Goal: Task Accomplishment & Management: Complete application form

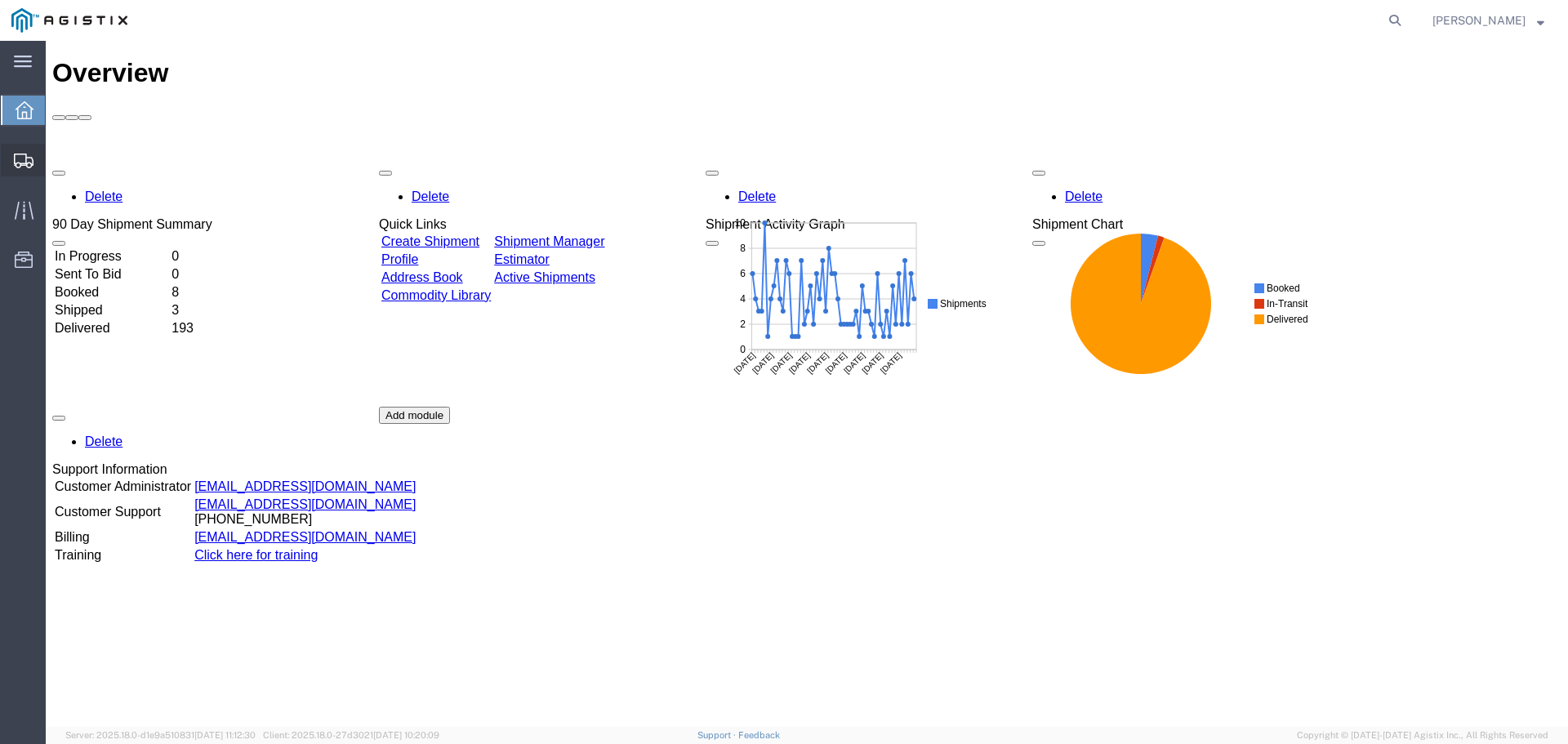
click at [0, 0] on span "Create from Template" at bounding box center [0, 0] width 0 height 0
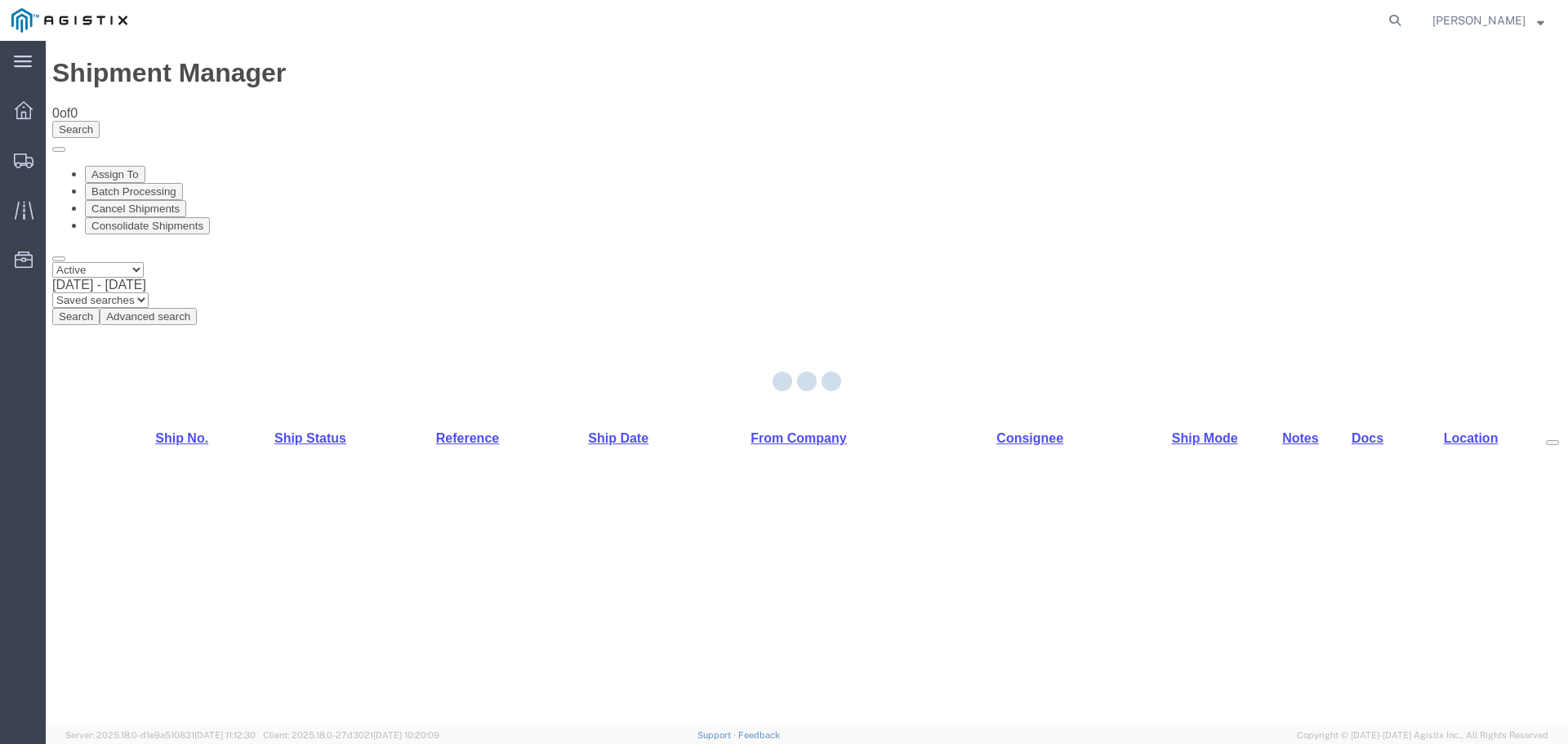
select select "PURCHORD"
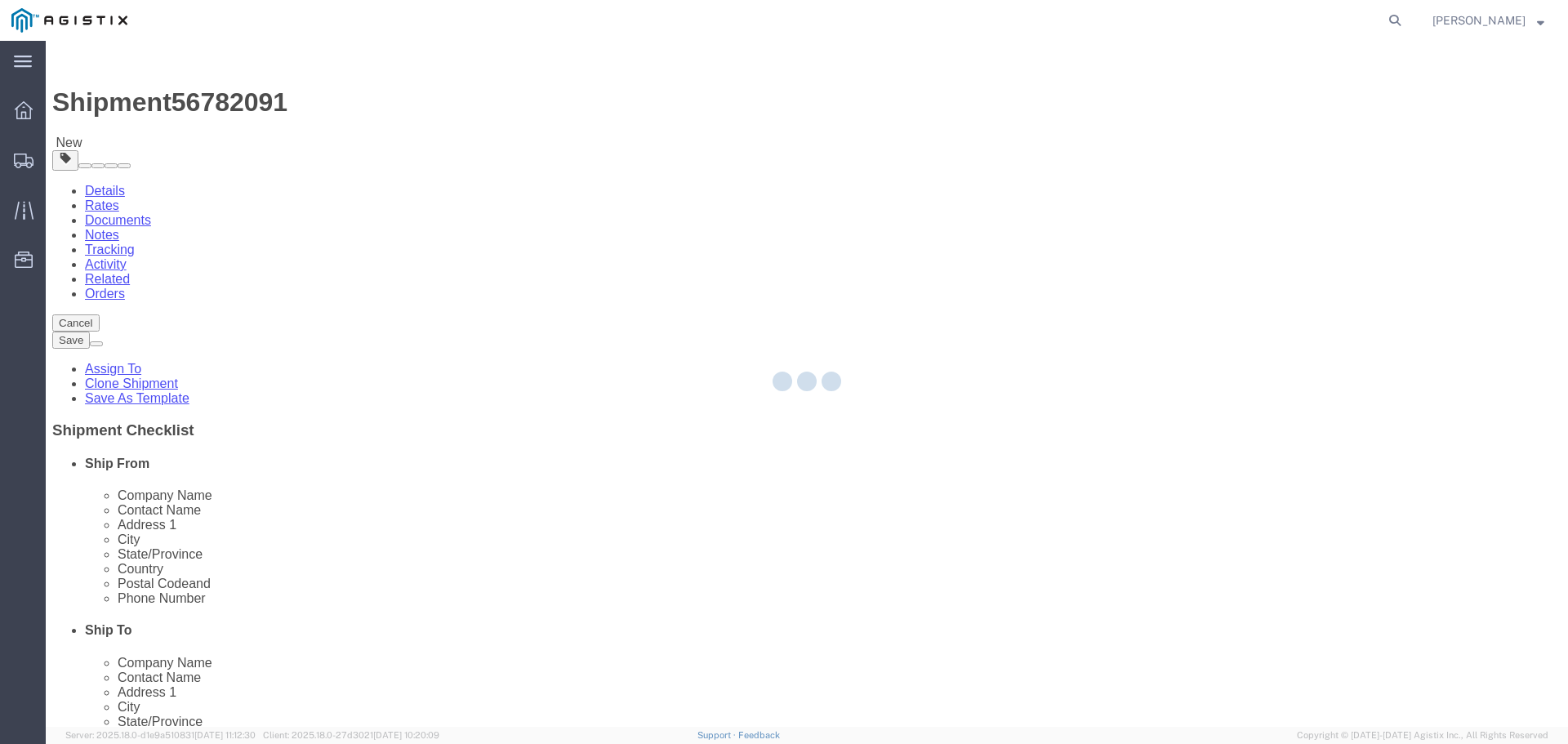
select select "19740"
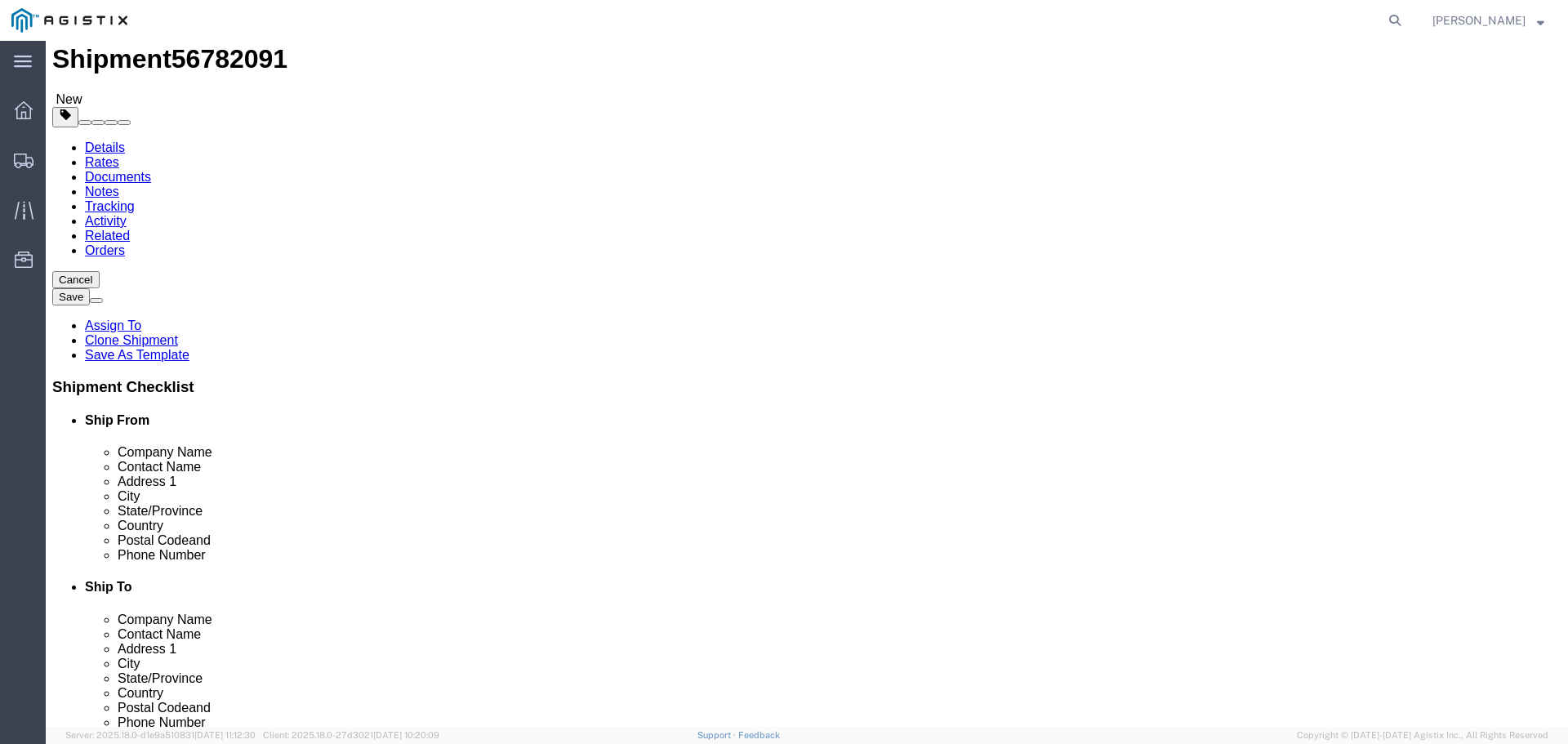
scroll to position [81, 0]
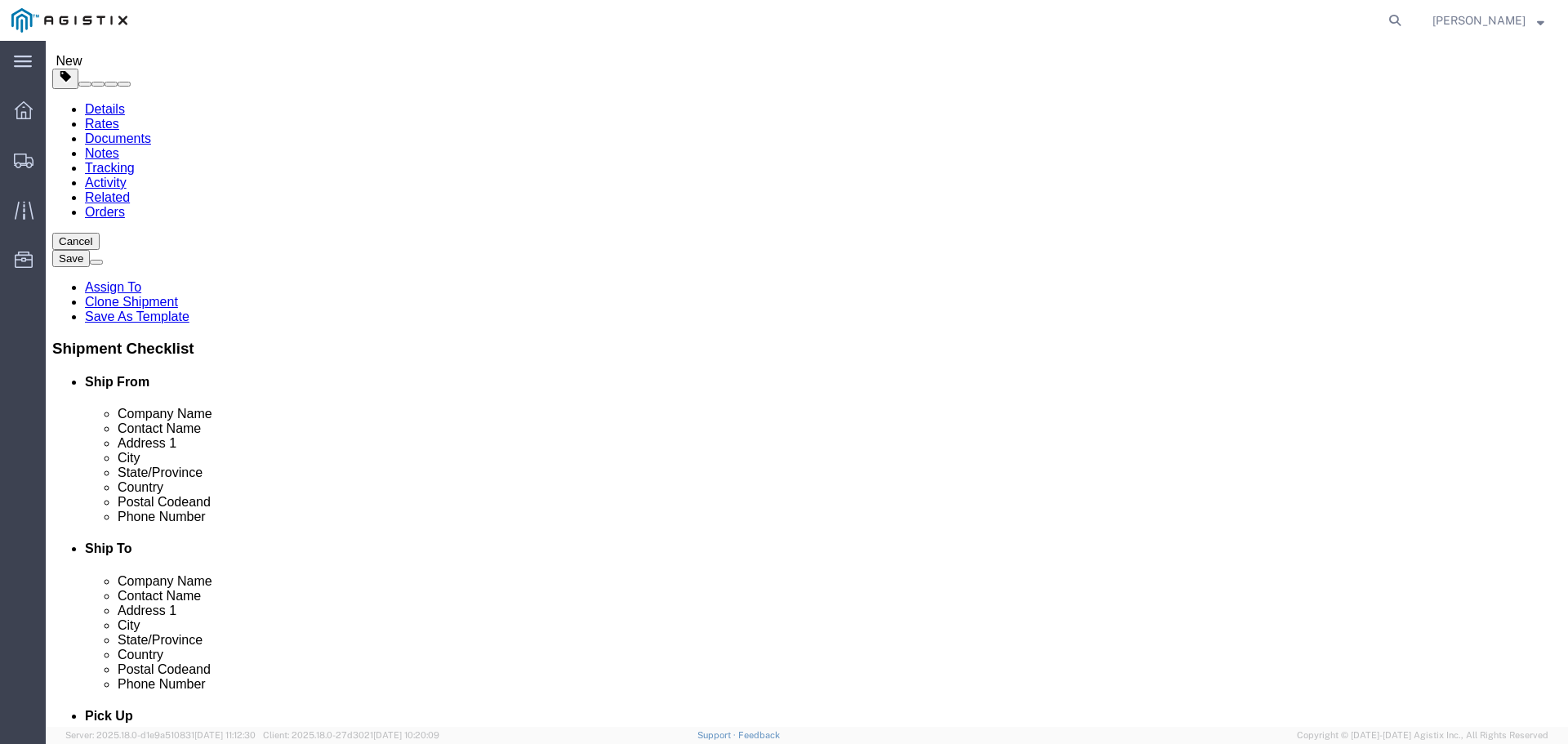
click input "text"
type input "123-455-4545"
click input "text"
type input "x"
click div "Location [GEOGRAPHIC_DATA] [GEOGRAPHIC_DATA] My Profile Location (OBSOLETE) [GE…"
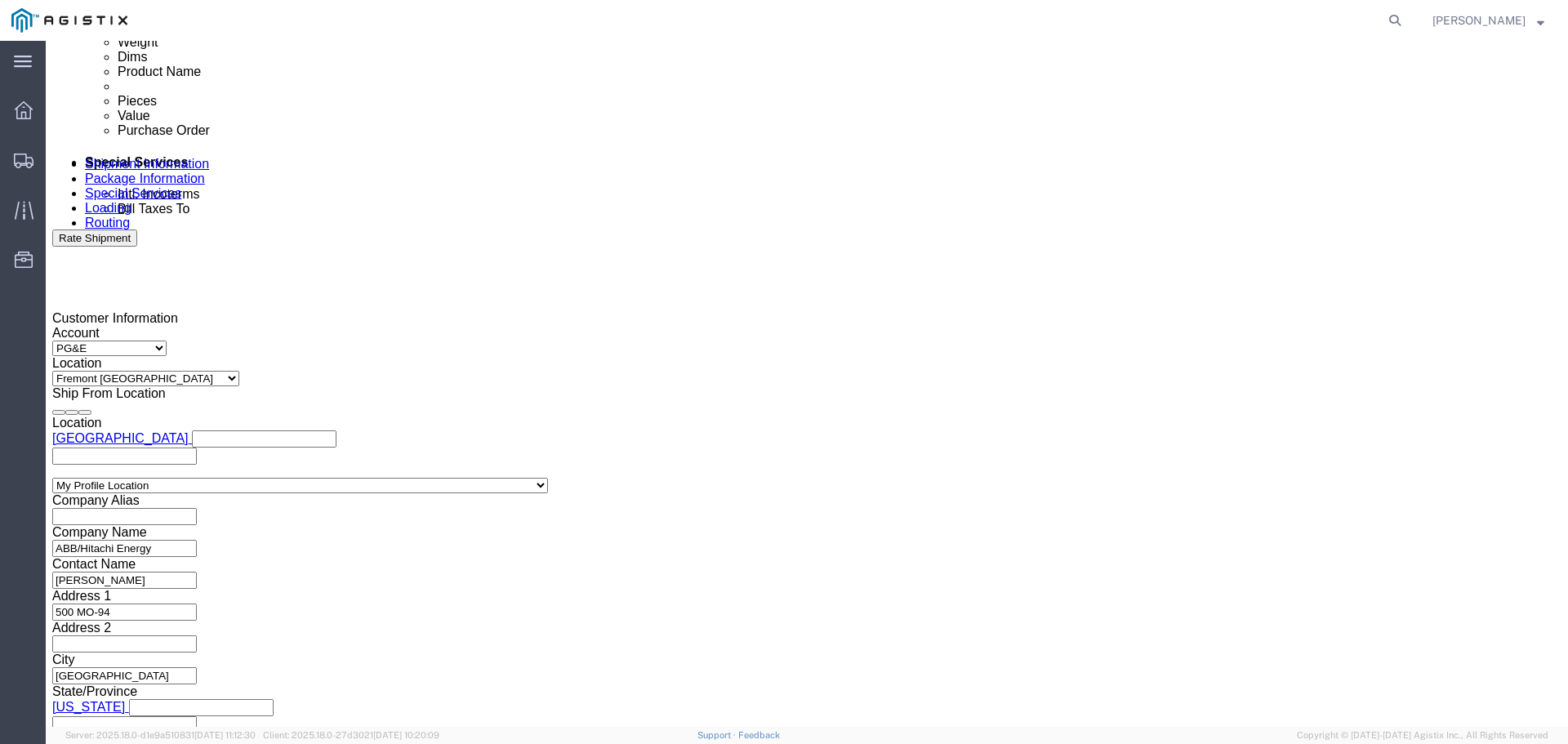
scroll to position [898, 0]
click input "text"
paste input "3501410152"
type input "3501410152"
drag, startPoint x: 528, startPoint y: 502, endPoint x: 528, endPoint y: 492, distance: 10.0
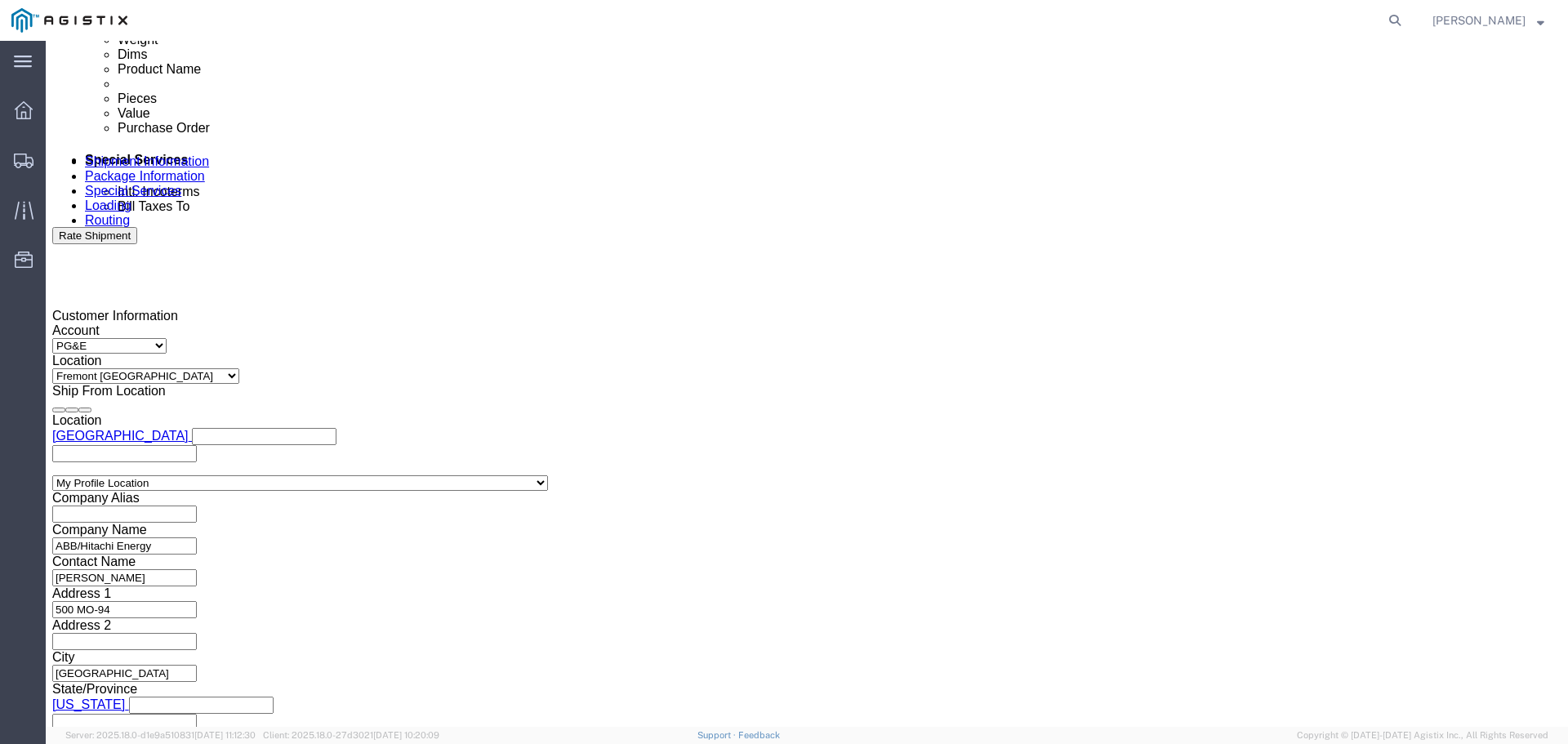
click select "Select Account Type Activity ID Airline Appointment Number ASN Batch Request # …"
select select "BOL"
click select "Select Account Type Activity ID Airline Appointment Number ASN Batch Request # …"
drag, startPoint x: 602, startPoint y: 496, endPoint x: 642, endPoint y: 474, distance: 45.7
click input "text"
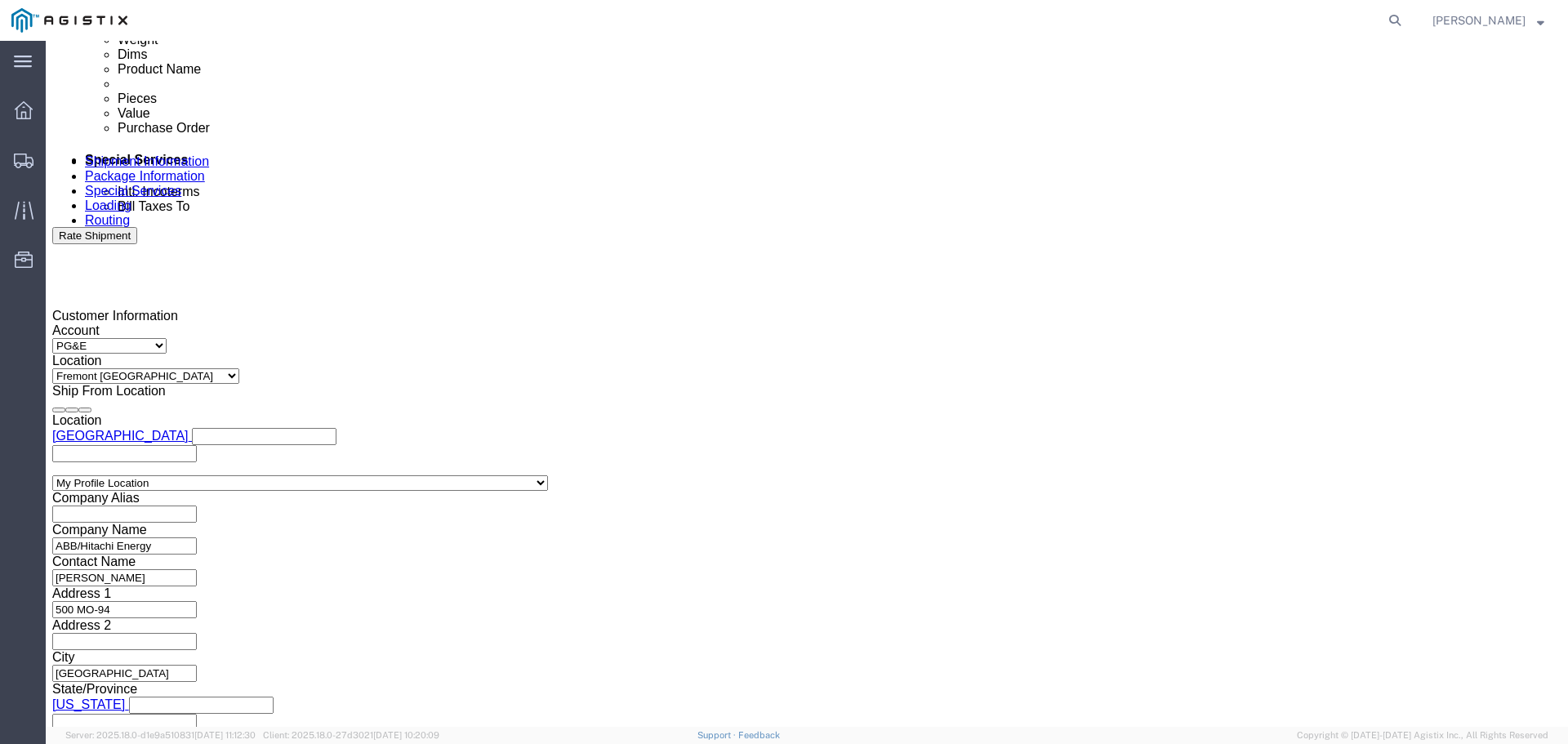
type input "j"
type input "JC0002827"
click div "References Add reference"
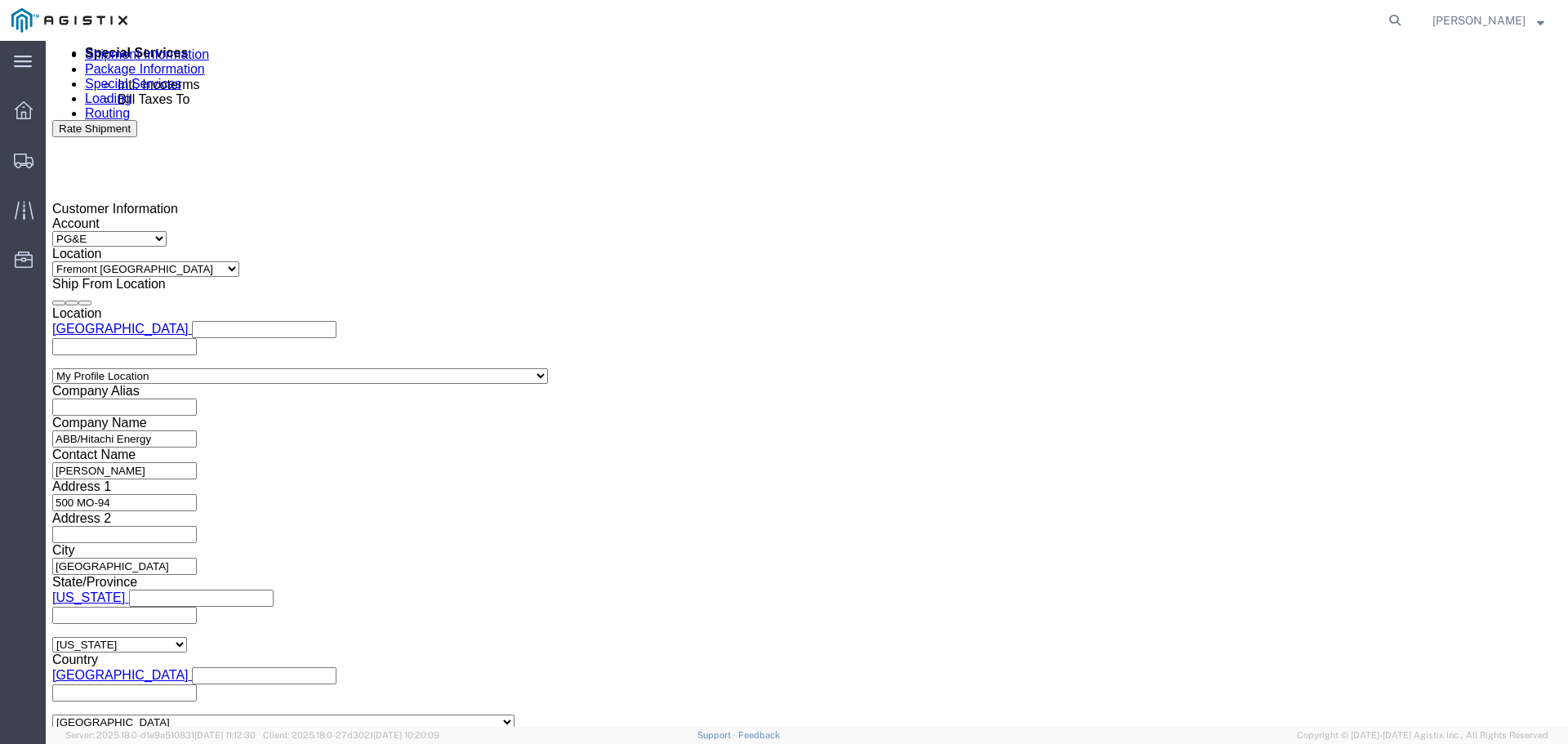
scroll to position [1109, 0]
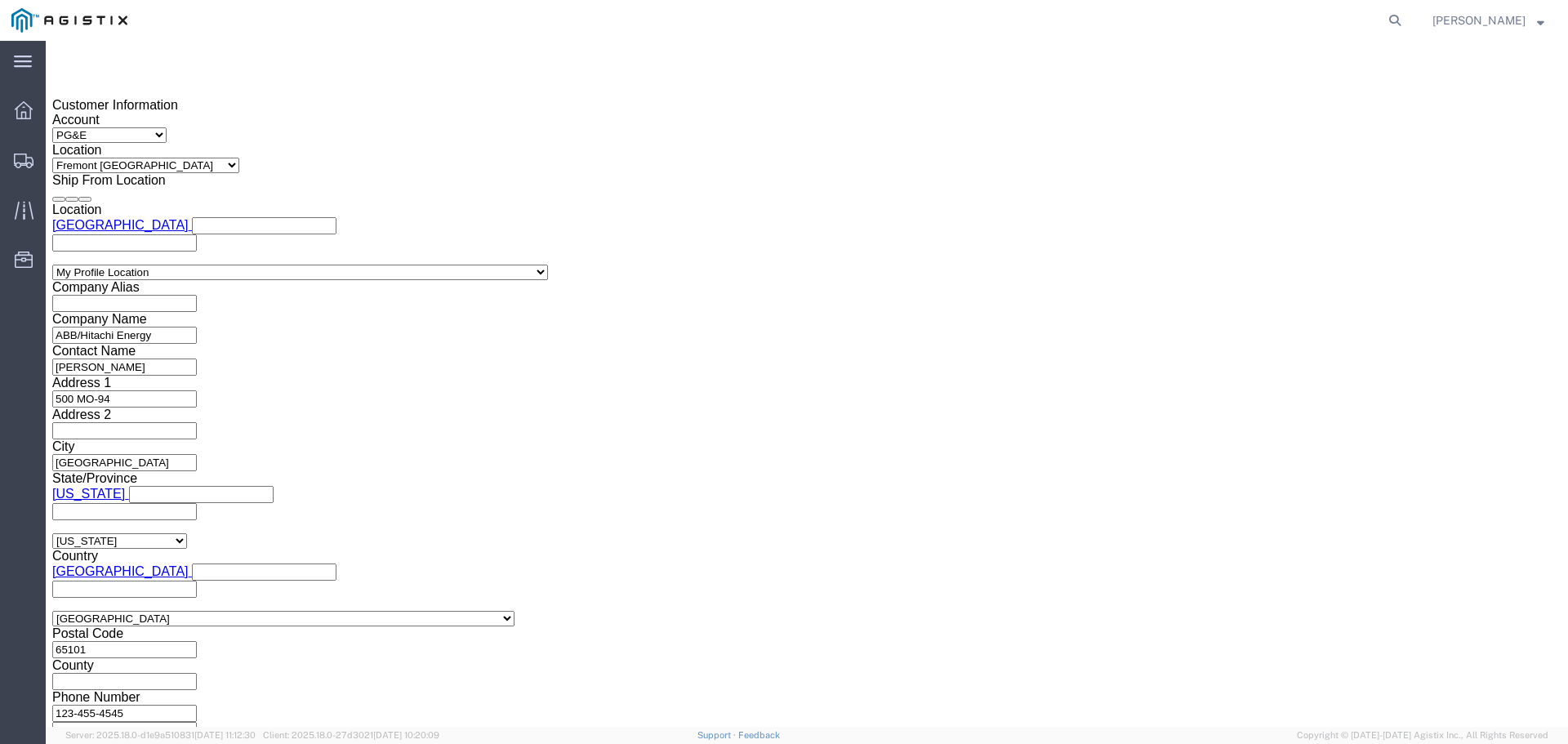
click button "Continue"
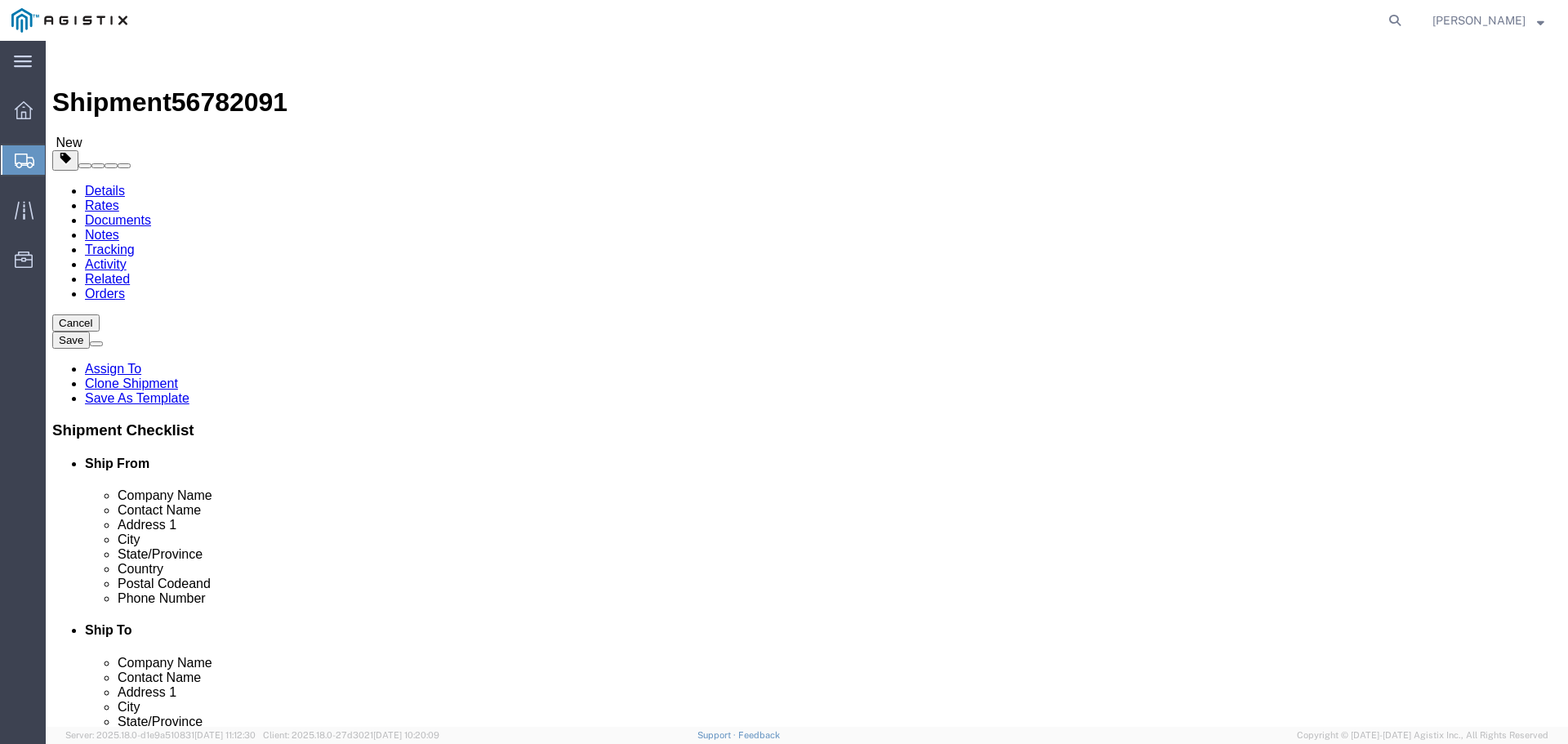
click input "text"
type input "1"
type input "14"
click input "text"
type input "7"
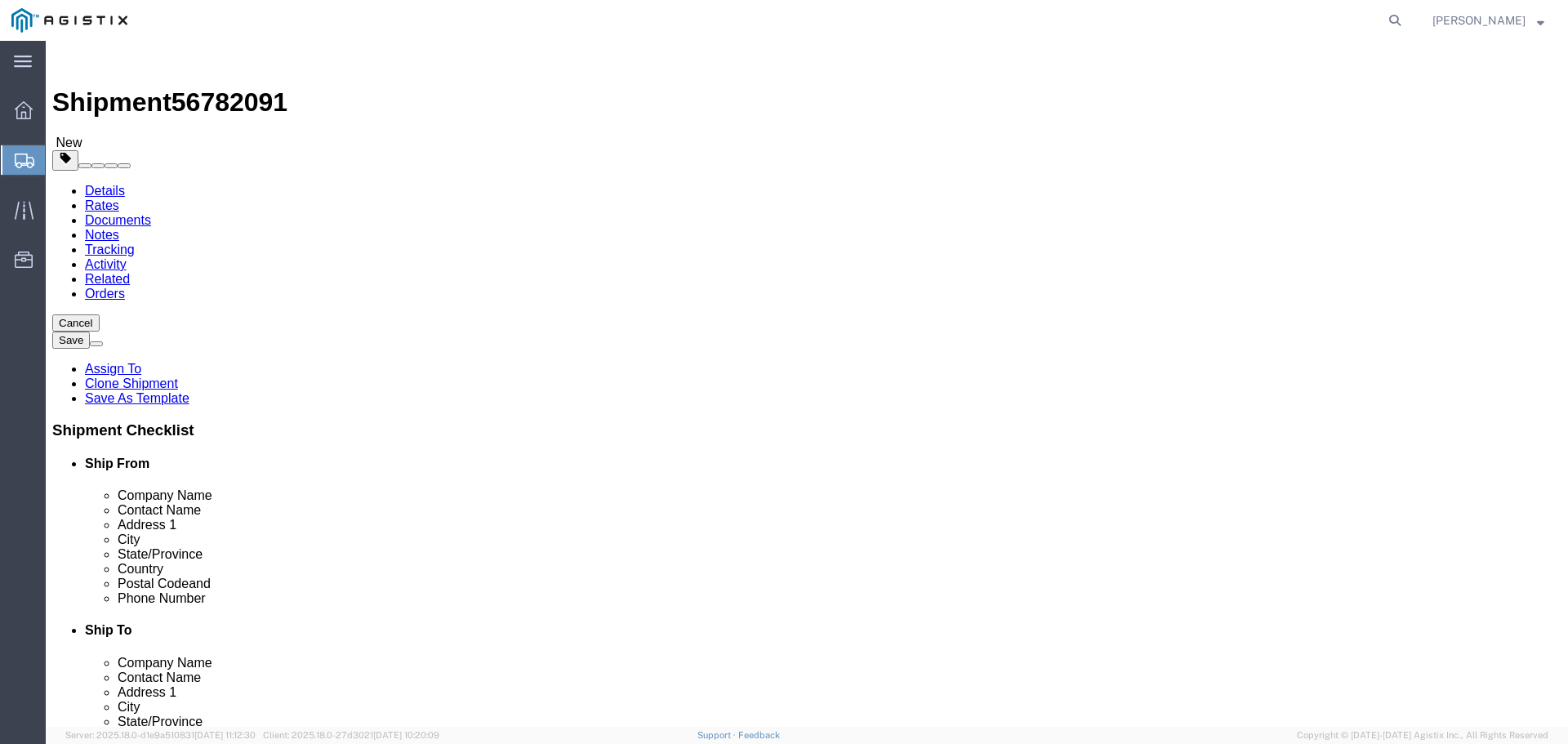
type input "366"
type input "72"
click input "0.00"
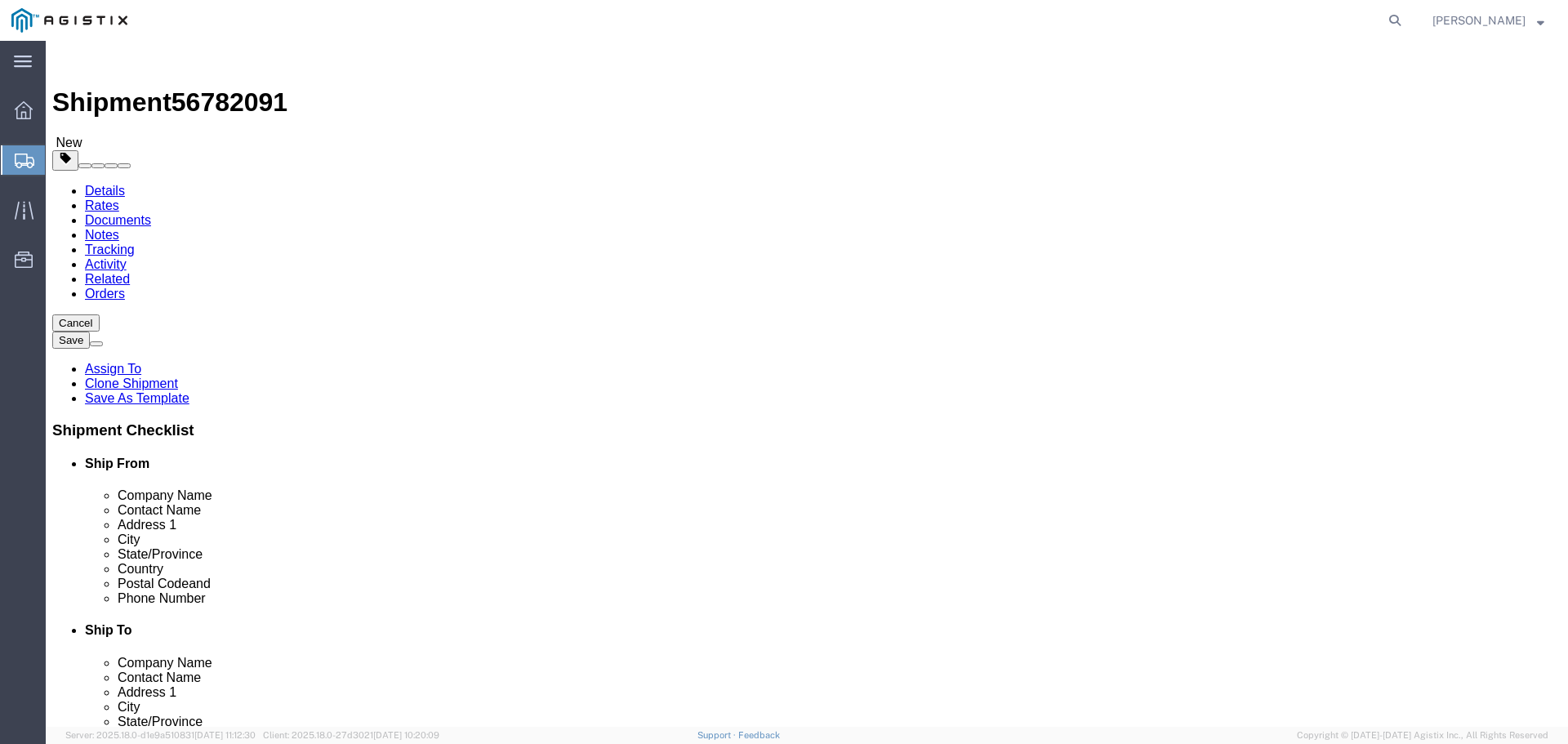
type input "18620"
click dd "0.00 Each"
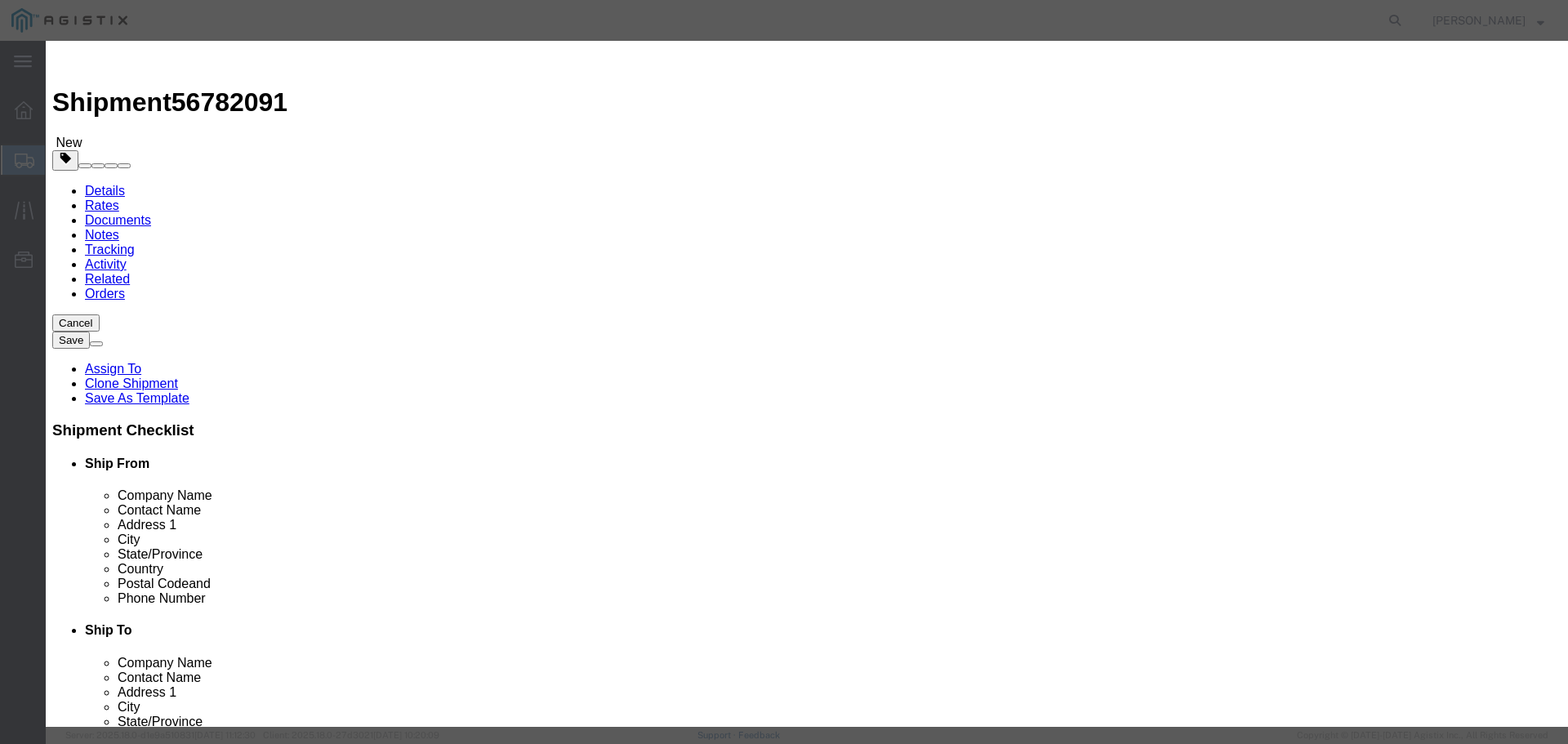
click input "0.00"
type input "14"
click button "Save & Close"
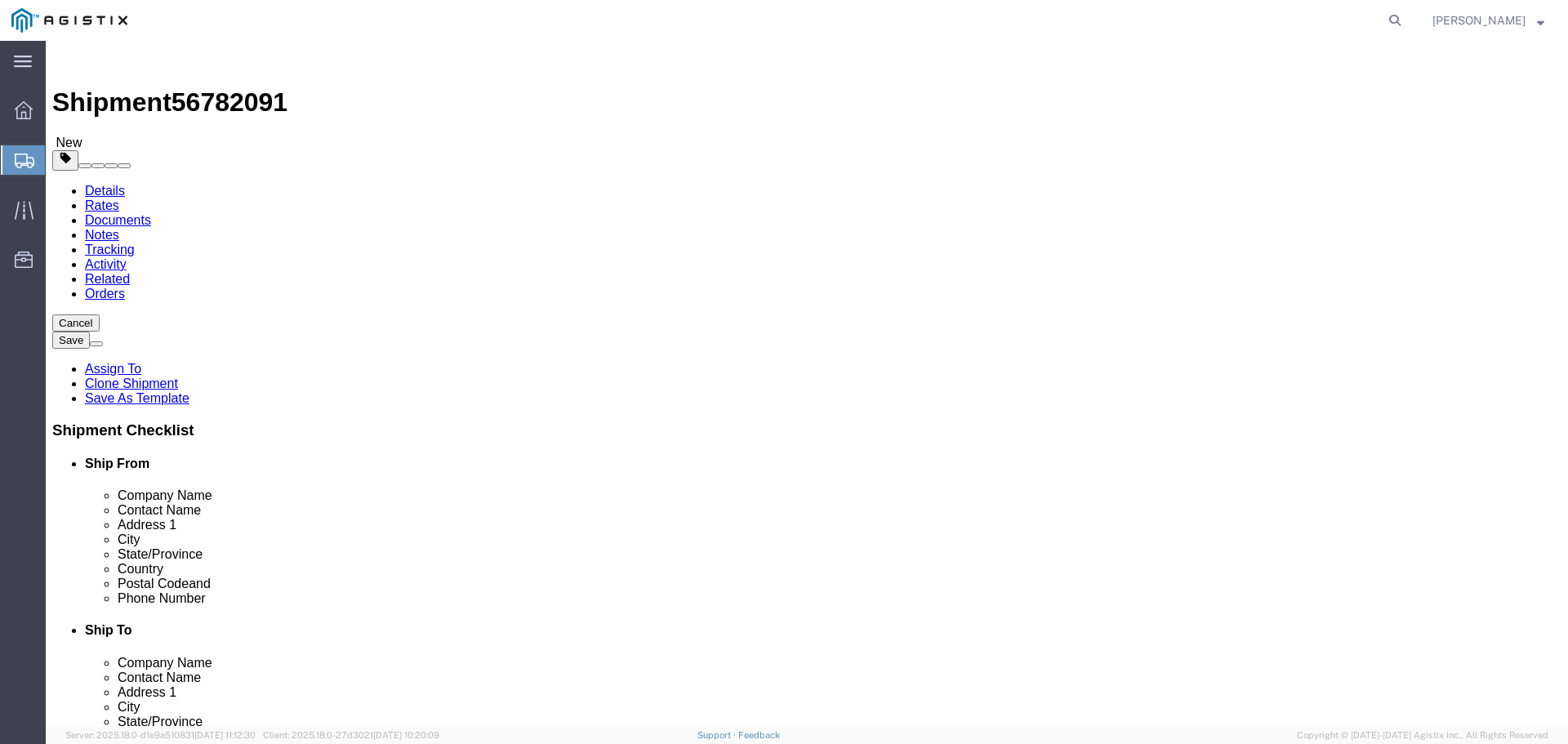
click button "Continue"
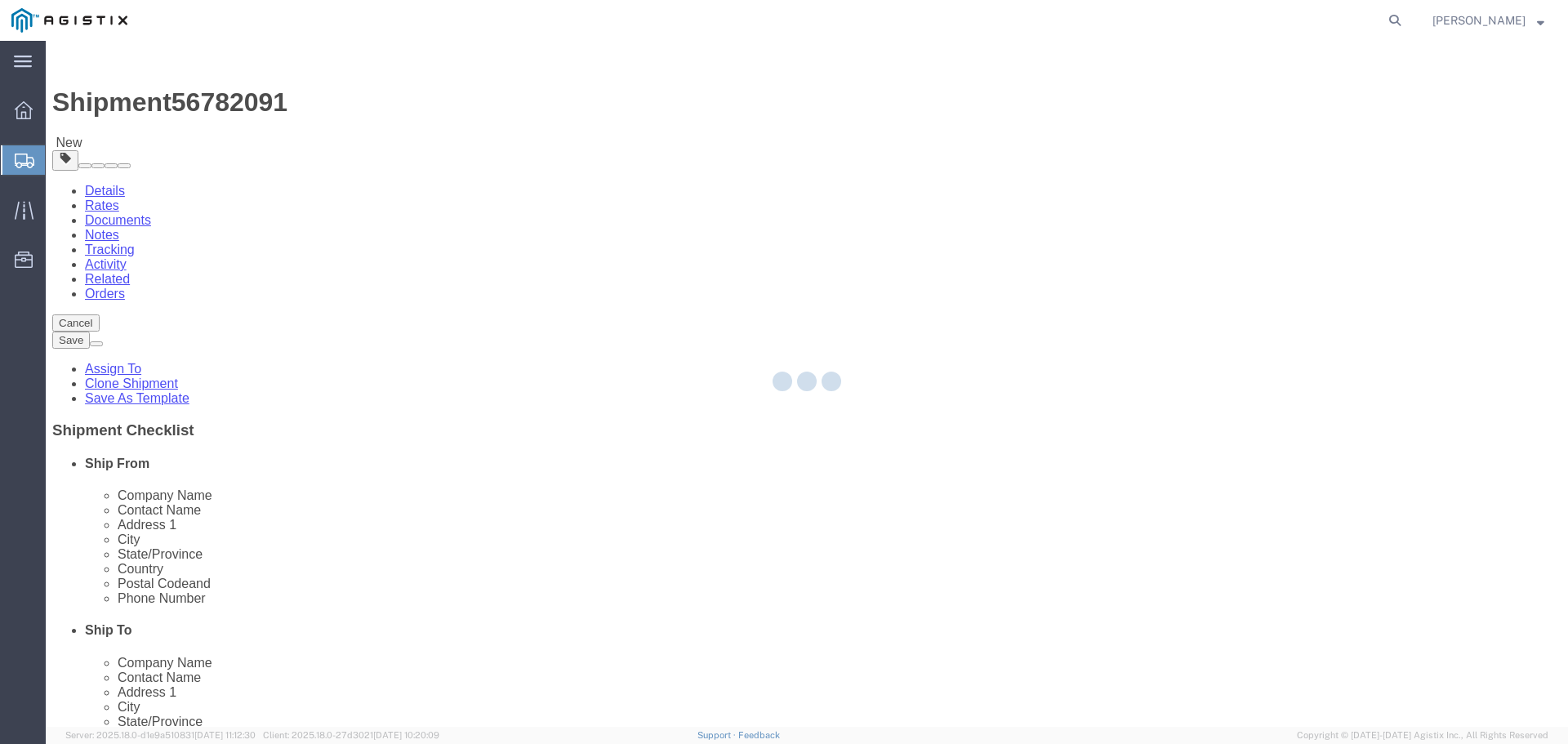
select select
select select "COSTCENTER"
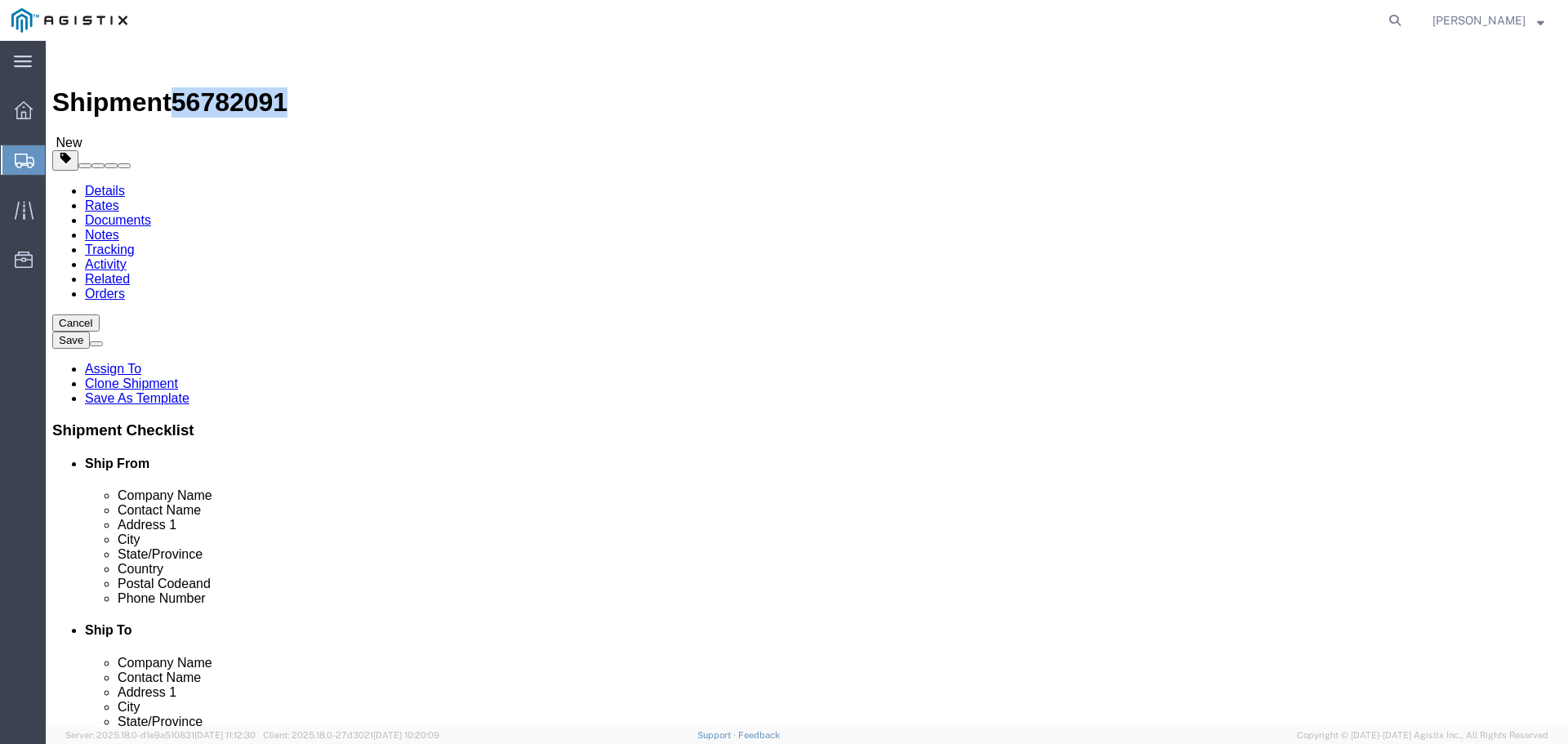
drag, startPoint x: 139, startPoint y: 21, endPoint x: 220, endPoint y: 20, distance: 81.0
click span "56782091"
copy span "56782091"
click link "Documents"
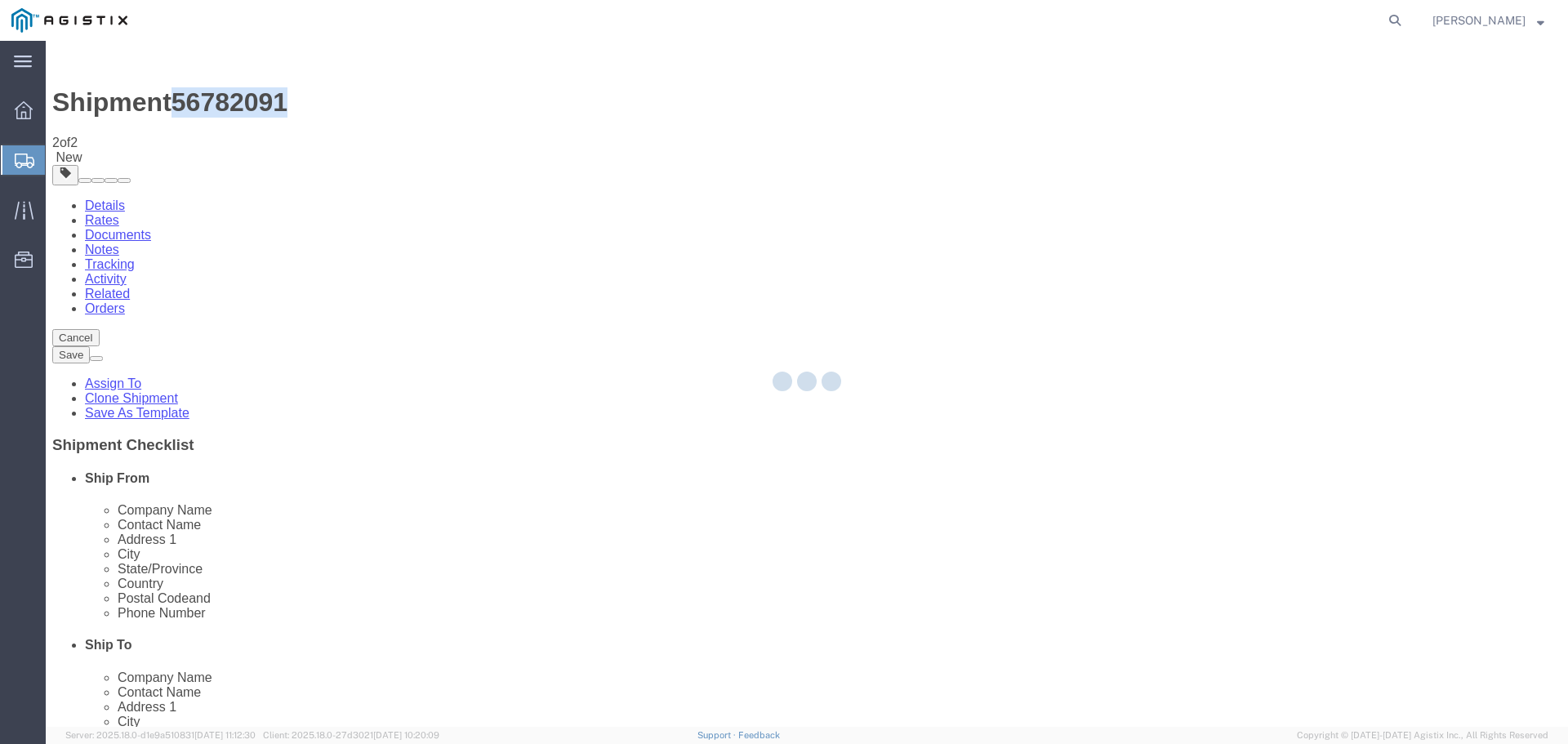
select select "54011"
select select "19740"
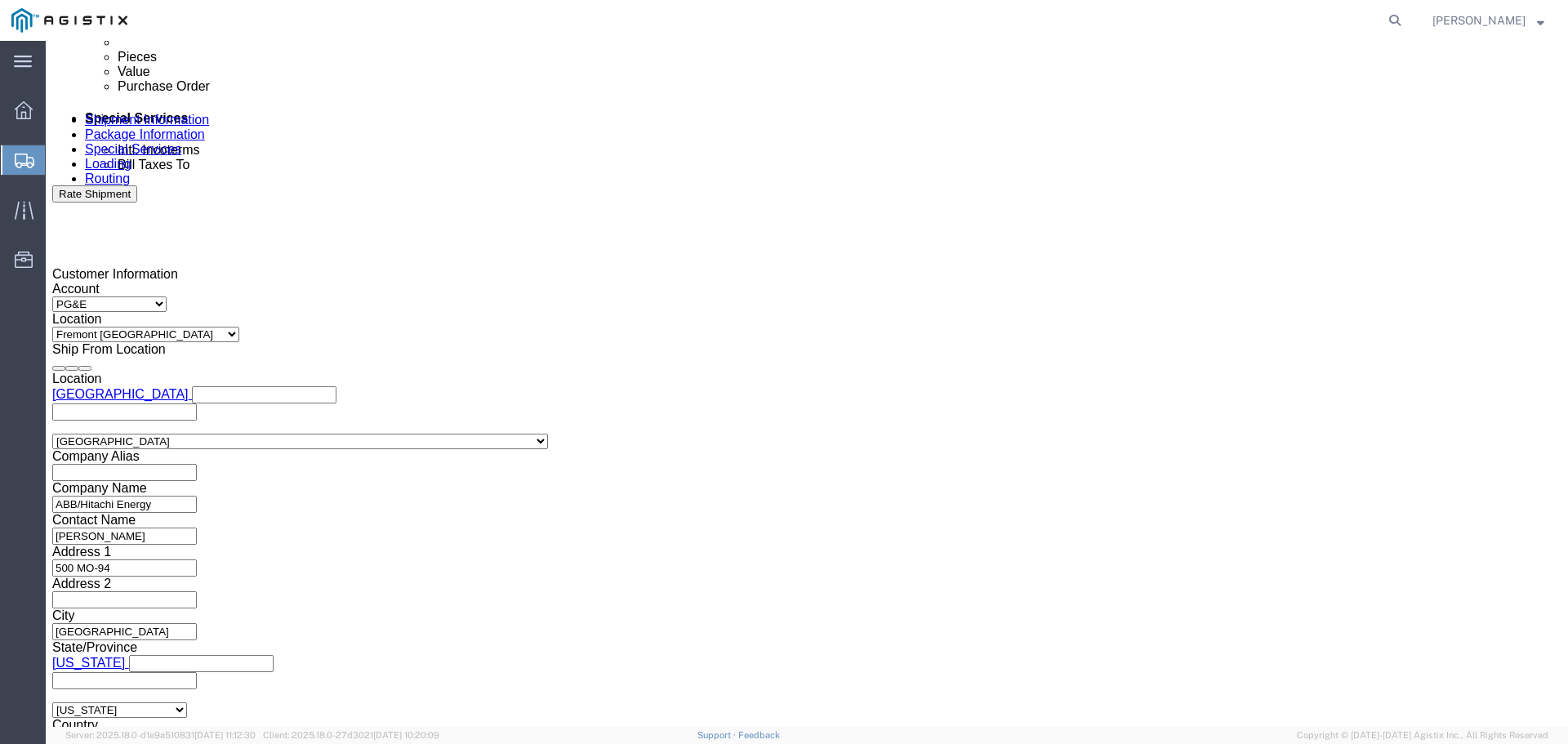
scroll to position [1062, 0]
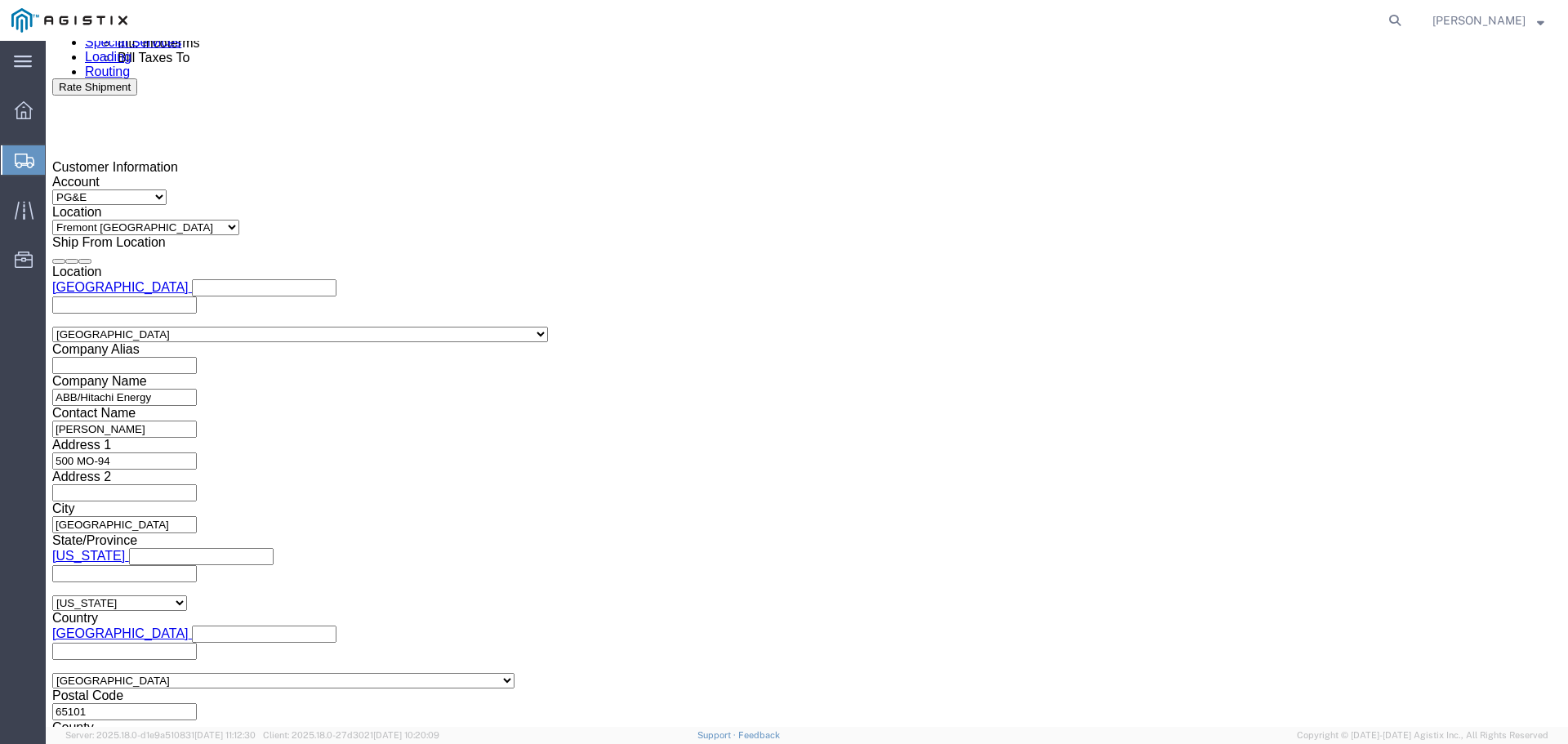
click div
click button "Apply"
click div
click button "Apply"
click div "Customer Information Account Select ABB/Hitachi Energy PG&E Location Select All…"
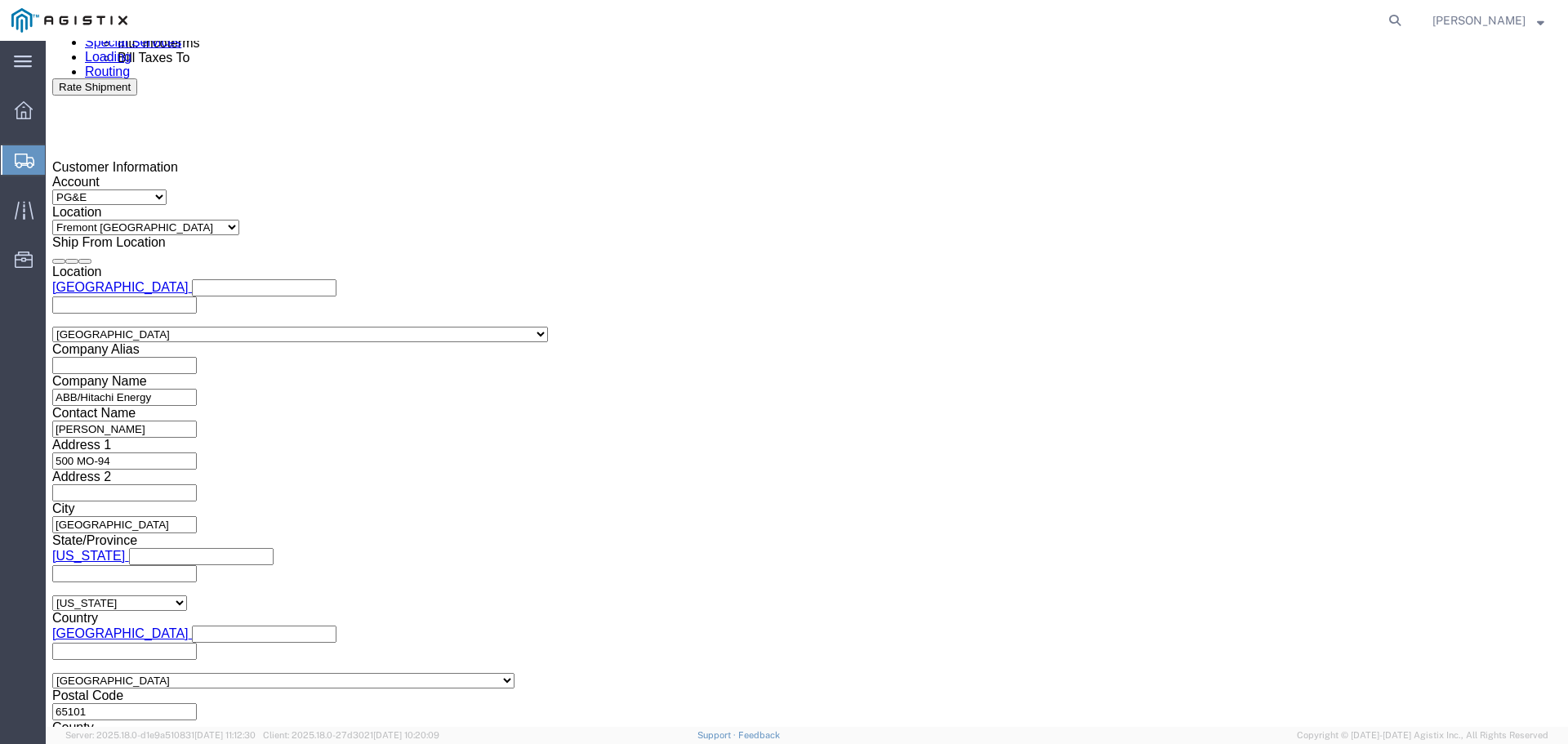
click button "Continue"
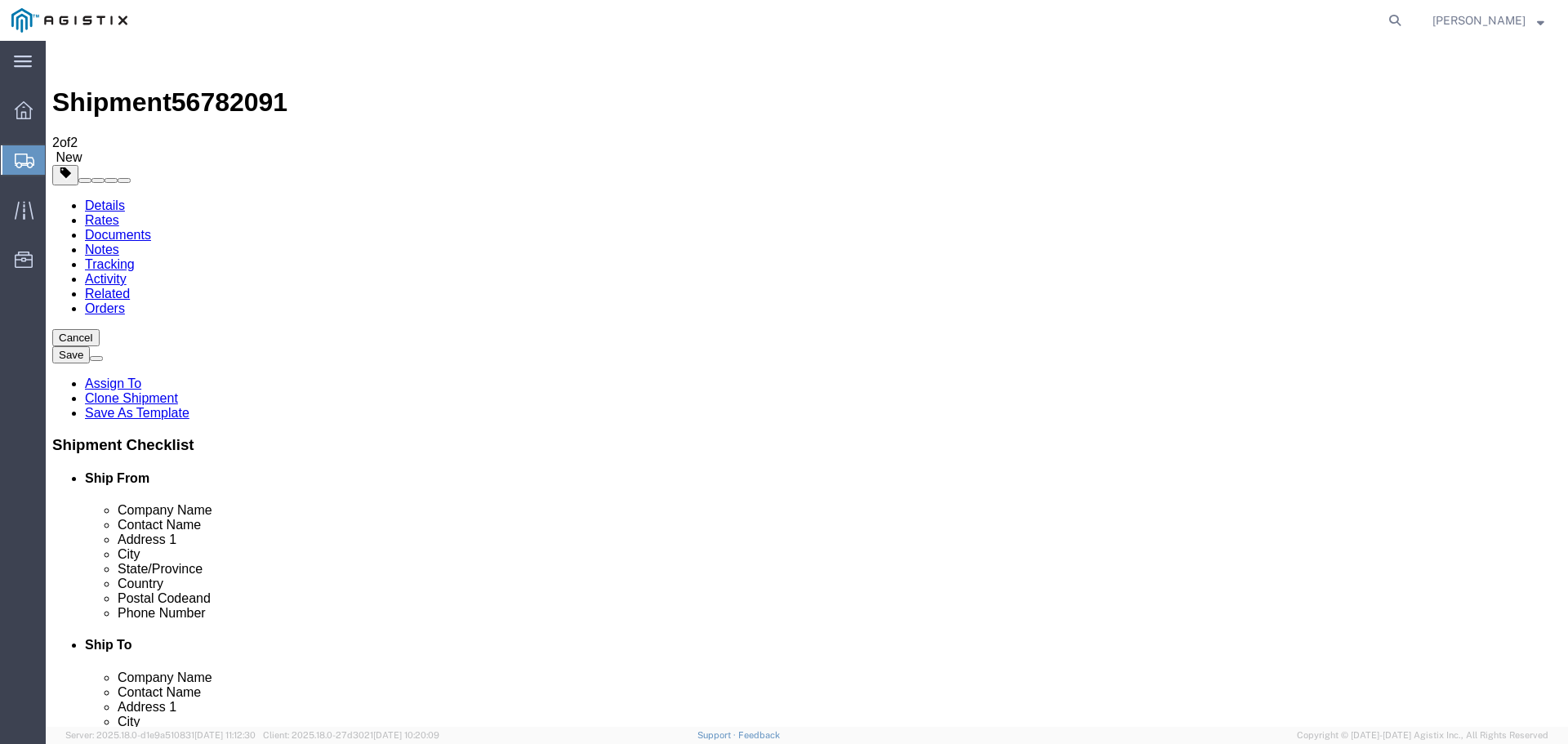
click button "Continue"
click button "Rate Shipment"
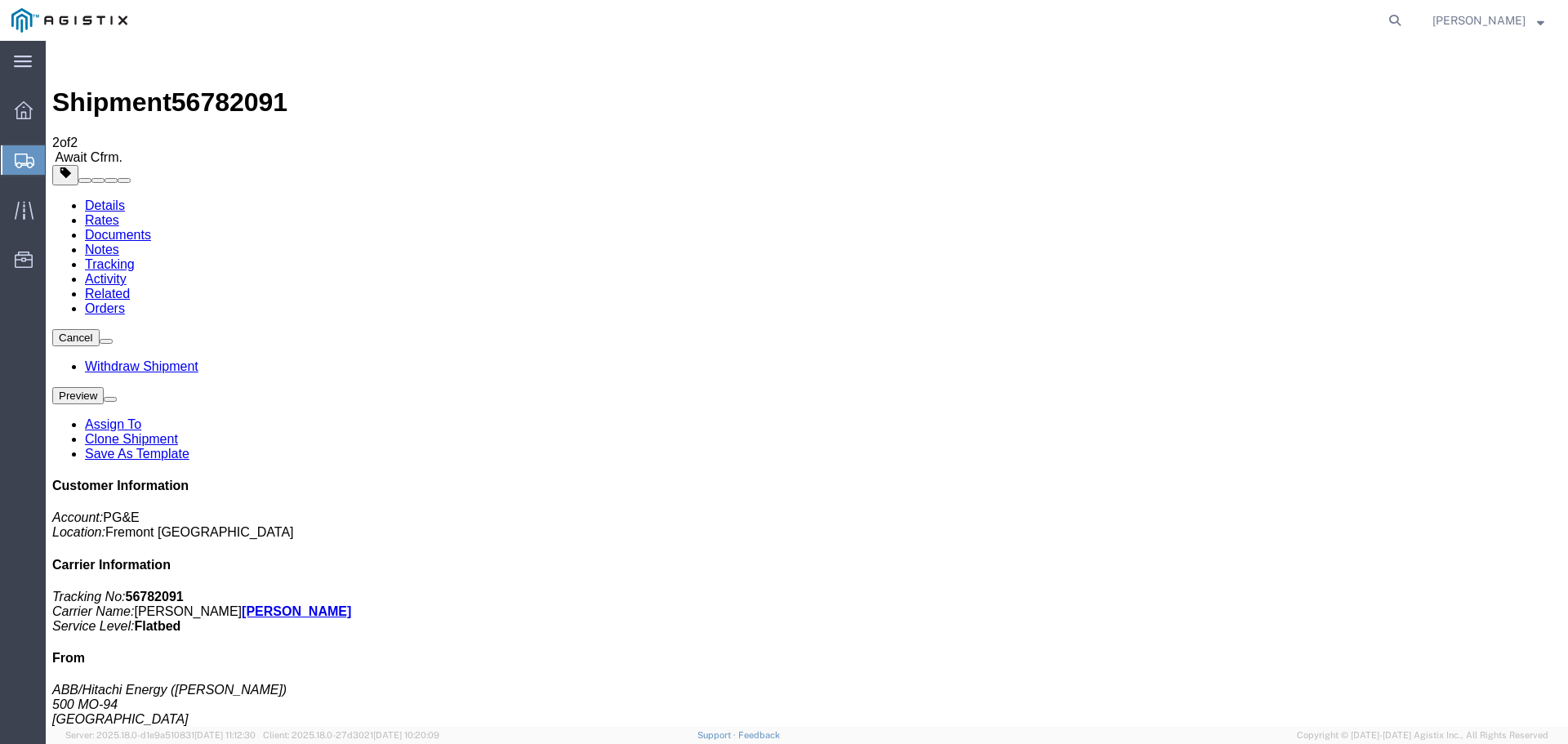
click at [0, 0] on span "Create from Template" at bounding box center [0, 0] width 0 height 0
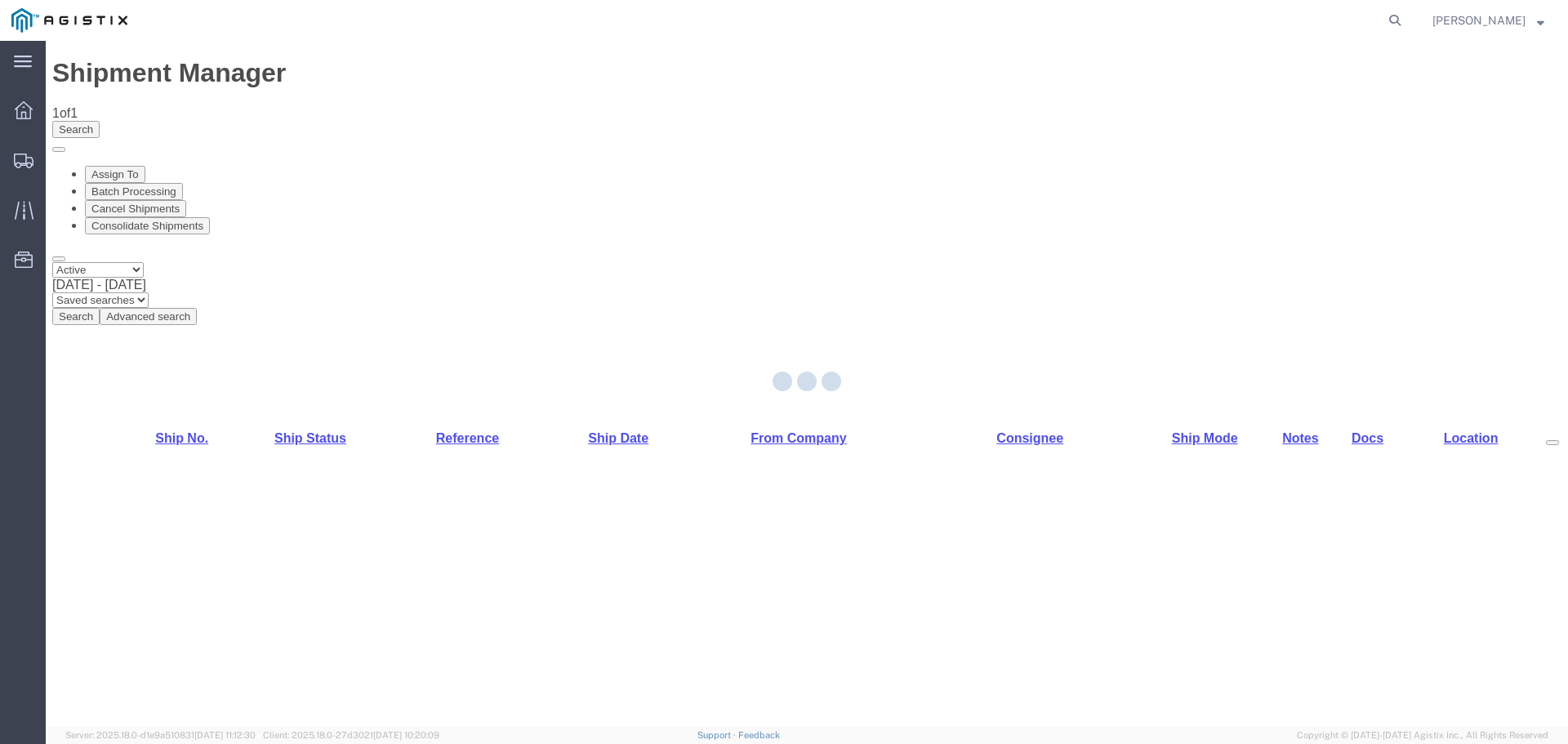
select select "54011"
select select "19996"
select select "PURCHORD"
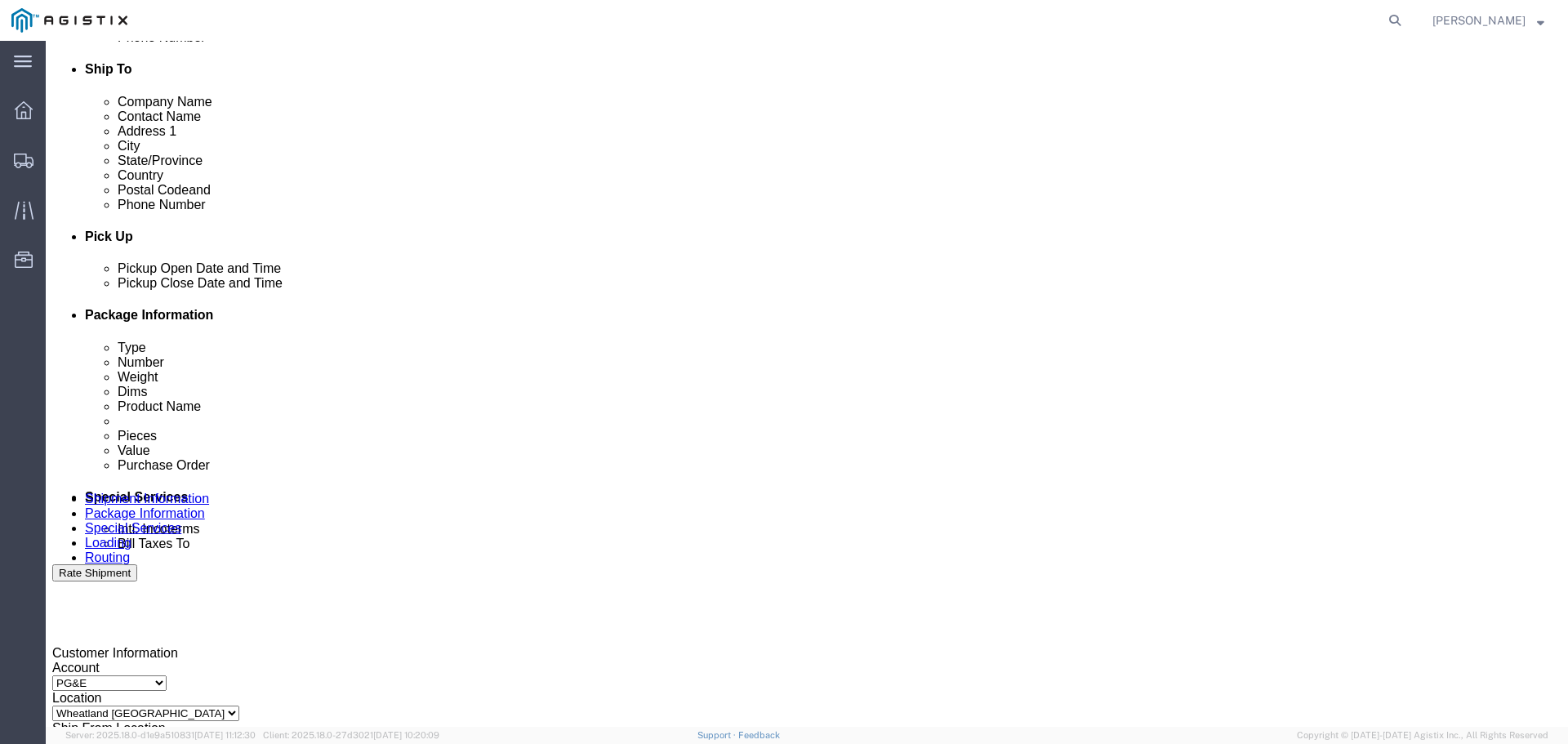
scroll to position [653, 0]
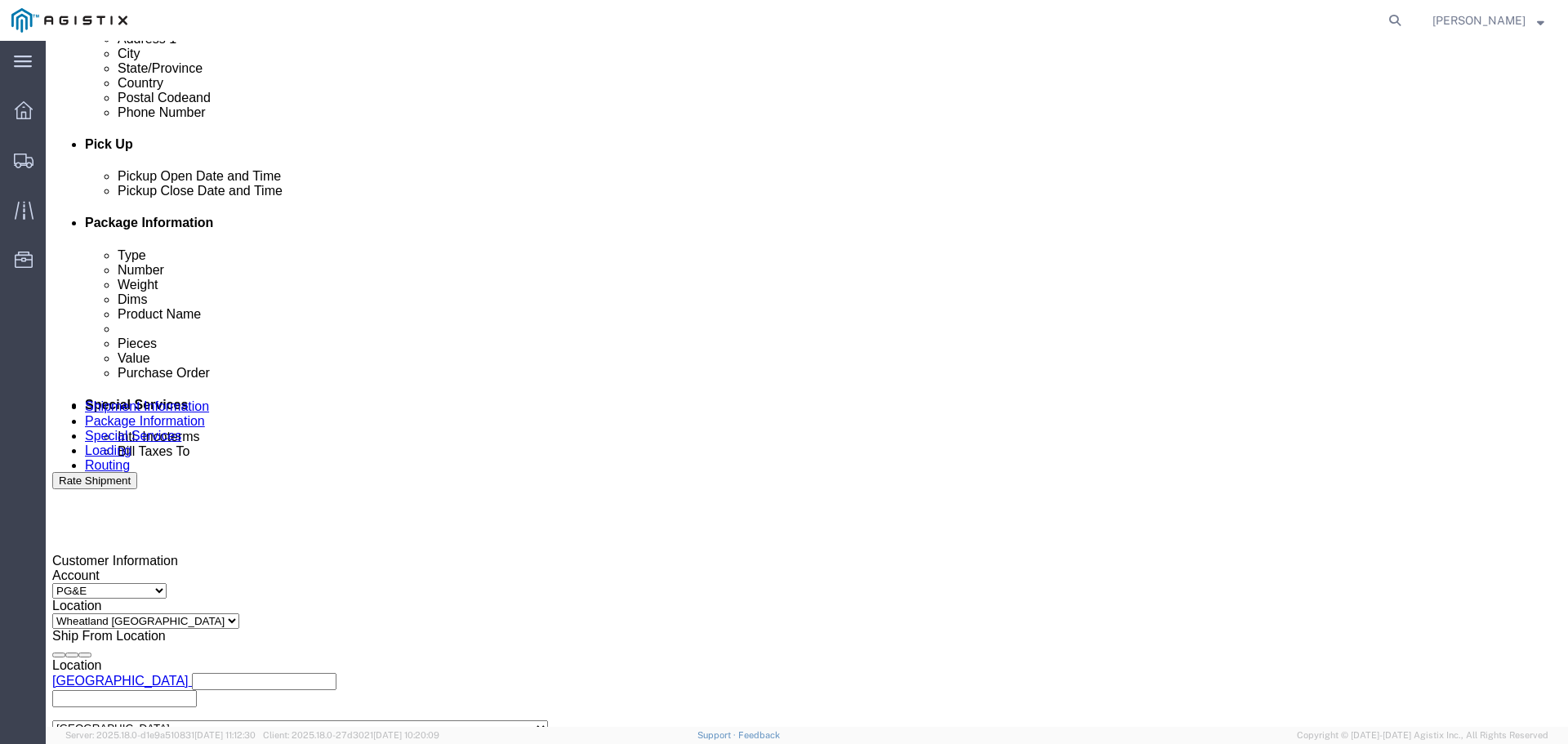
click button "Add Stop"
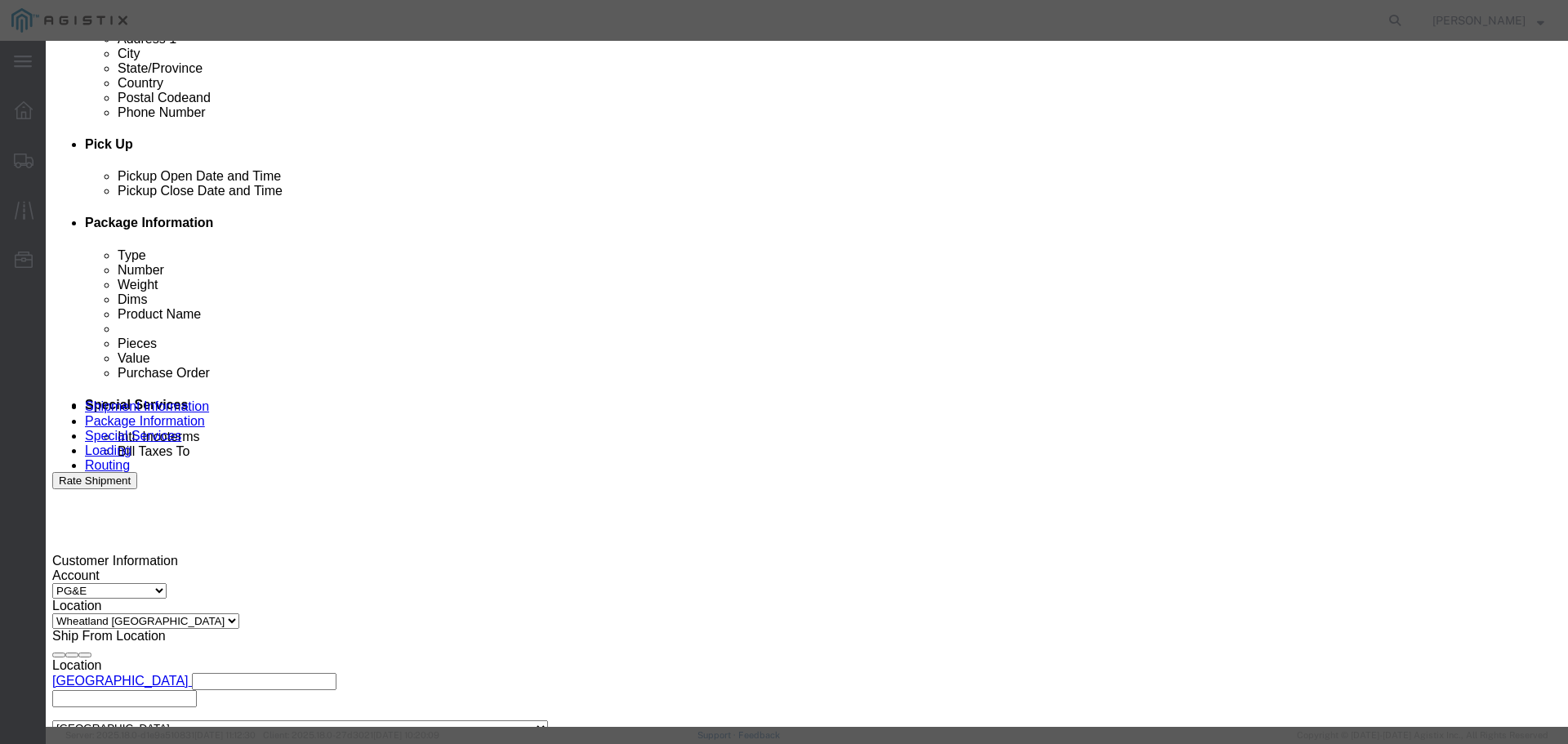
type input "[GEOGRAPHIC_DATA]"
select select "19745"
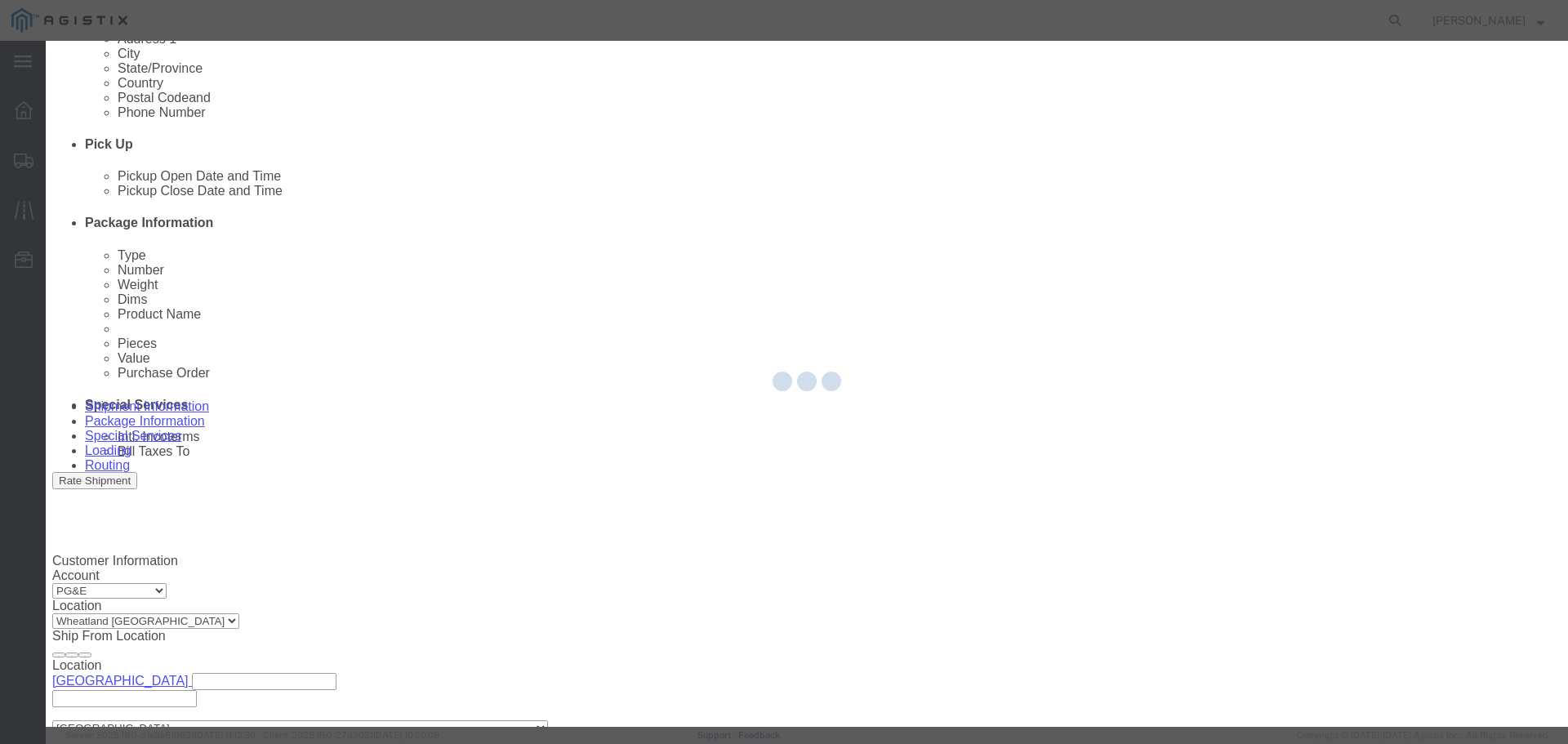
type input "PG&E"
type input "[STREET_ADDRESS]"
type input "[GEOGRAPHIC_DATA]"
type input "93725"
select select "CA"
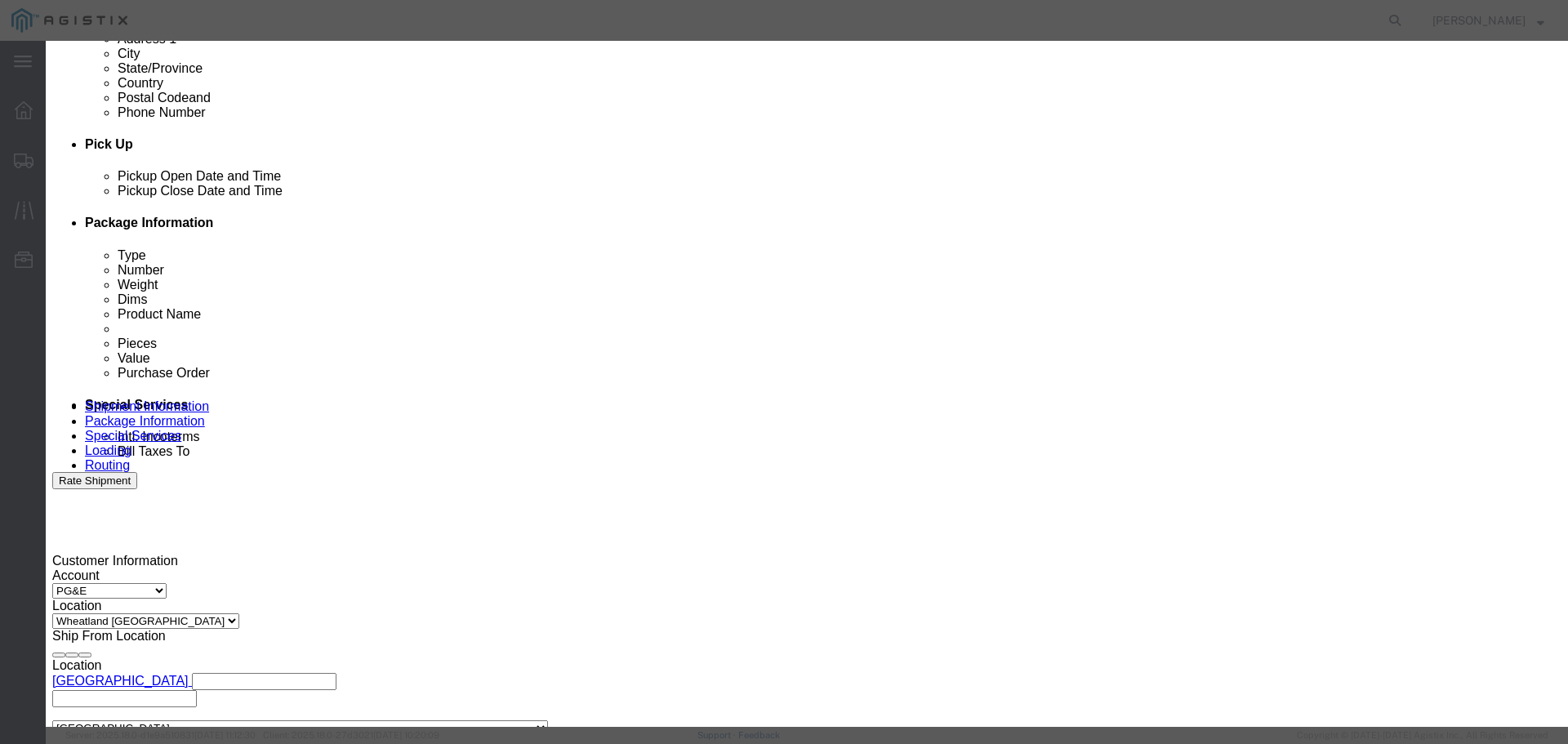
click input "text"
type input "X"
click input "text"
type input "X"
click div "Address Type Pickup Delivery Location [GEOGRAPHIC_DATA] [GEOGRAPHIC_DATA] Selec…"
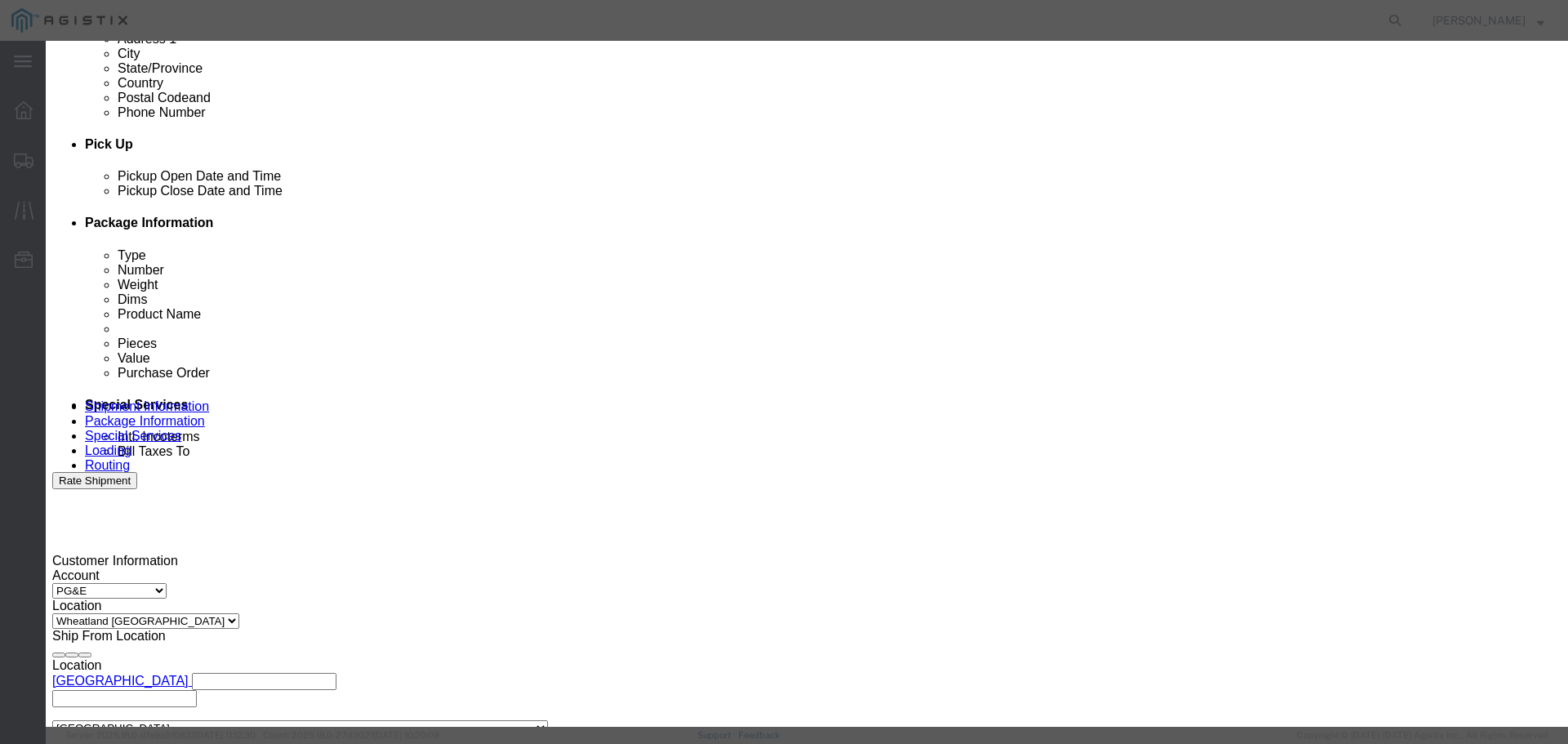
click button "Save"
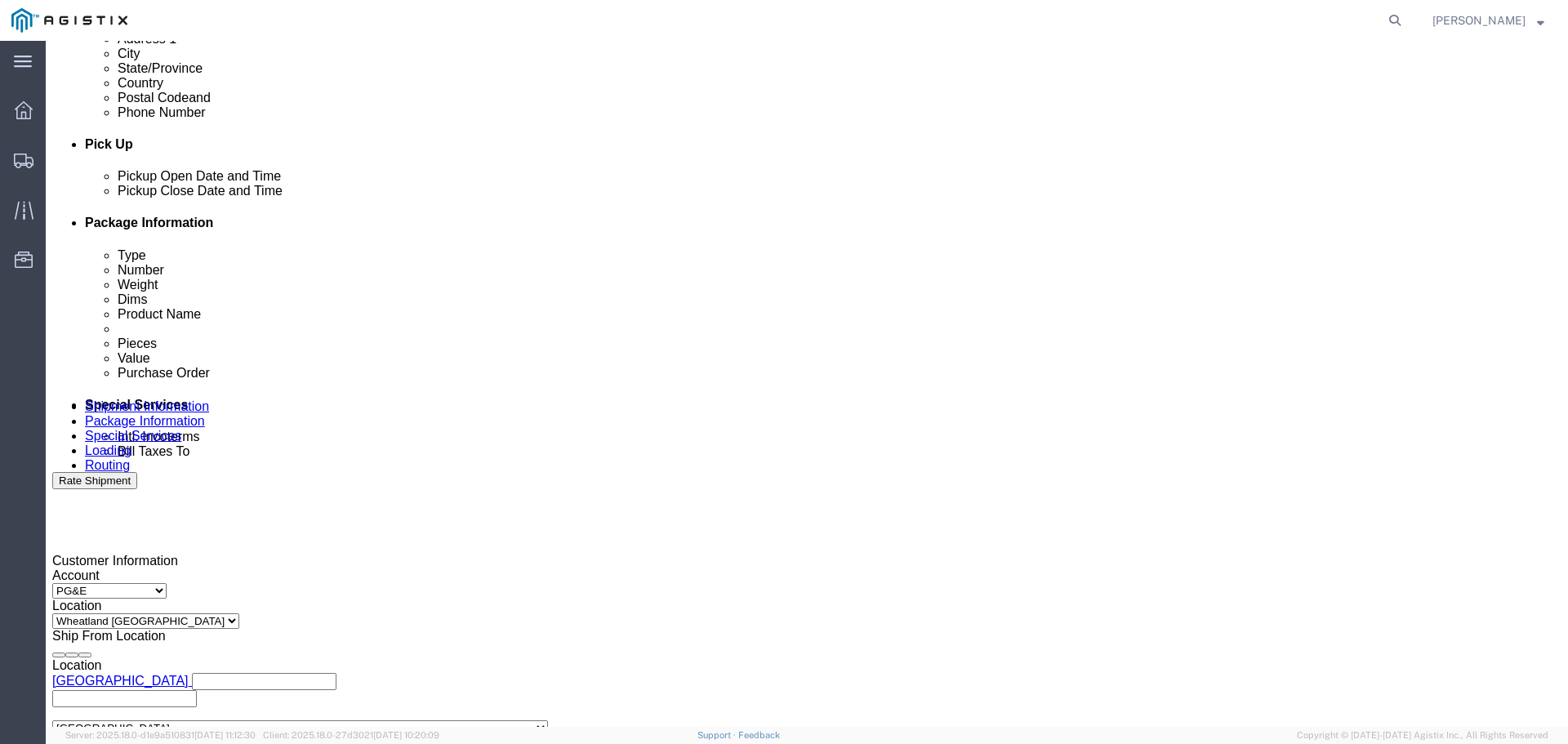
click select "Pickup Delivery"
select select "D"
click select "Pickup Delivery"
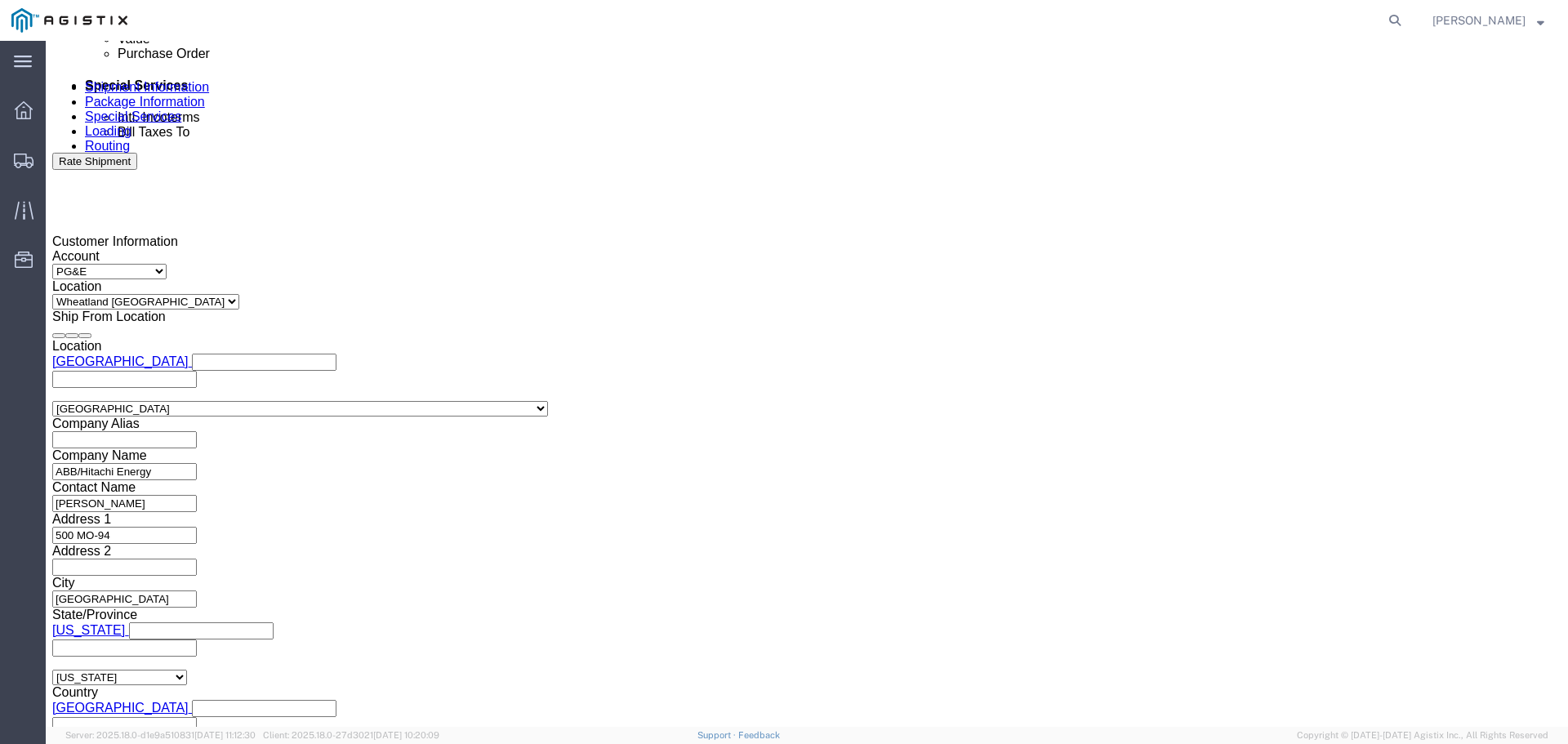
scroll to position [979, 0]
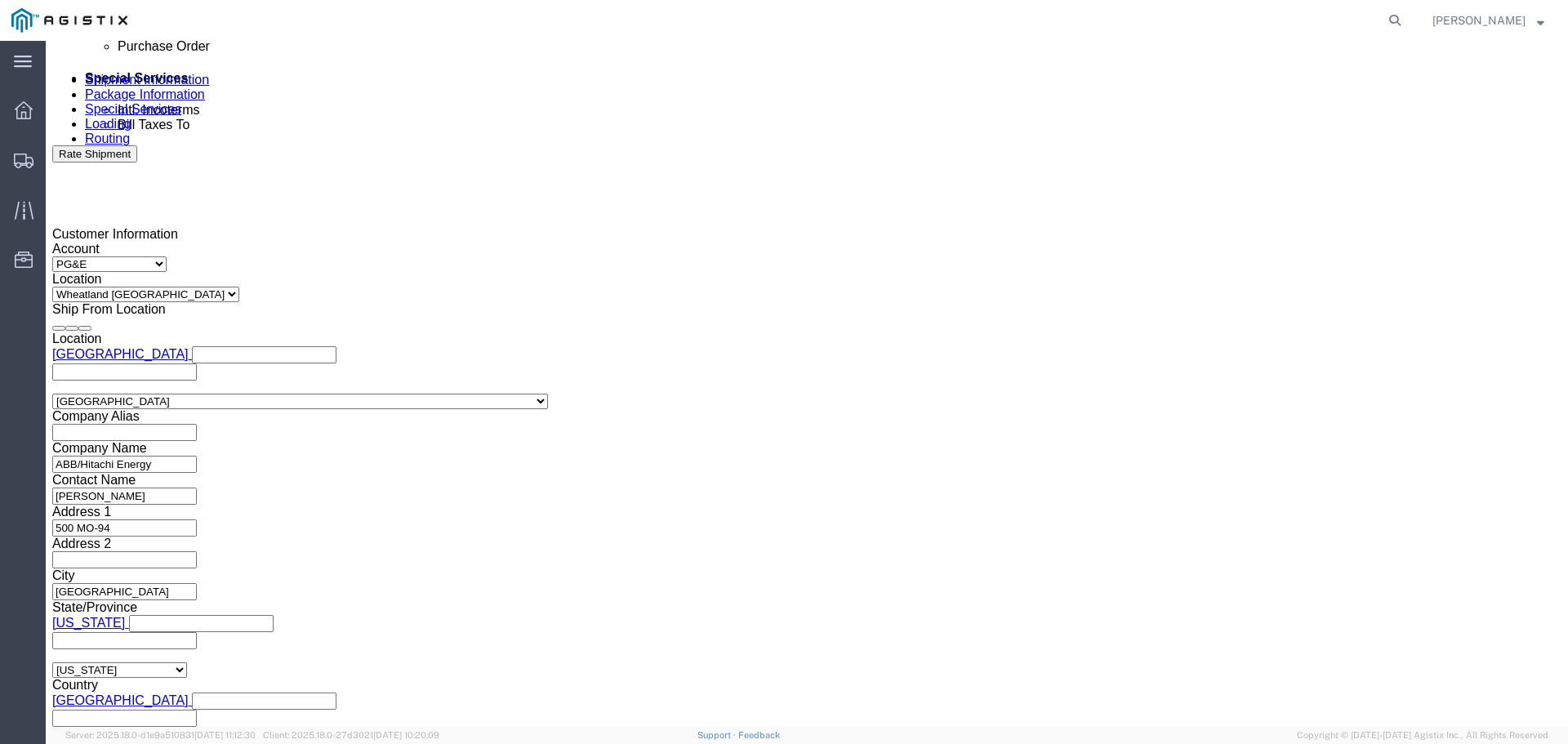
click div
click button "Apply"
click div
click button "Apply"
click select "Select Account Type Activity ID Airline Appointment Number ASN Batch Request # …"
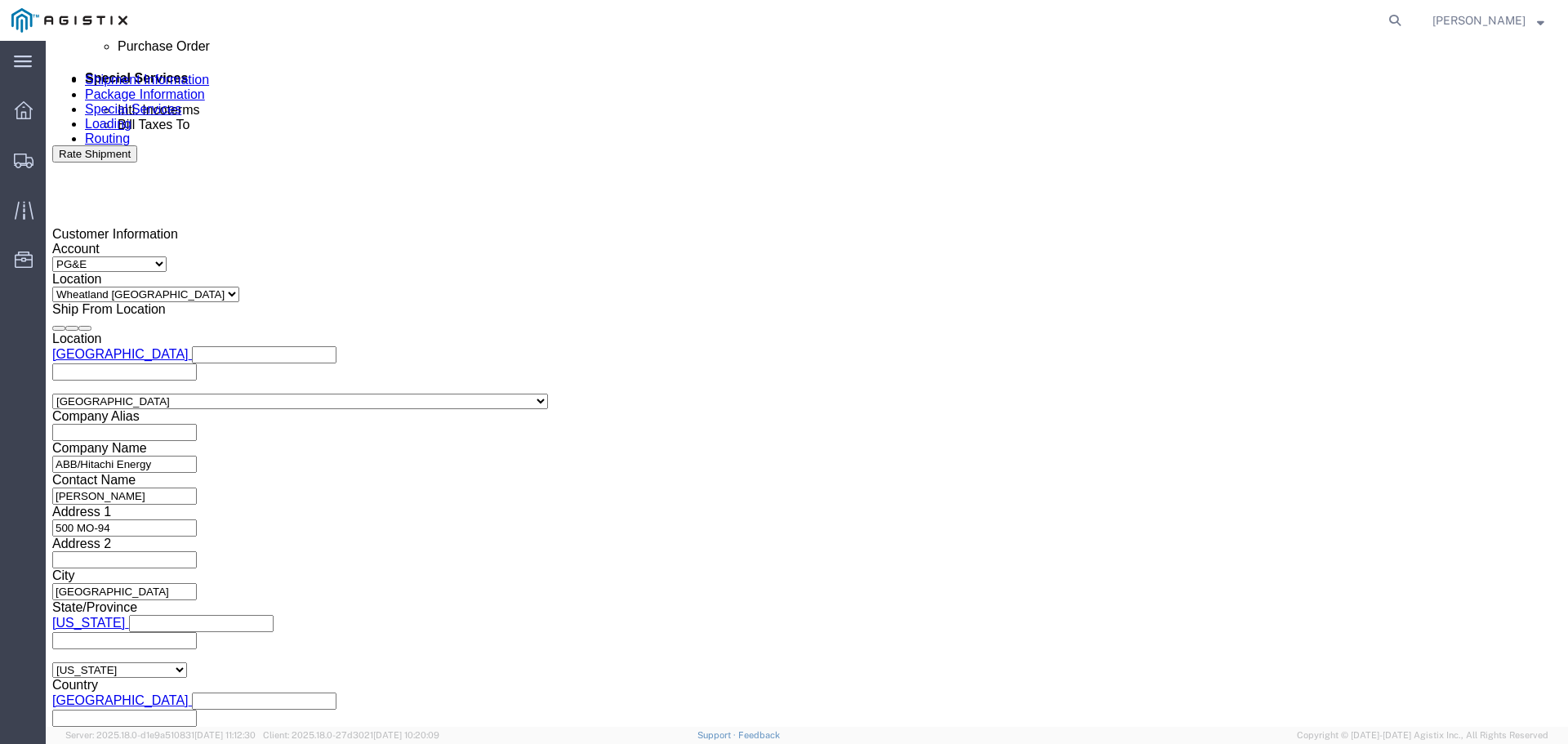
select select "BOL"
click select "Select Account Type Activity ID Airline Appointment Number ASN Batch Request # …"
click input "text"
type input "JC0002828"
click input "text"
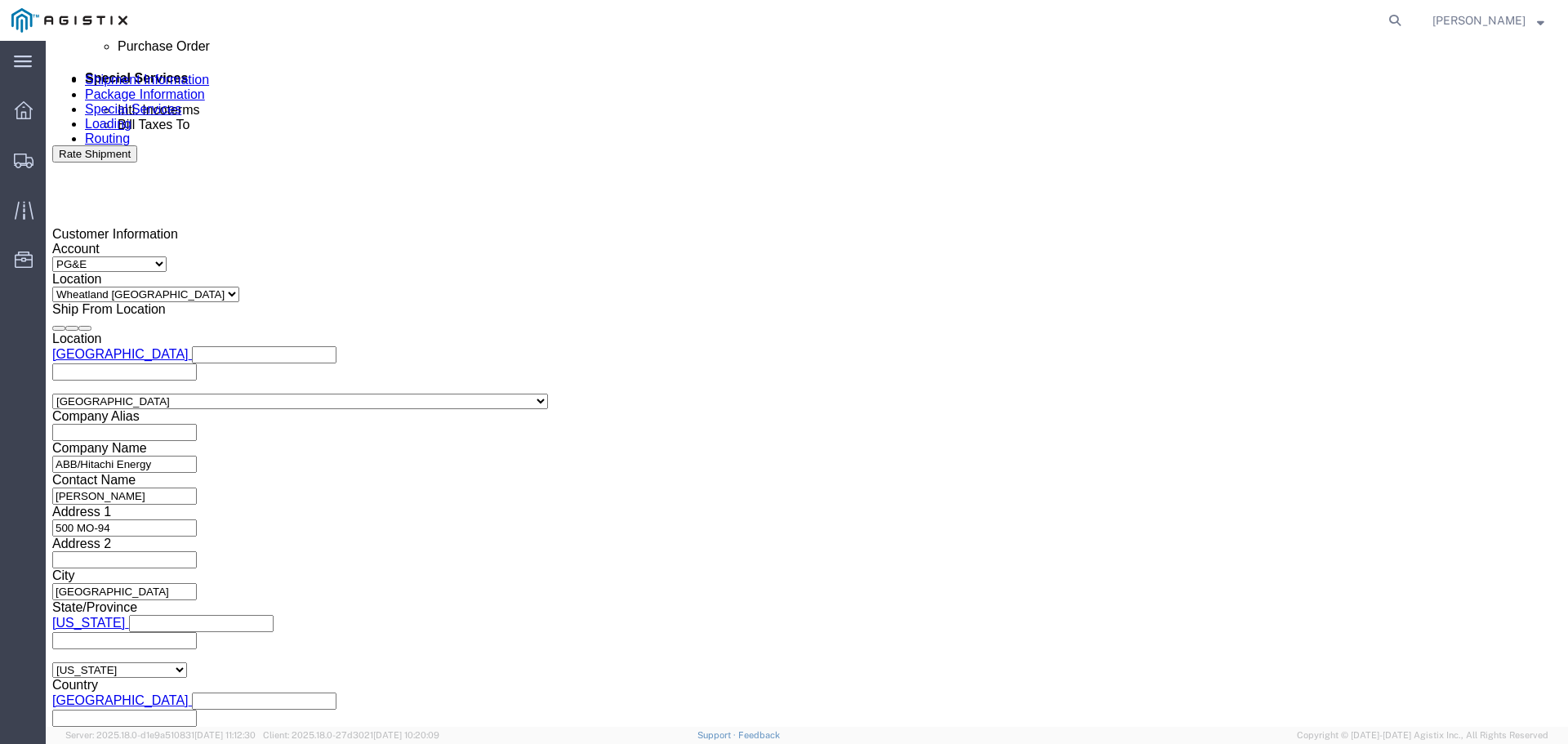
paste input "3501411934"
type input "3501411934"
click div "Shipping Mode (Optional) Leg 1 Mode Select Air Less than Truckload Multi-Leg Oc…"
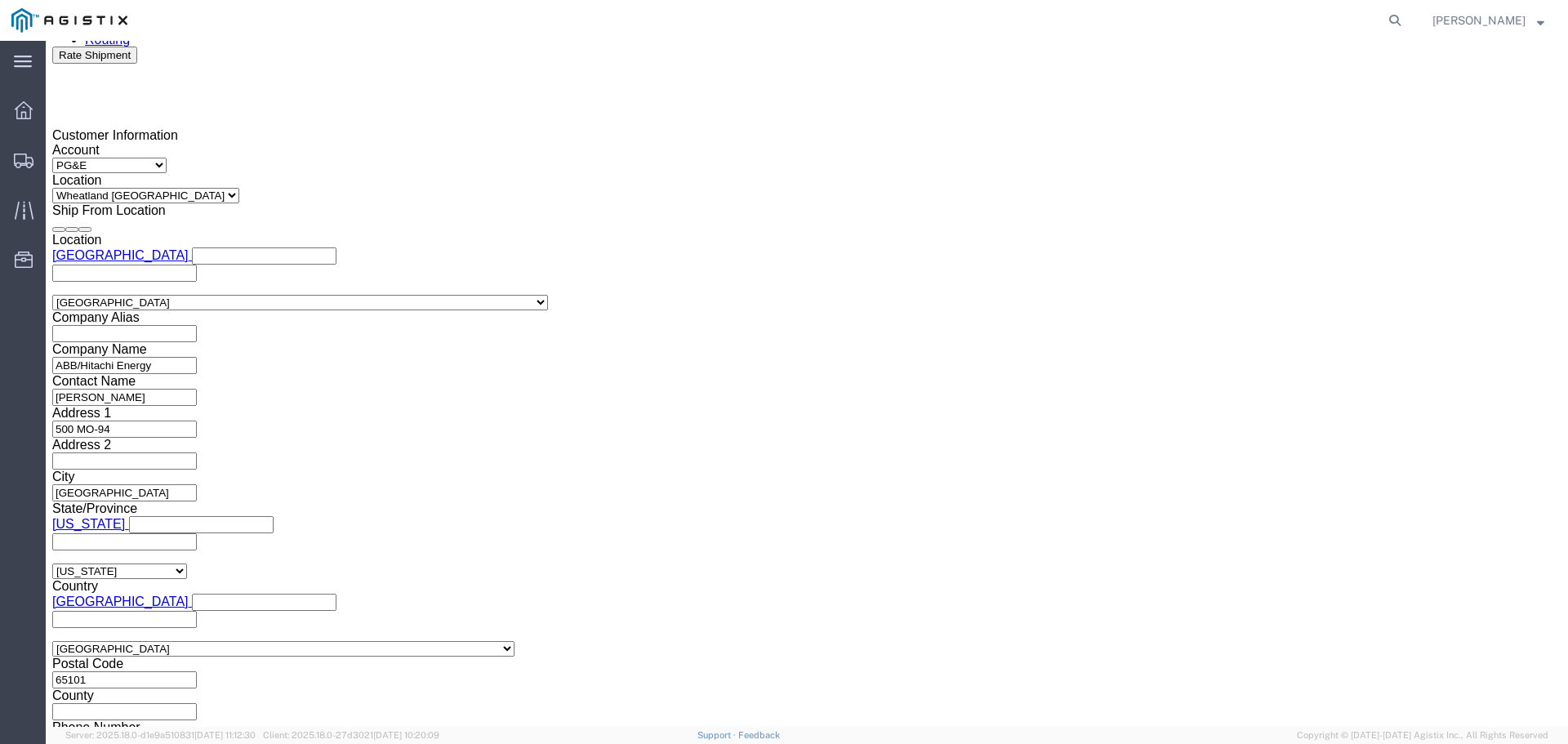
scroll to position [1223, 0]
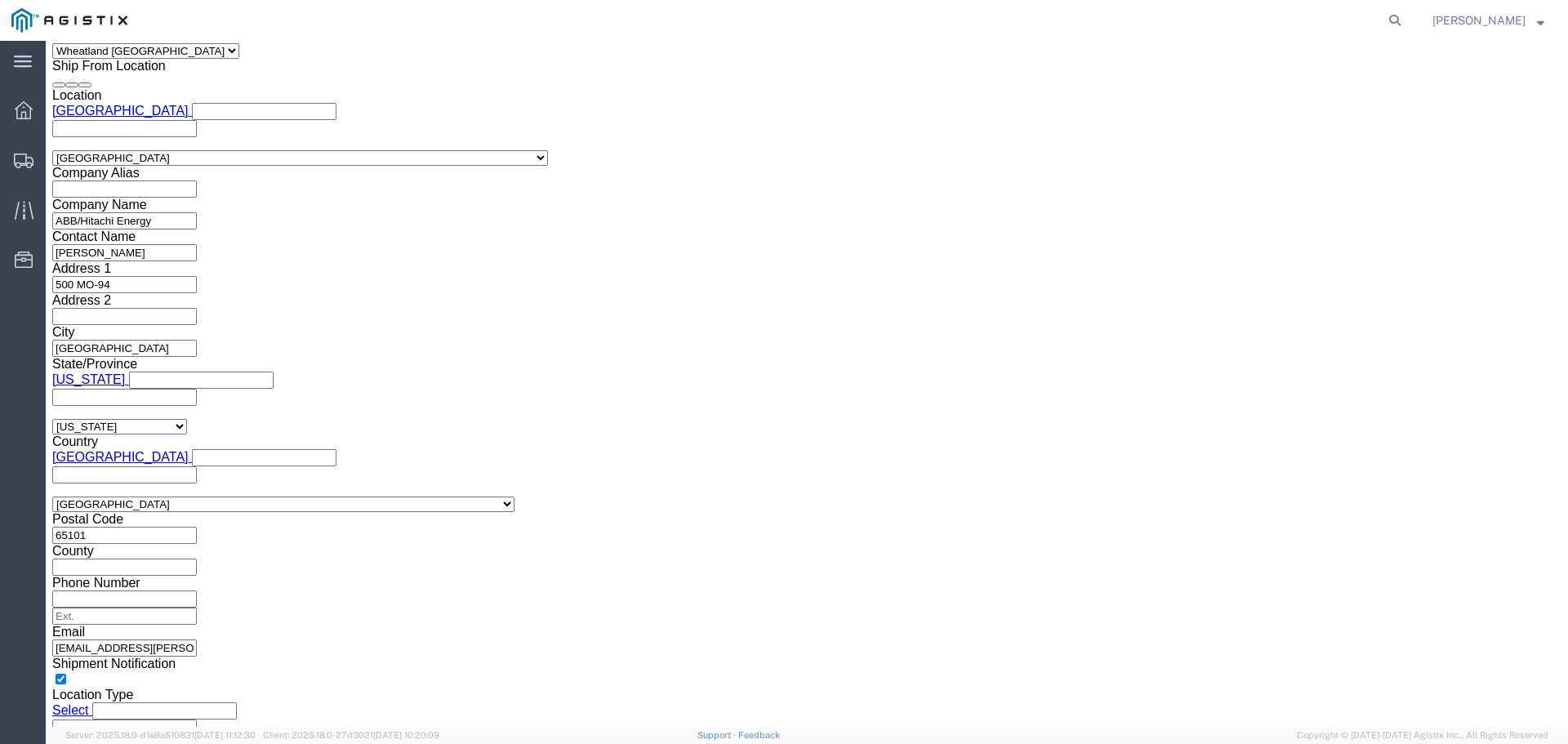
click button "Continue"
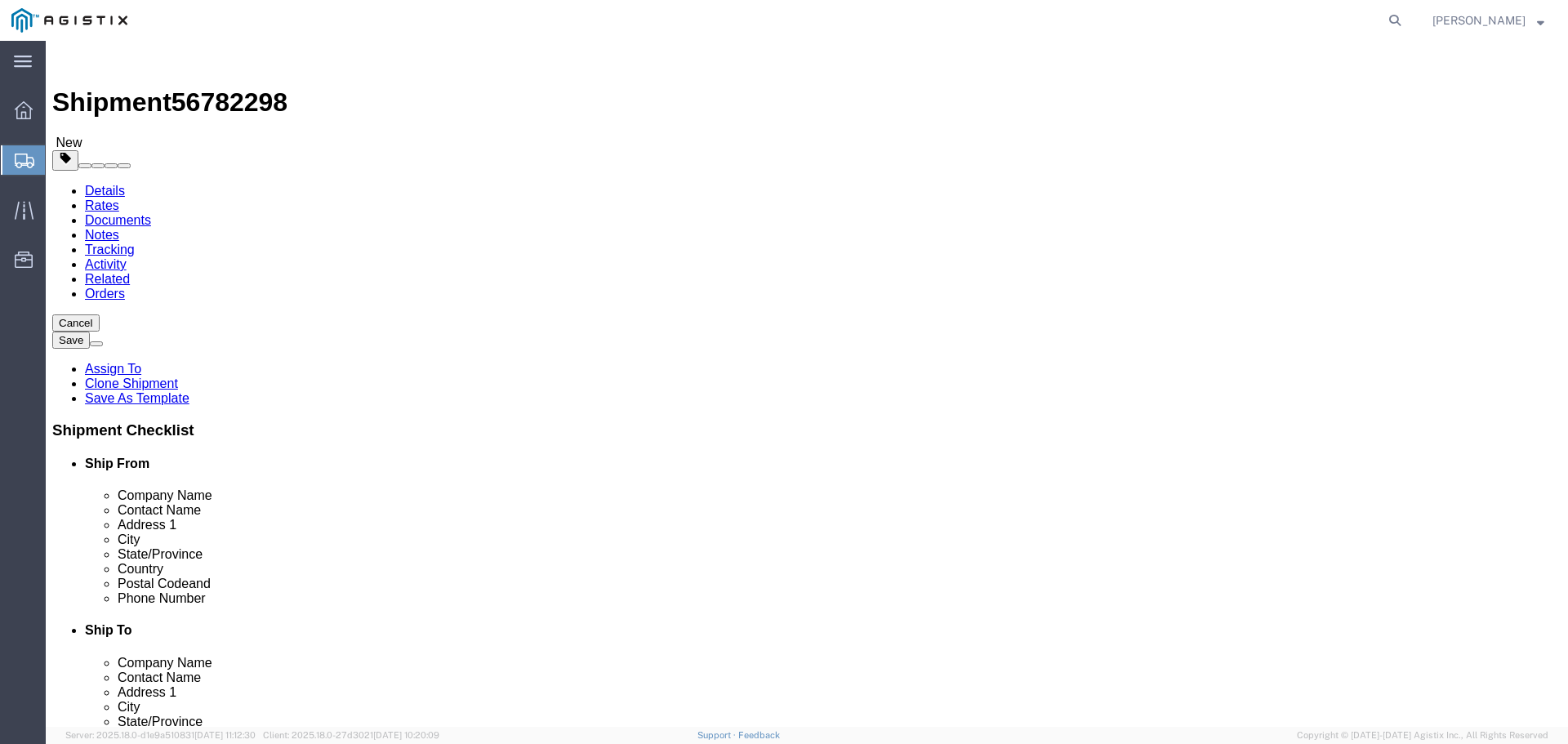
click span "button"
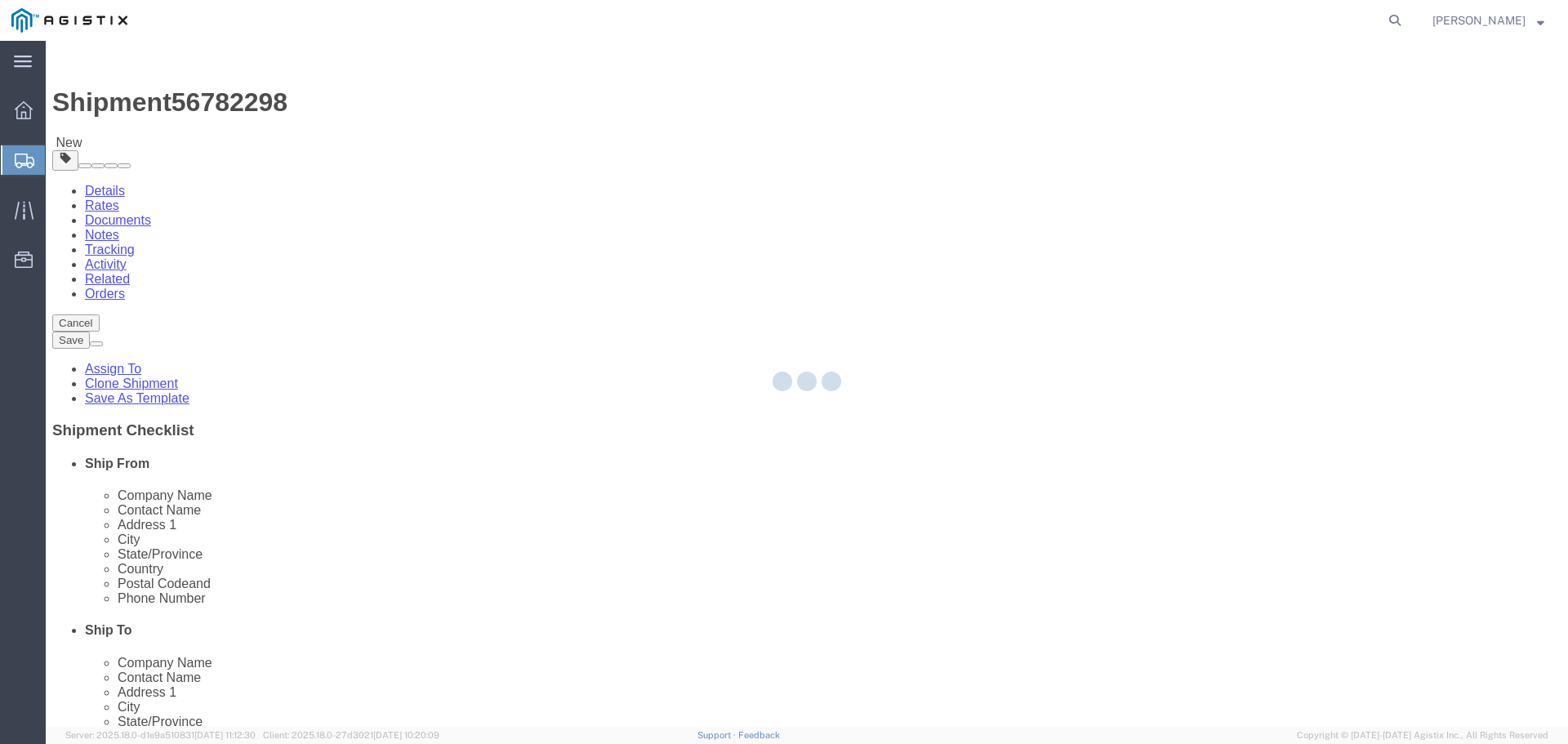
select select "PSNS"
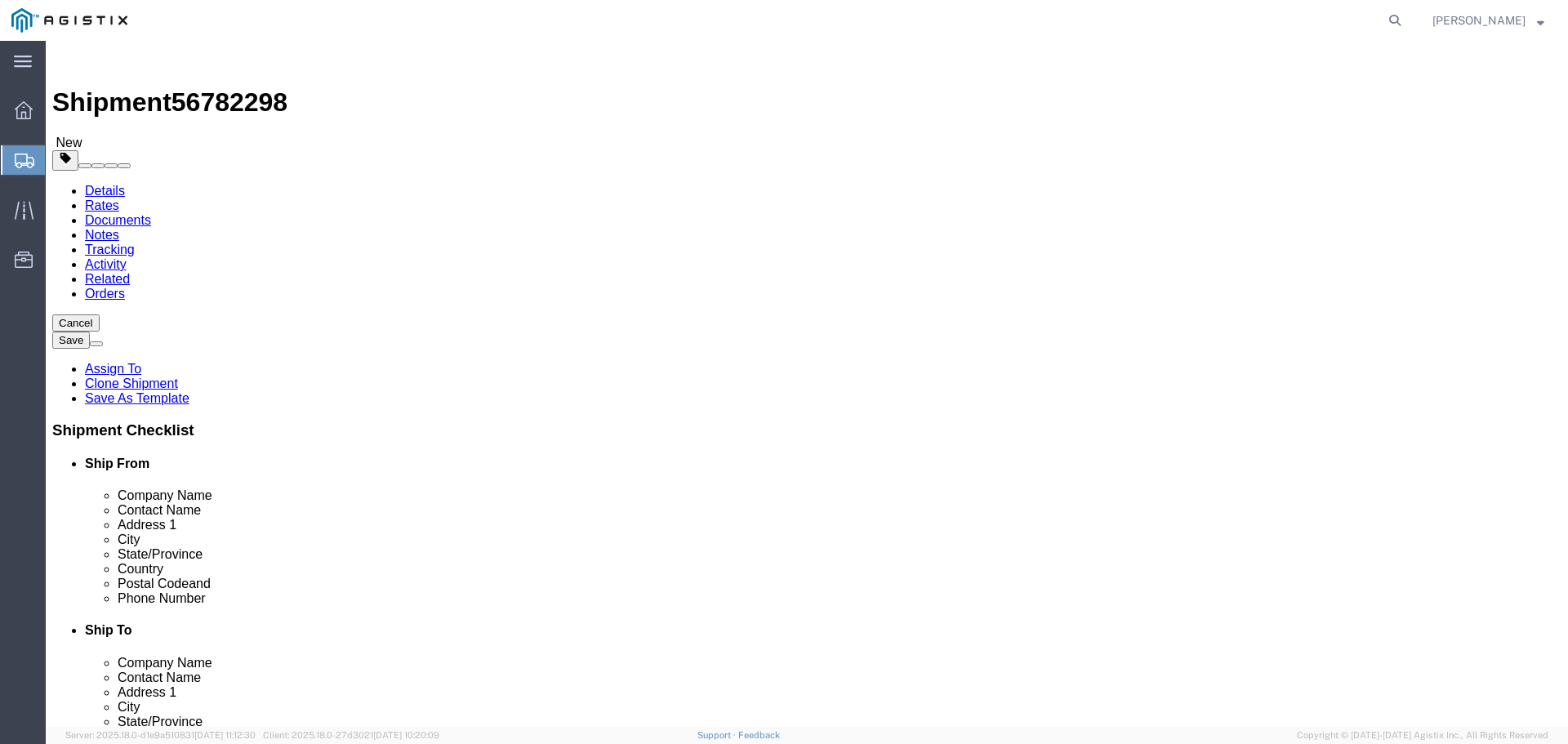
click input "text"
type input "1"
type input "11"
type input "272"
type input "72"
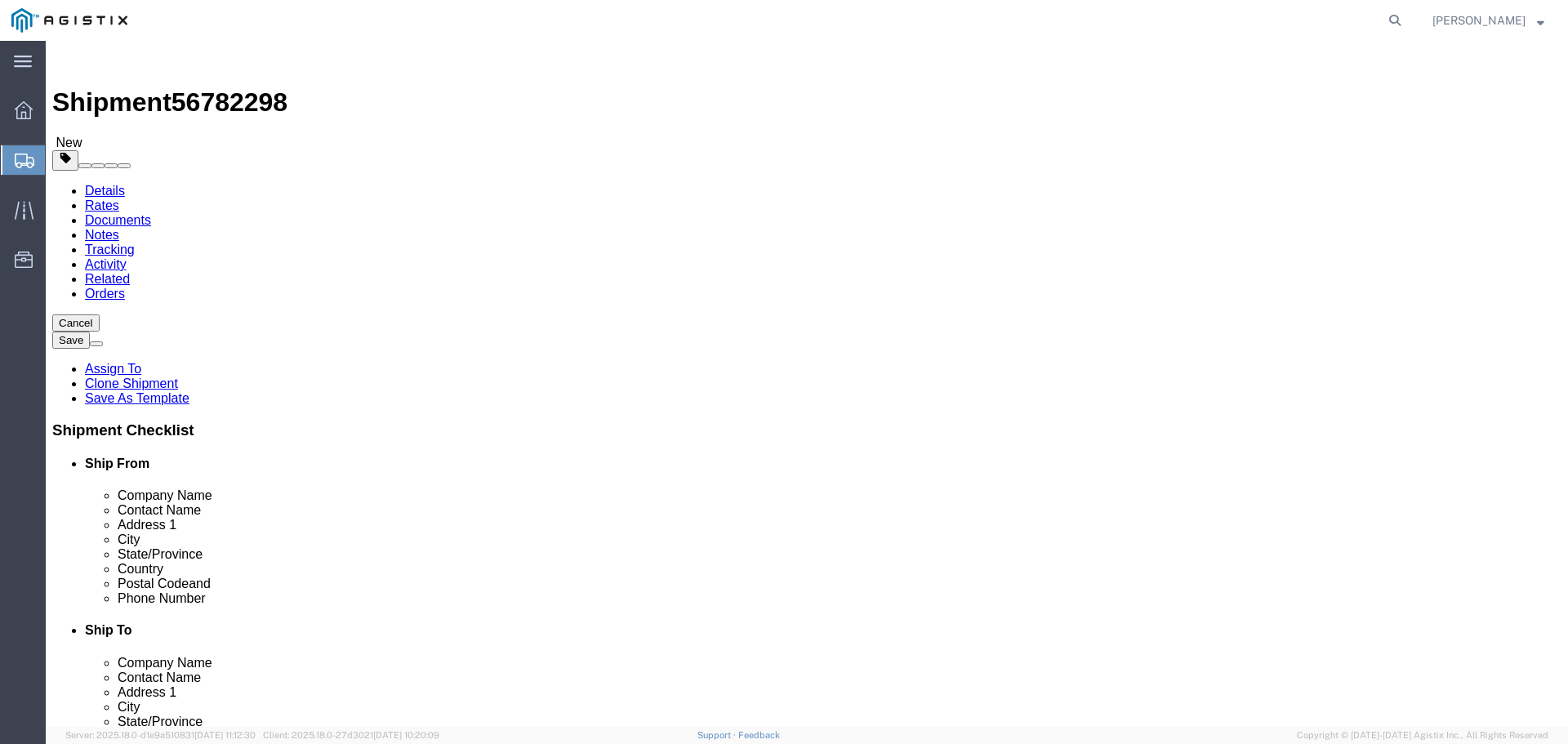
click input "75"
type input "72"
type input "15140"
click dd "0.00 Each"
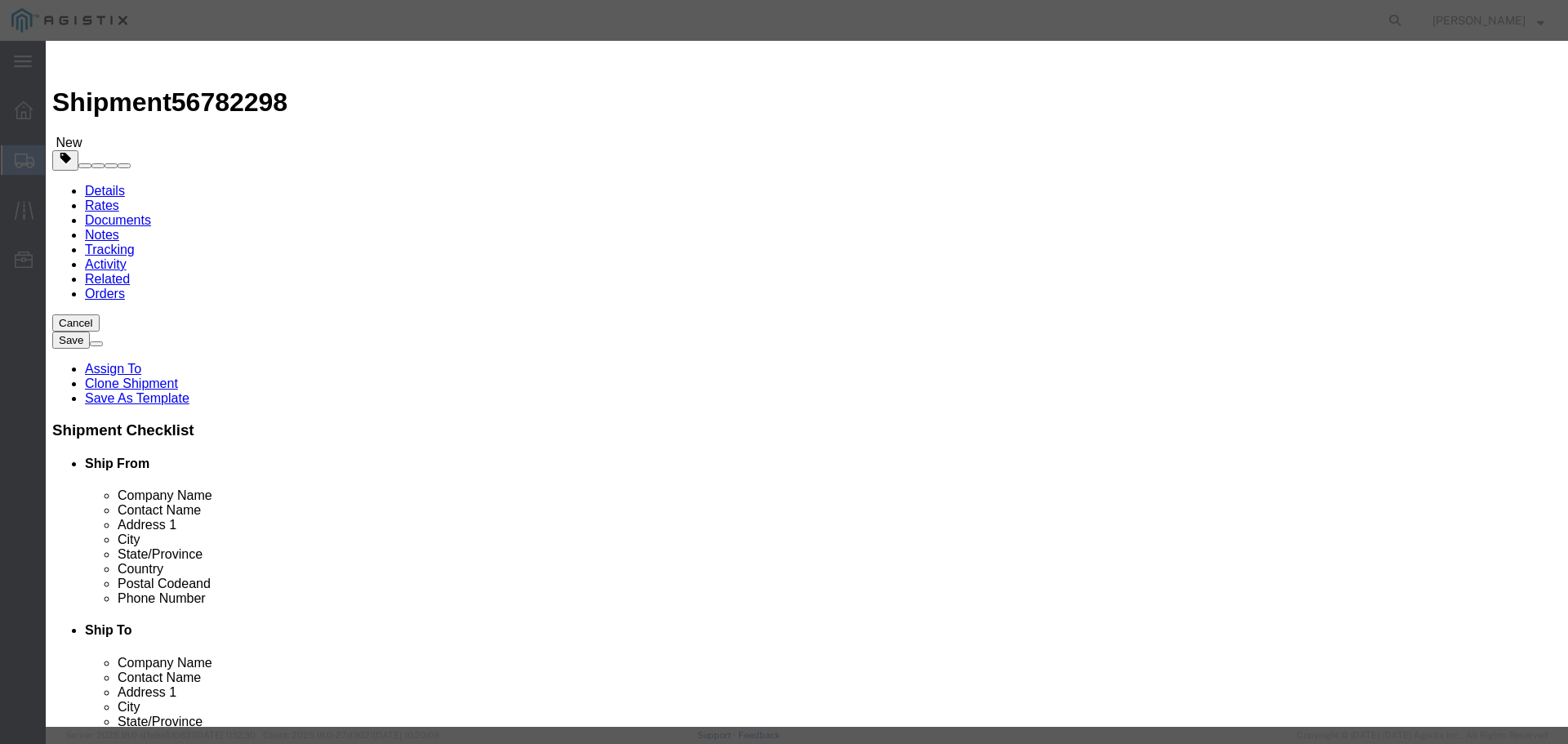
drag, startPoint x: 545, startPoint y: 146, endPoint x: 382, endPoint y: 141, distance: 163.1
click div "Product Name TRANSFORMERS Pieces 0.00 Select Bag Barrels 100Board Feet Bottle B…"
type input "11"
click button "Save & Close"
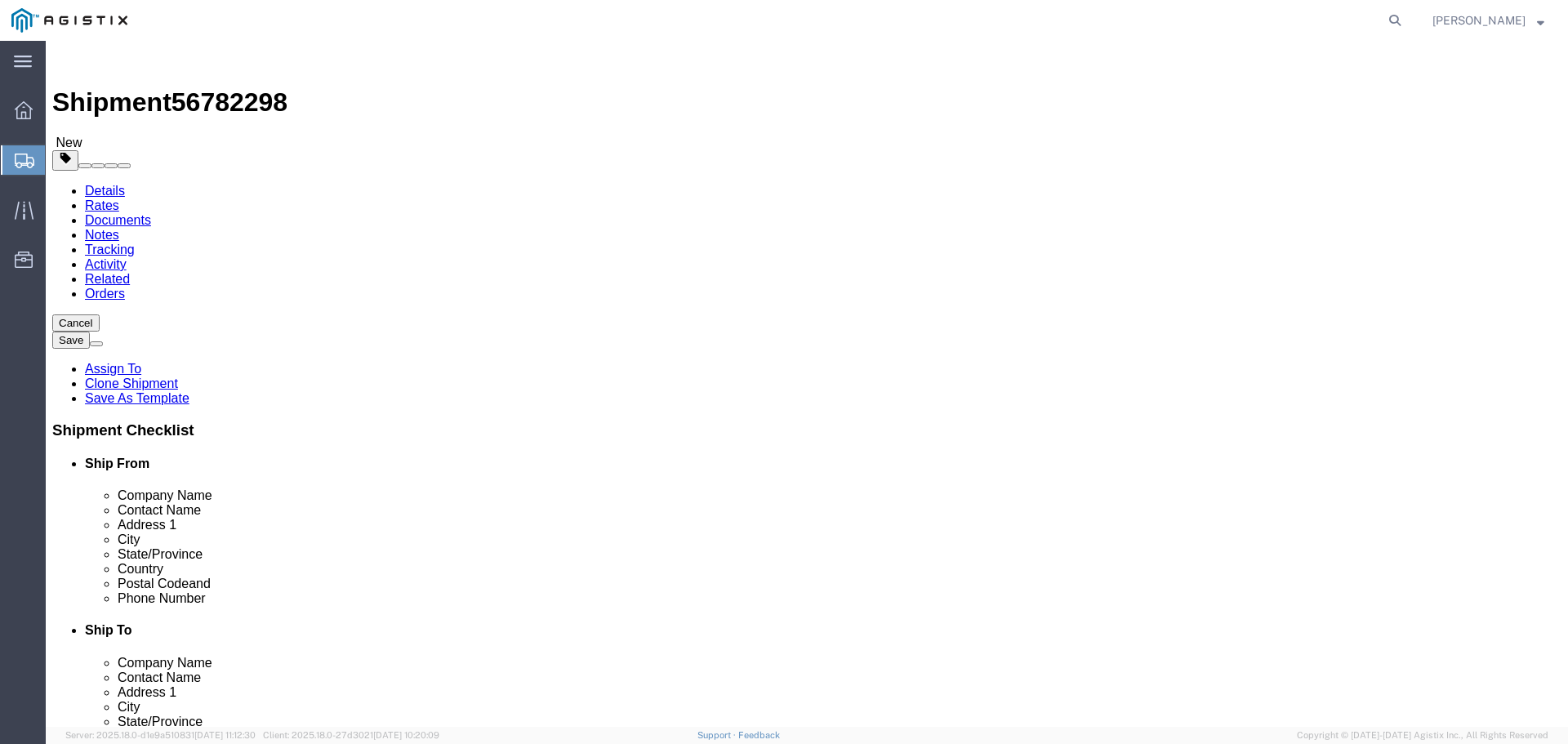
click input "text"
type input "1"
type input "6"
type input "240"
type input "72"
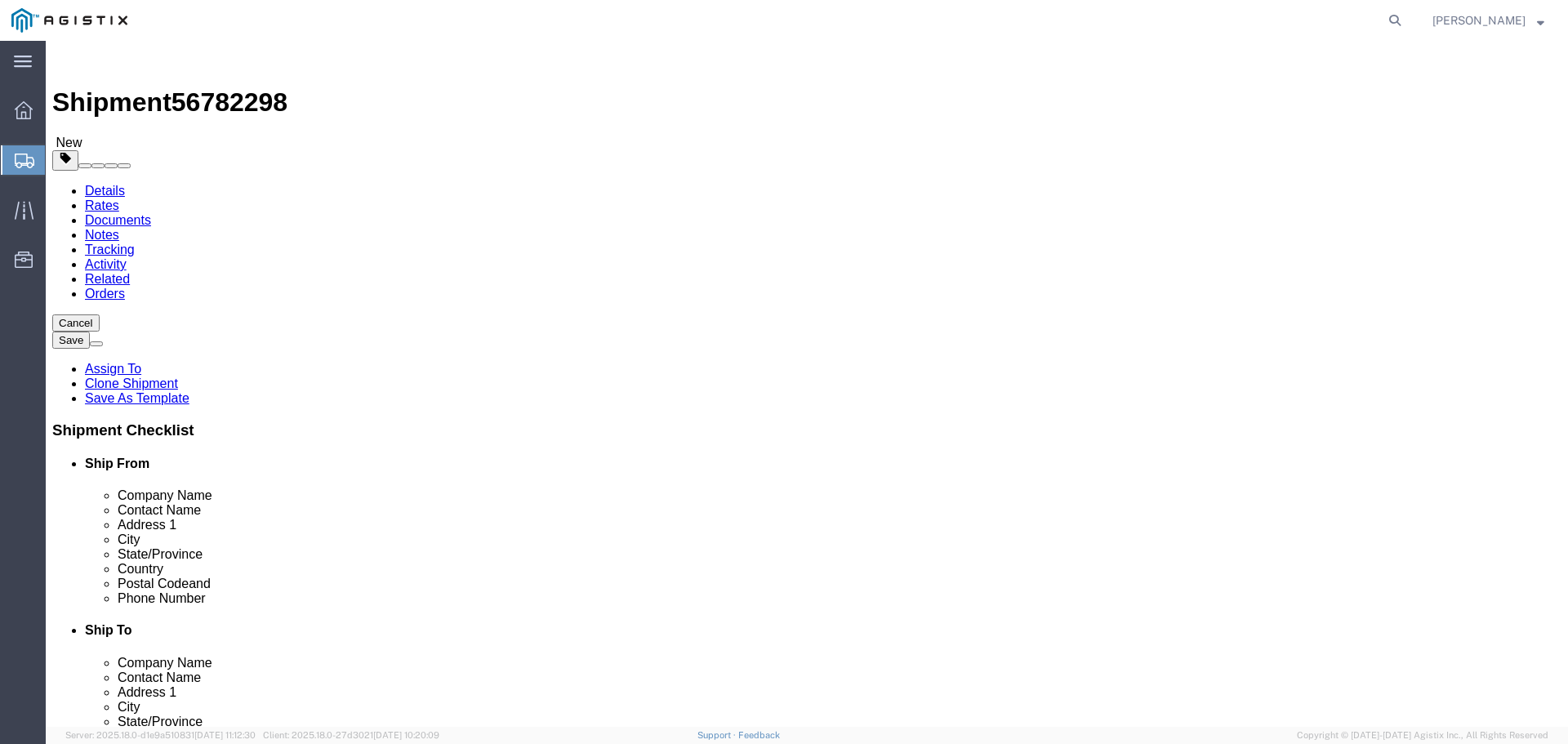
type input "72"
type input "12860"
click dd "0.00 Each"
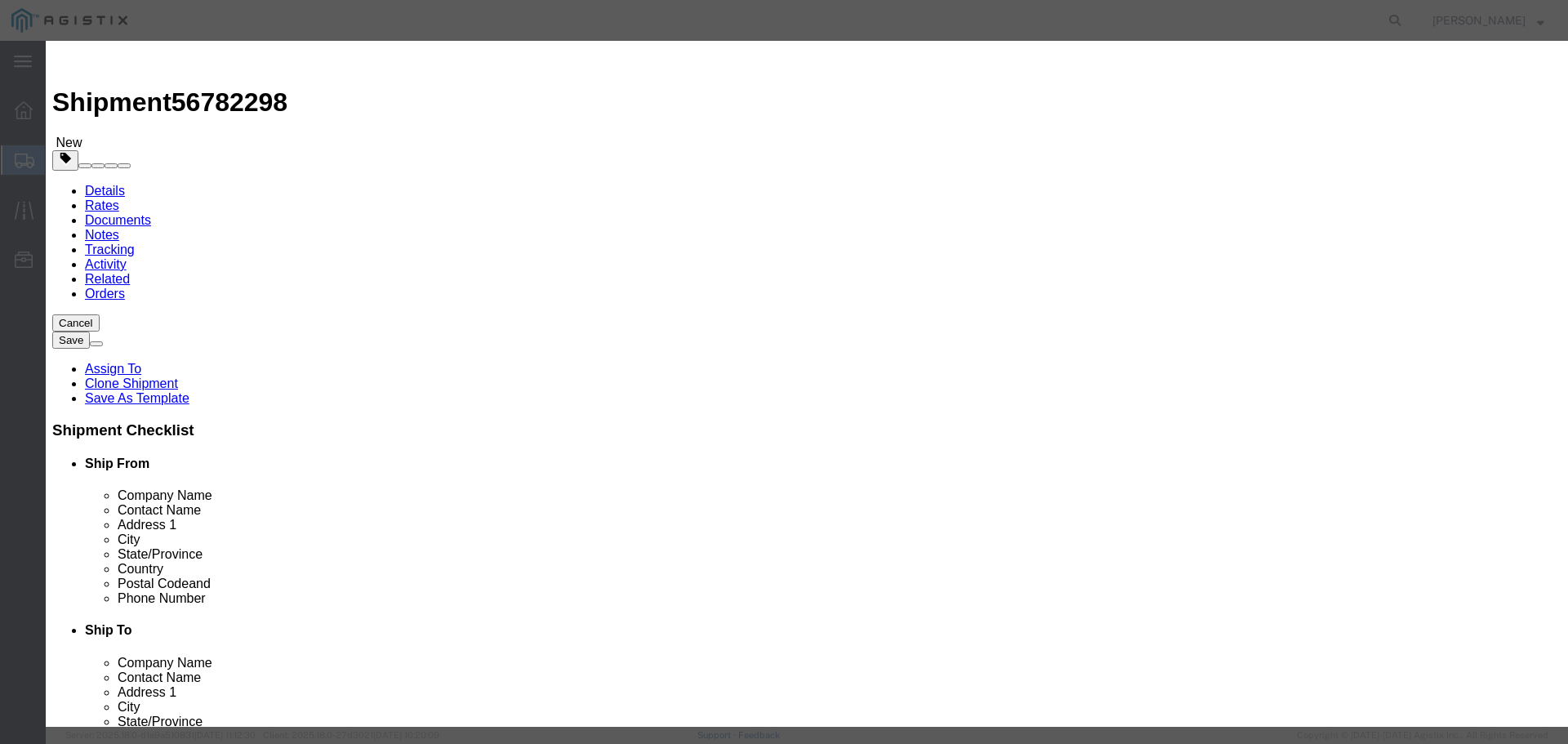
drag, startPoint x: 529, startPoint y: 154, endPoint x: 198, endPoint y: 132, distance: 331.7
click div "Edit content Commodity library Product Name TRANSFORMERS Pieces 0.00 Select Bag…"
type input "6"
click button "Save & Close"
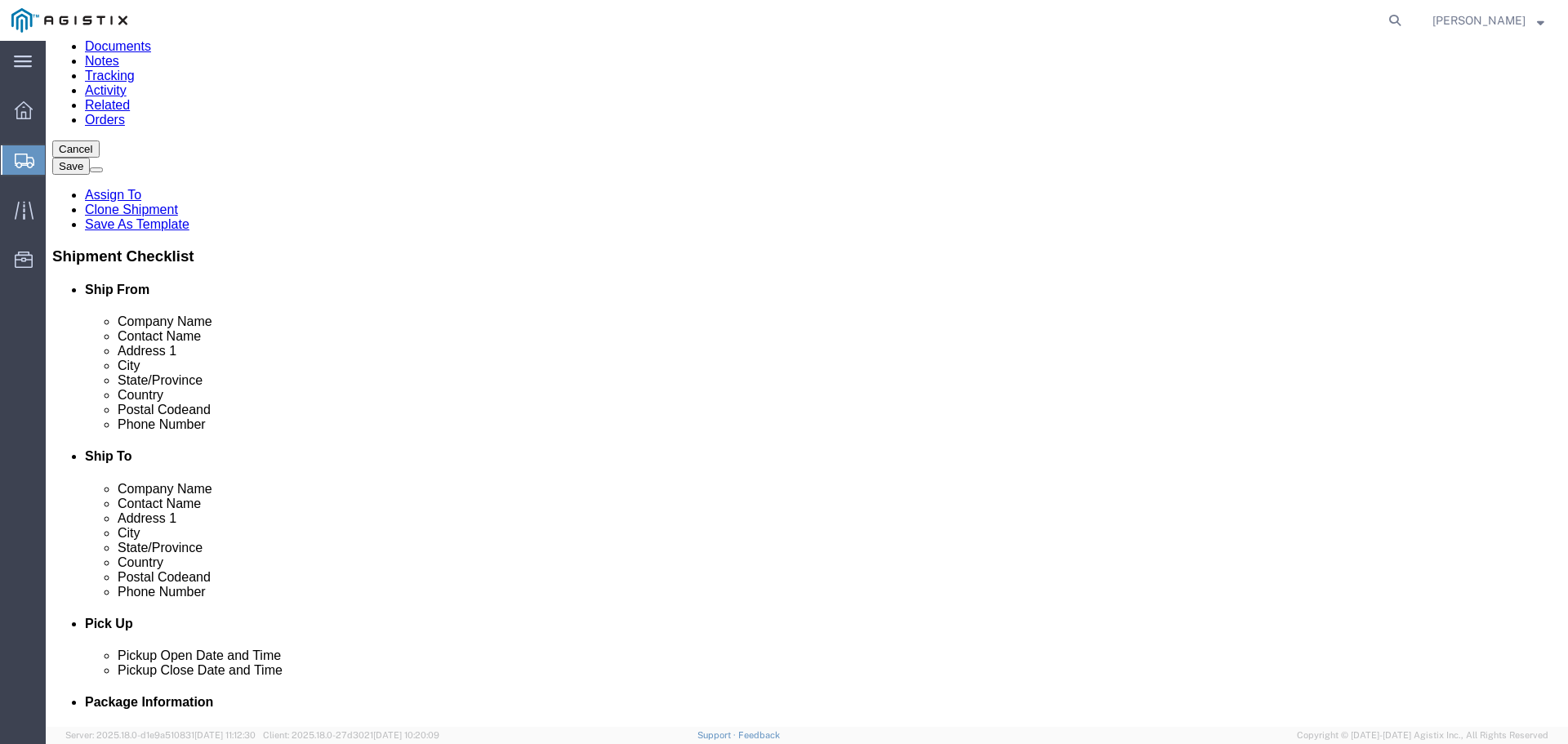
scroll to position [175, 0]
click button "Continue"
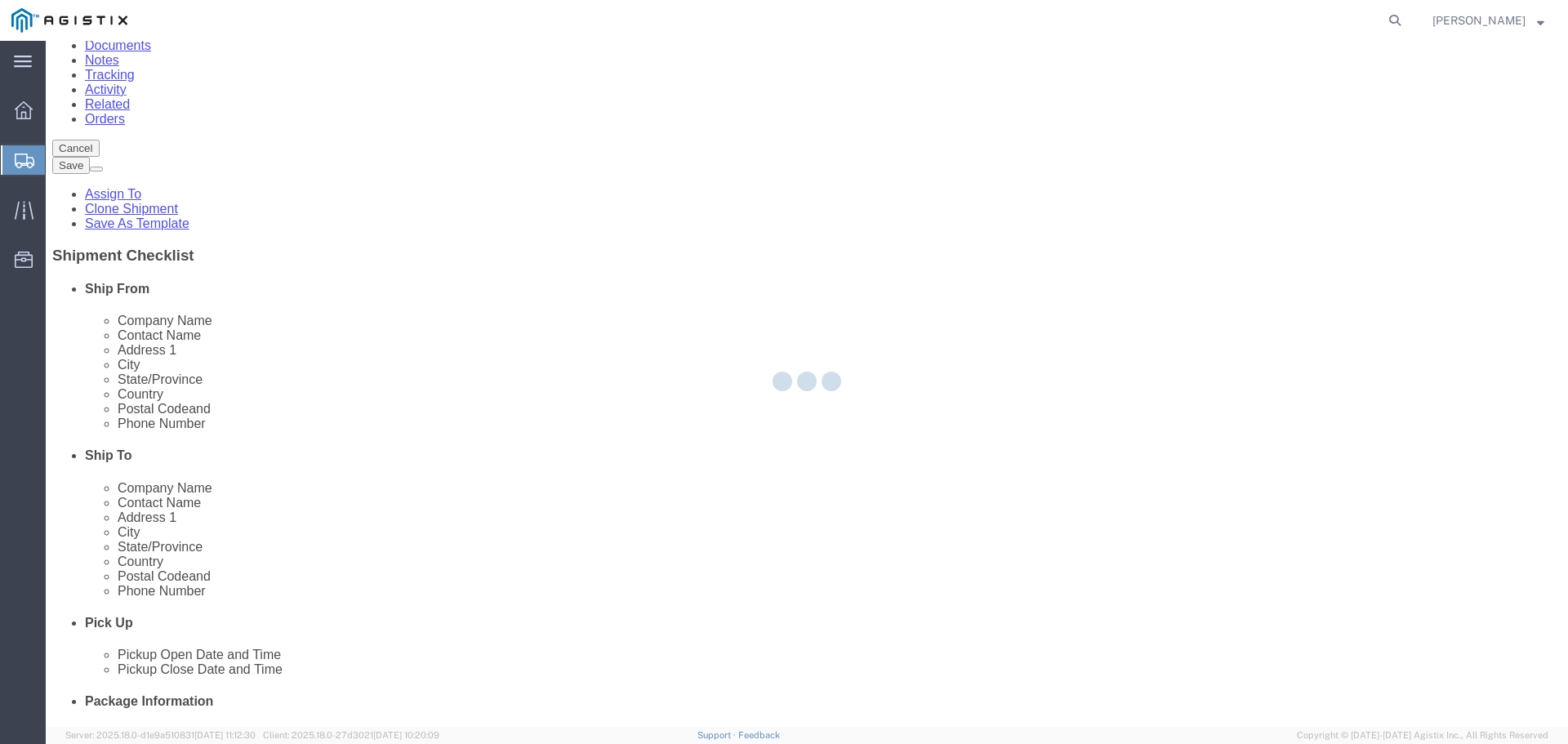
select select
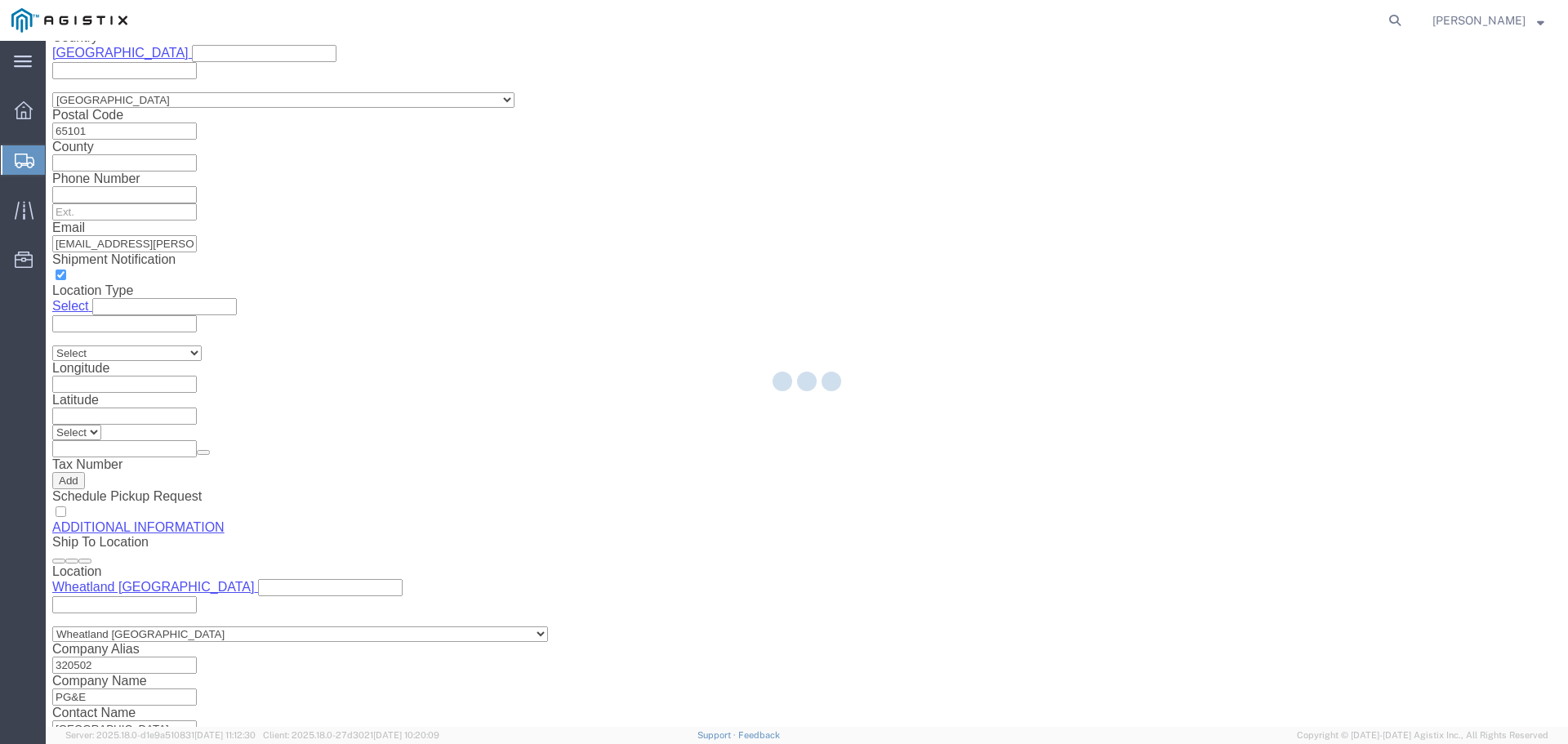
select select "COSTCENTER"
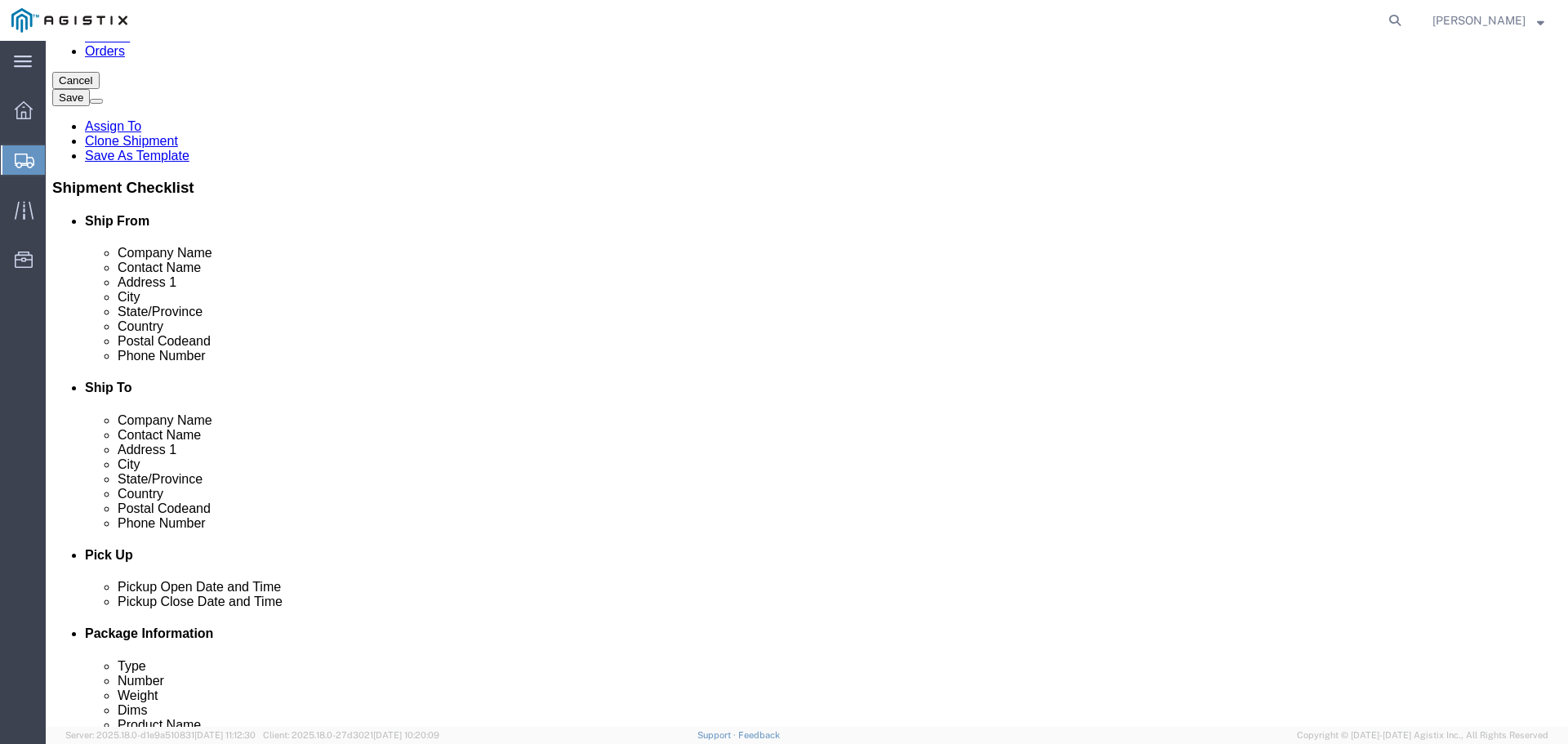
scroll to position [0, 0]
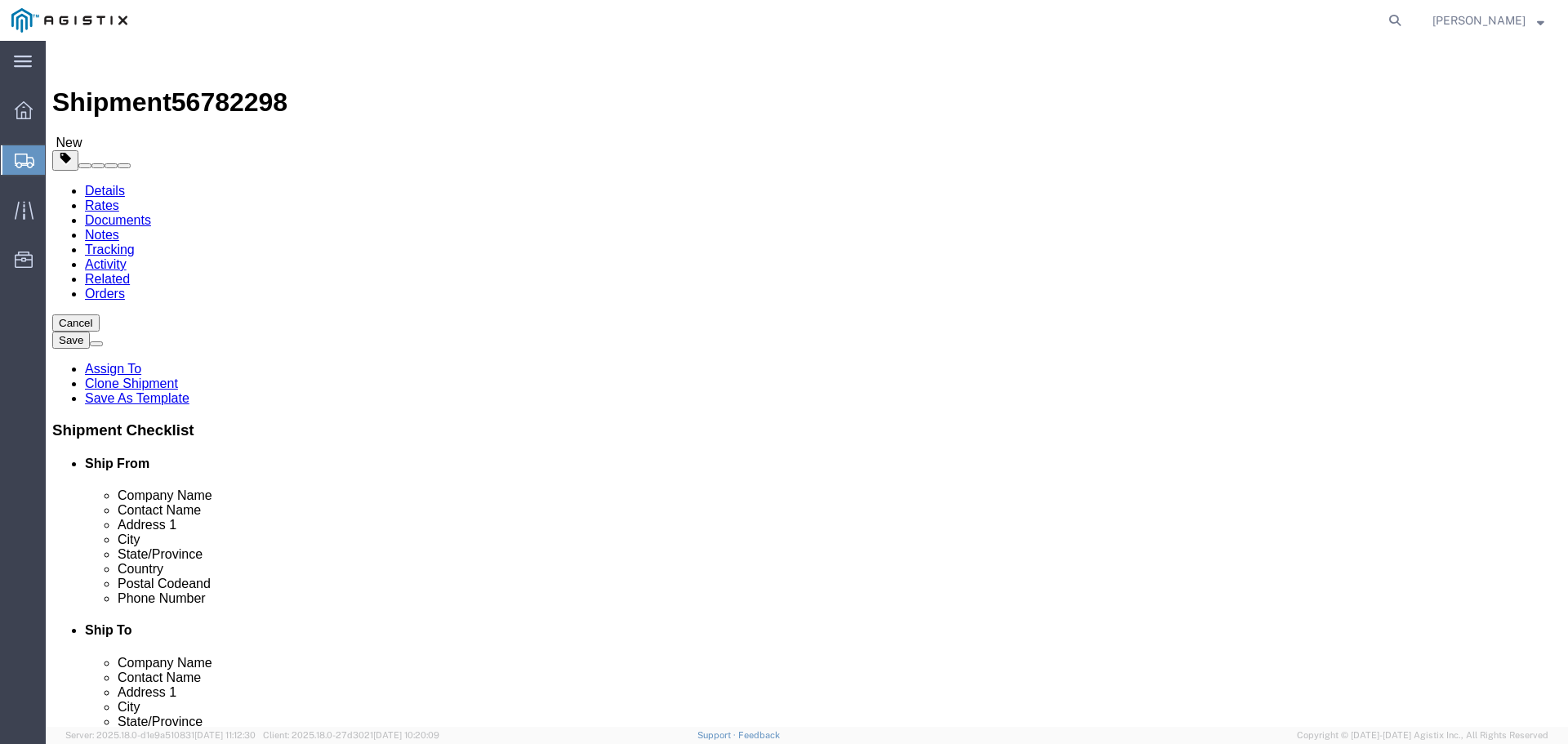
click link "Documents"
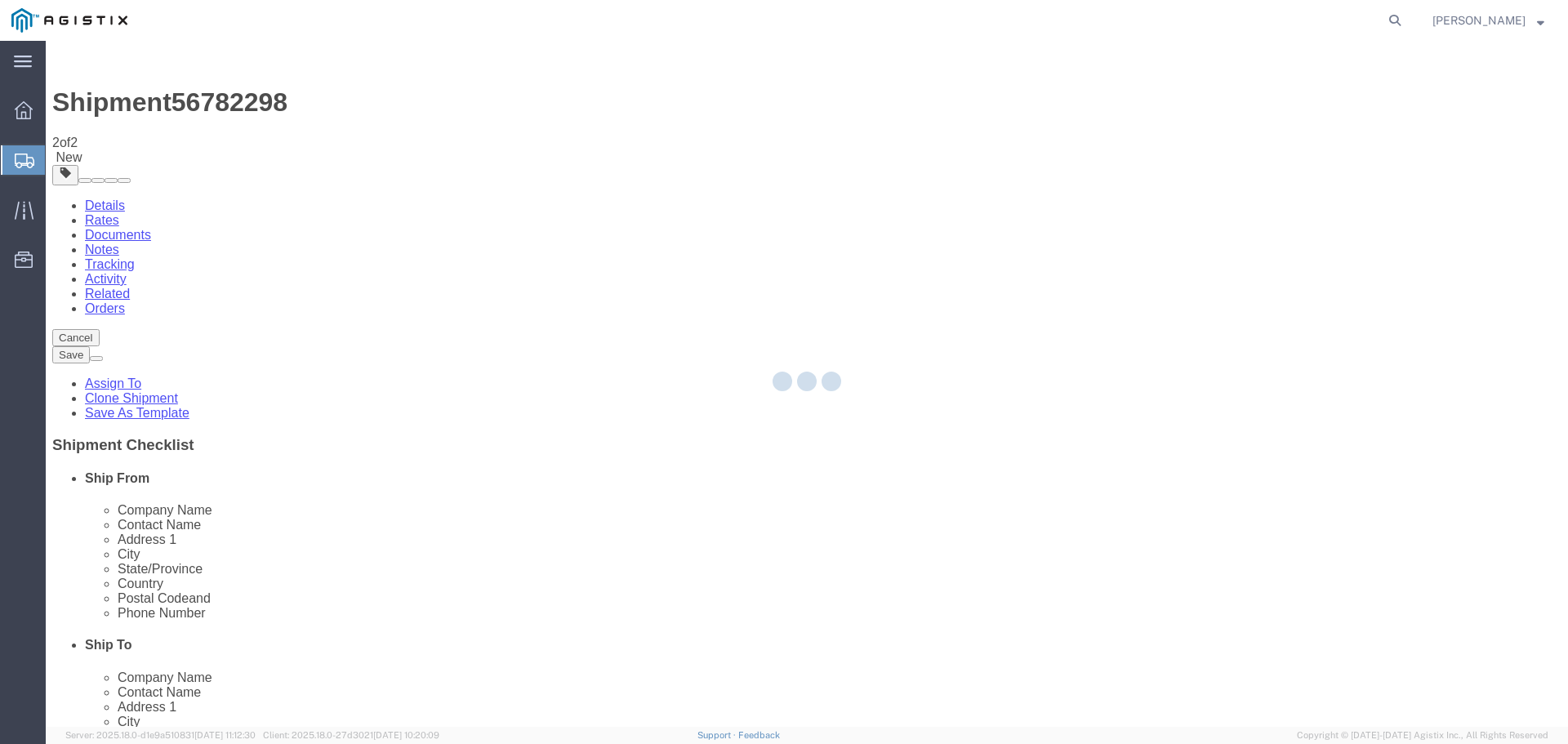
select select "54011"
select select "19996"
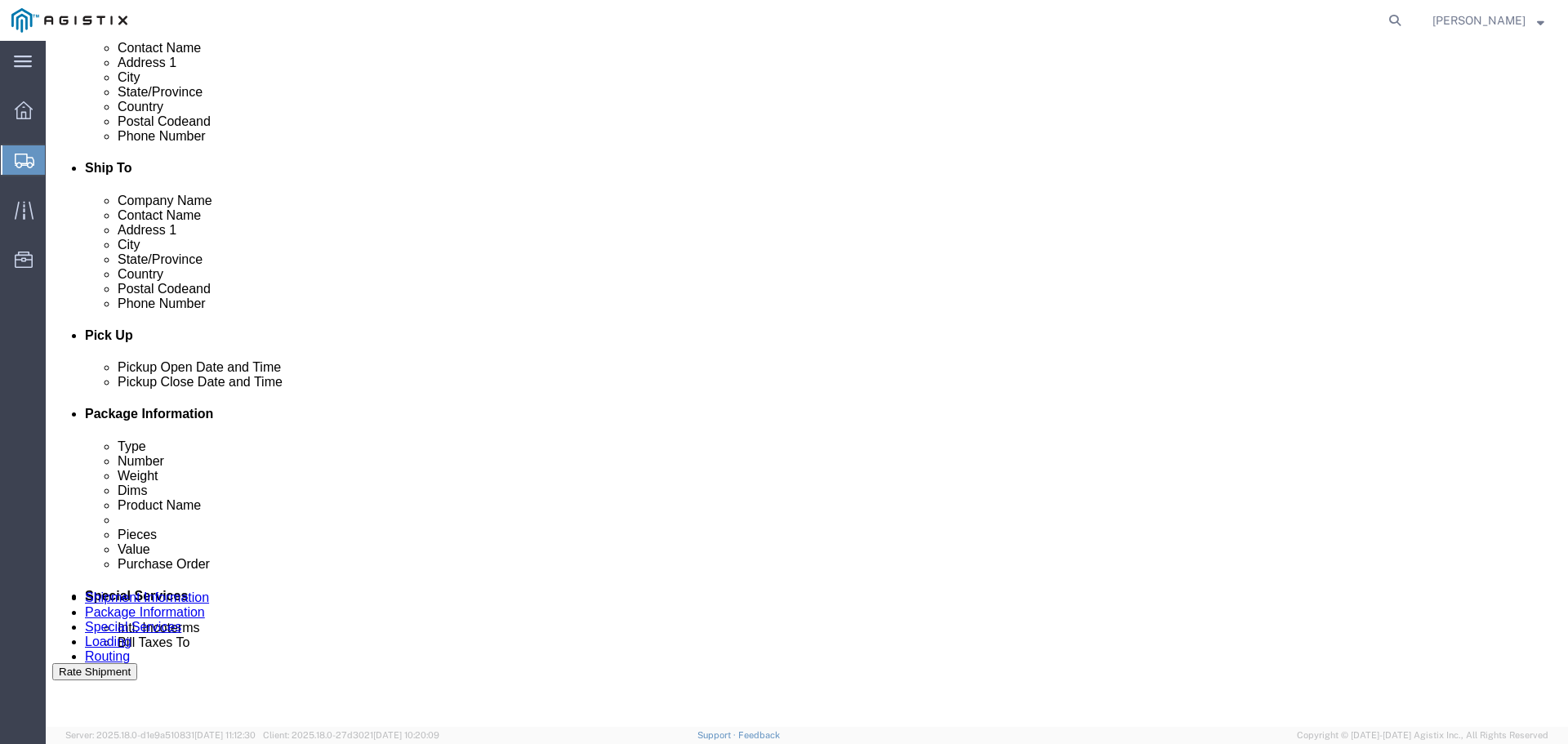
scroll to position [571, 0]
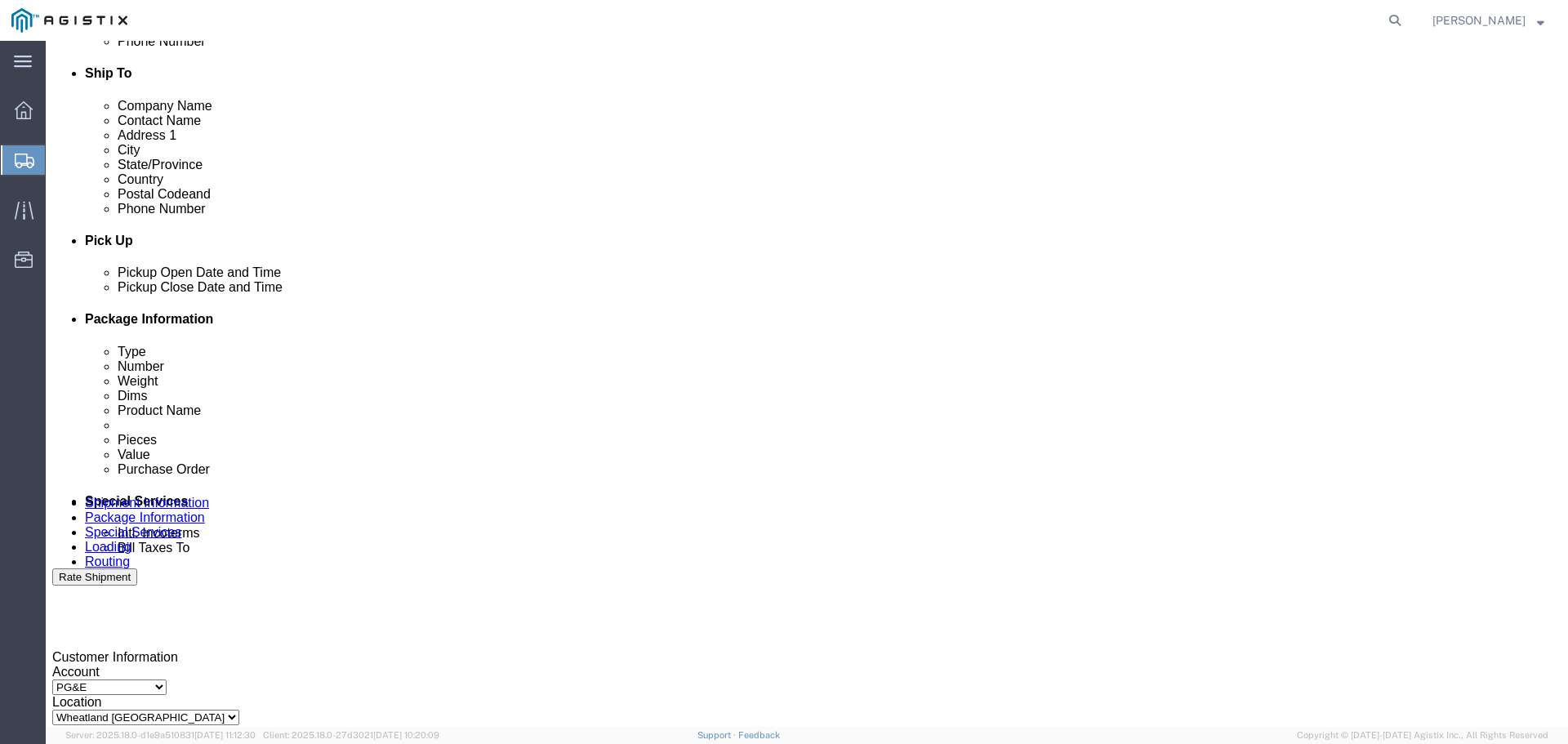
click select "Pickup Delivery"
click at [0, 0] on span "Shipment Manager" at bounding box center [0, 0] width 0 height 0
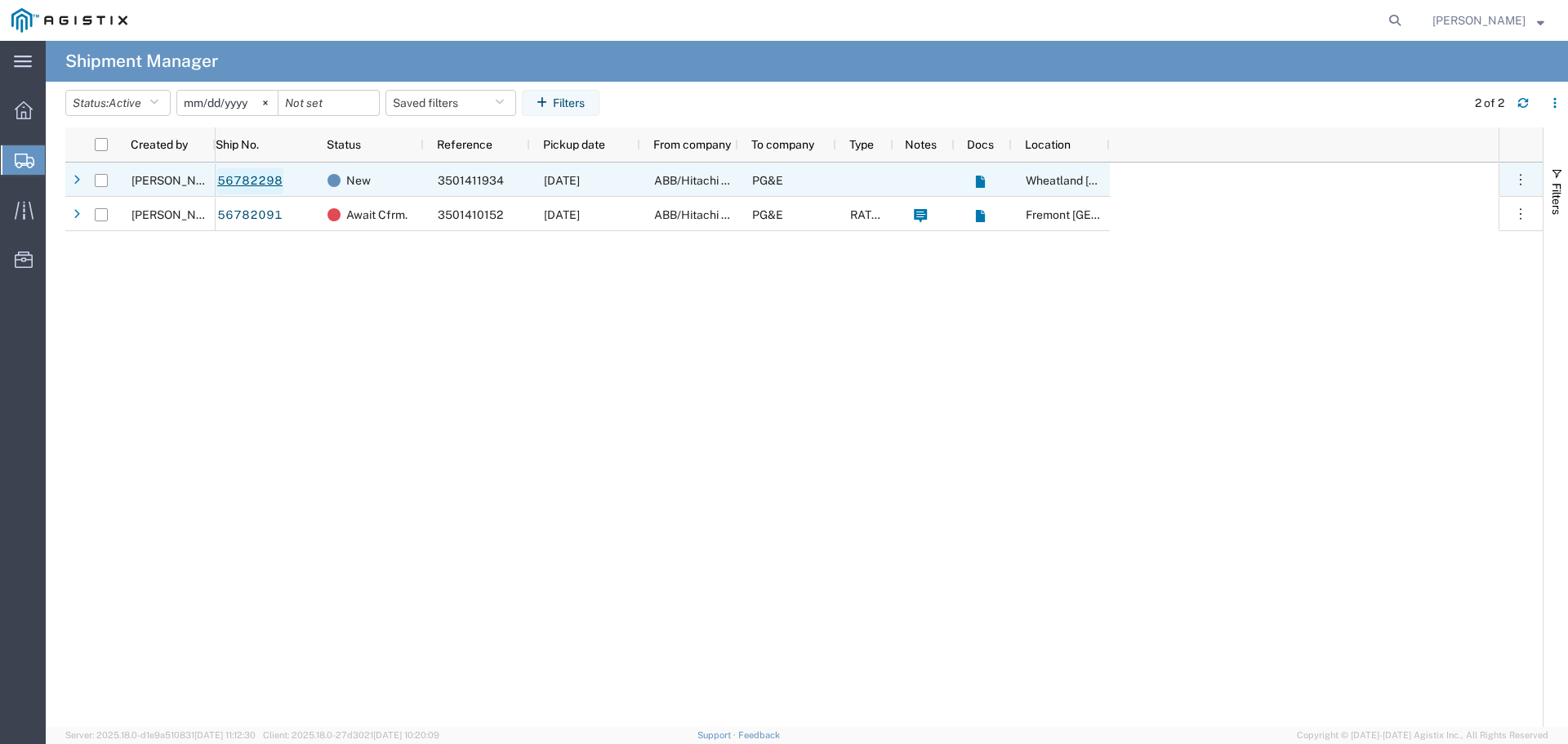
click at [242, 180] on link "56782298" at bounding box center [250, 181] width 67 height 26
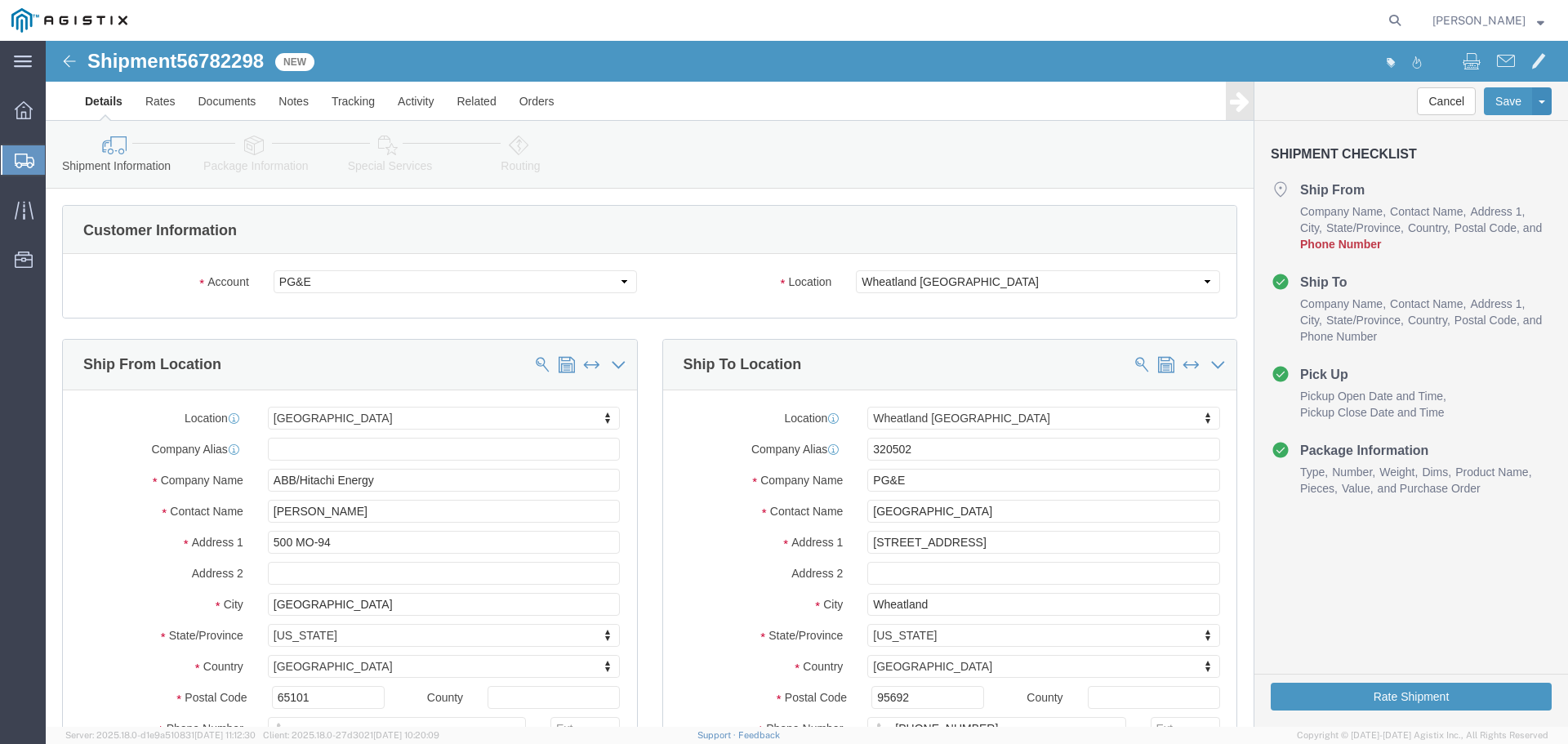
select select "19996"
click at [0, 0] on span "Create from Template" at bounding box center [0, 0] width 0 height 0
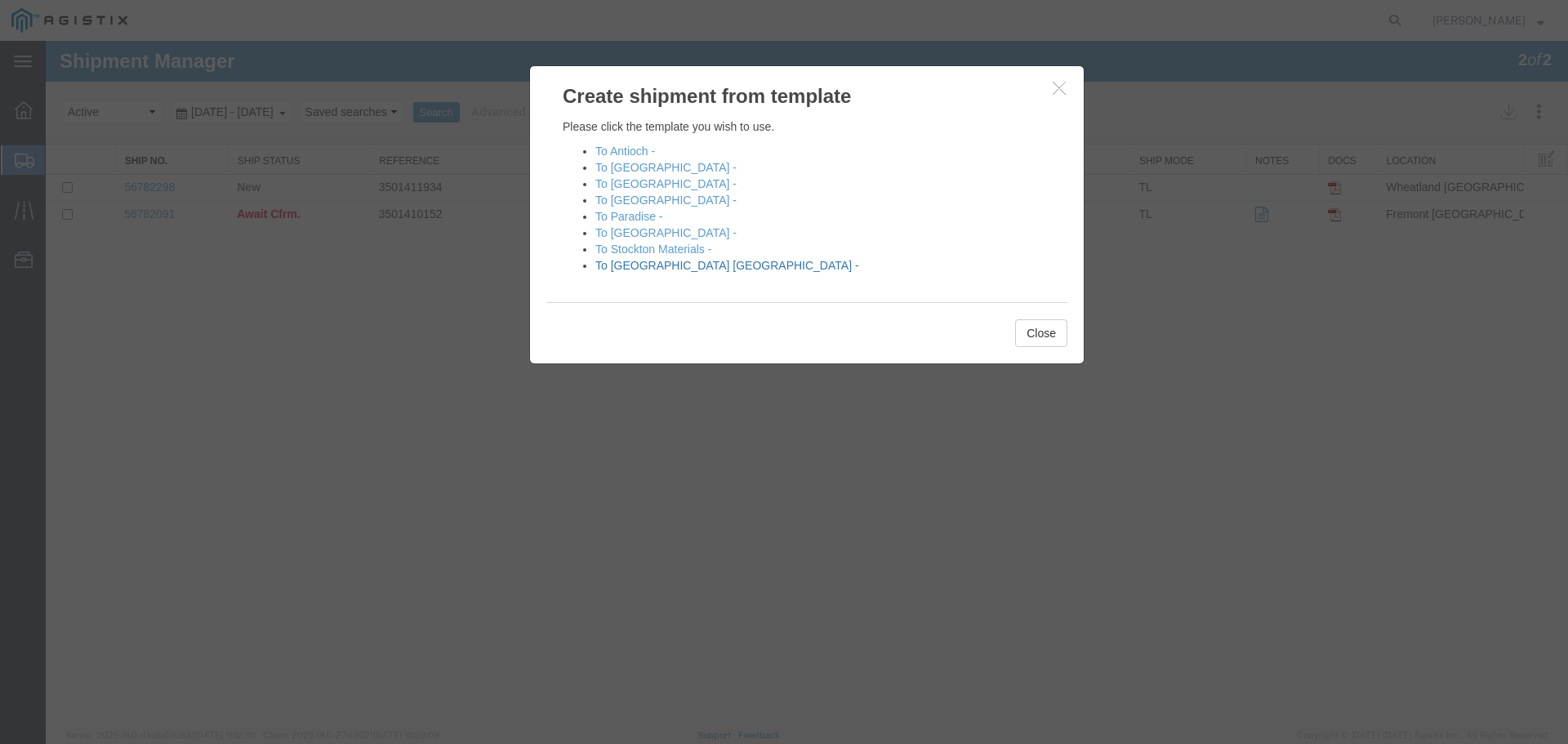
click at [647, 262] on link "To [GEOGRAPHIC_DATA] [GEOGRAPHIC_DATA] -" at bounding box center [727, 265] width 263 height 13
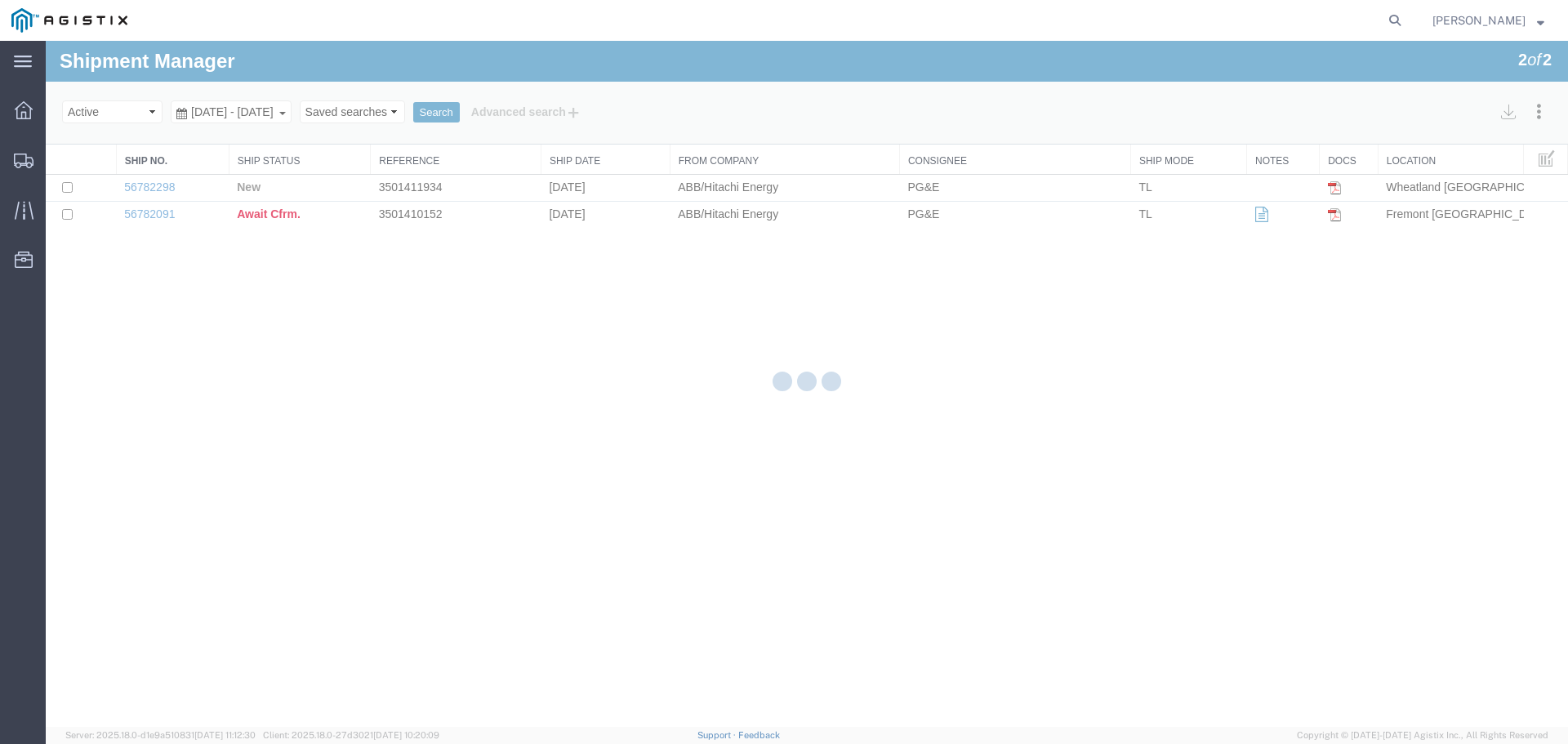
select select "54011"
select select "19996"
select select "PURCHORD"
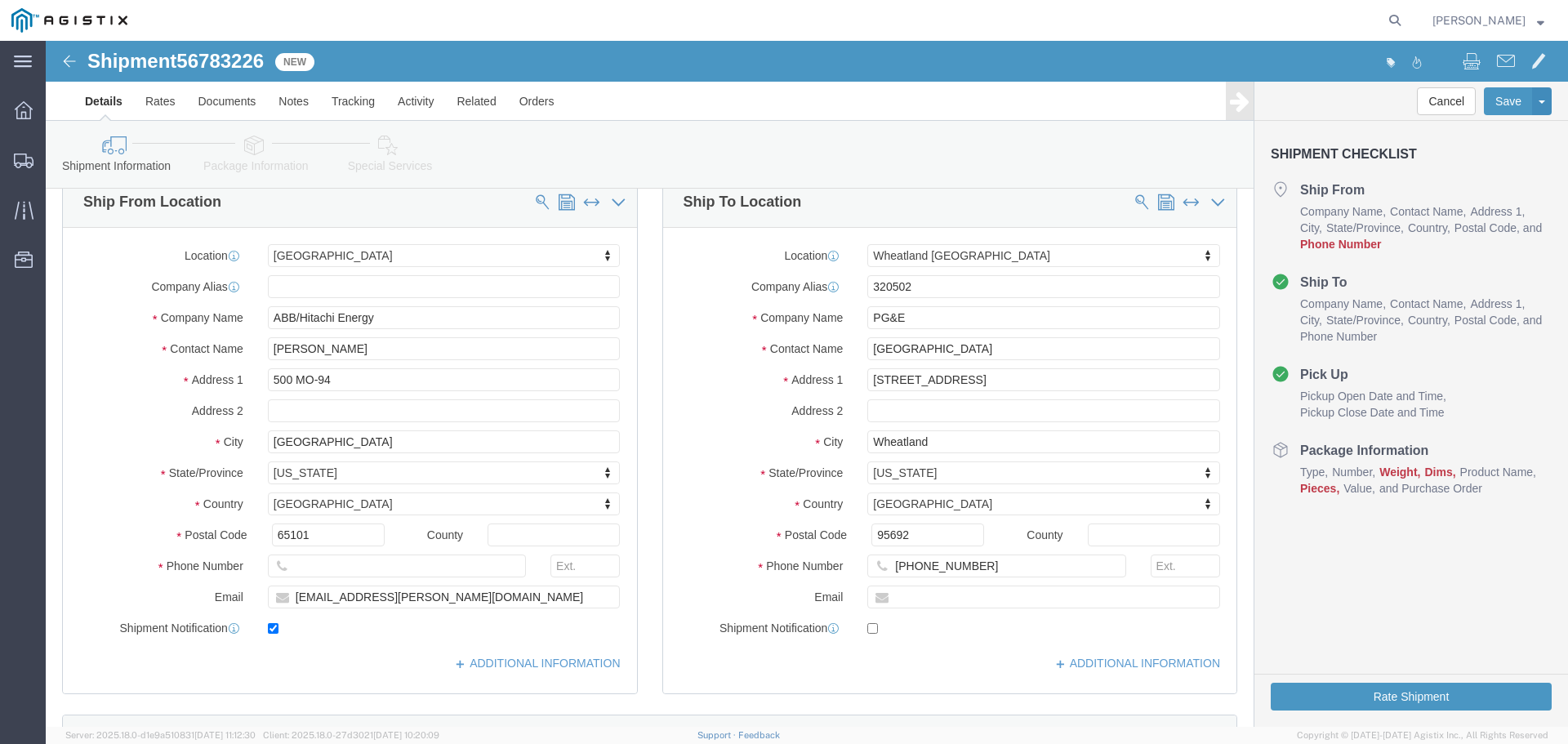
scroll to position [163, 0]
click input "text"
type input "123-455-4545"
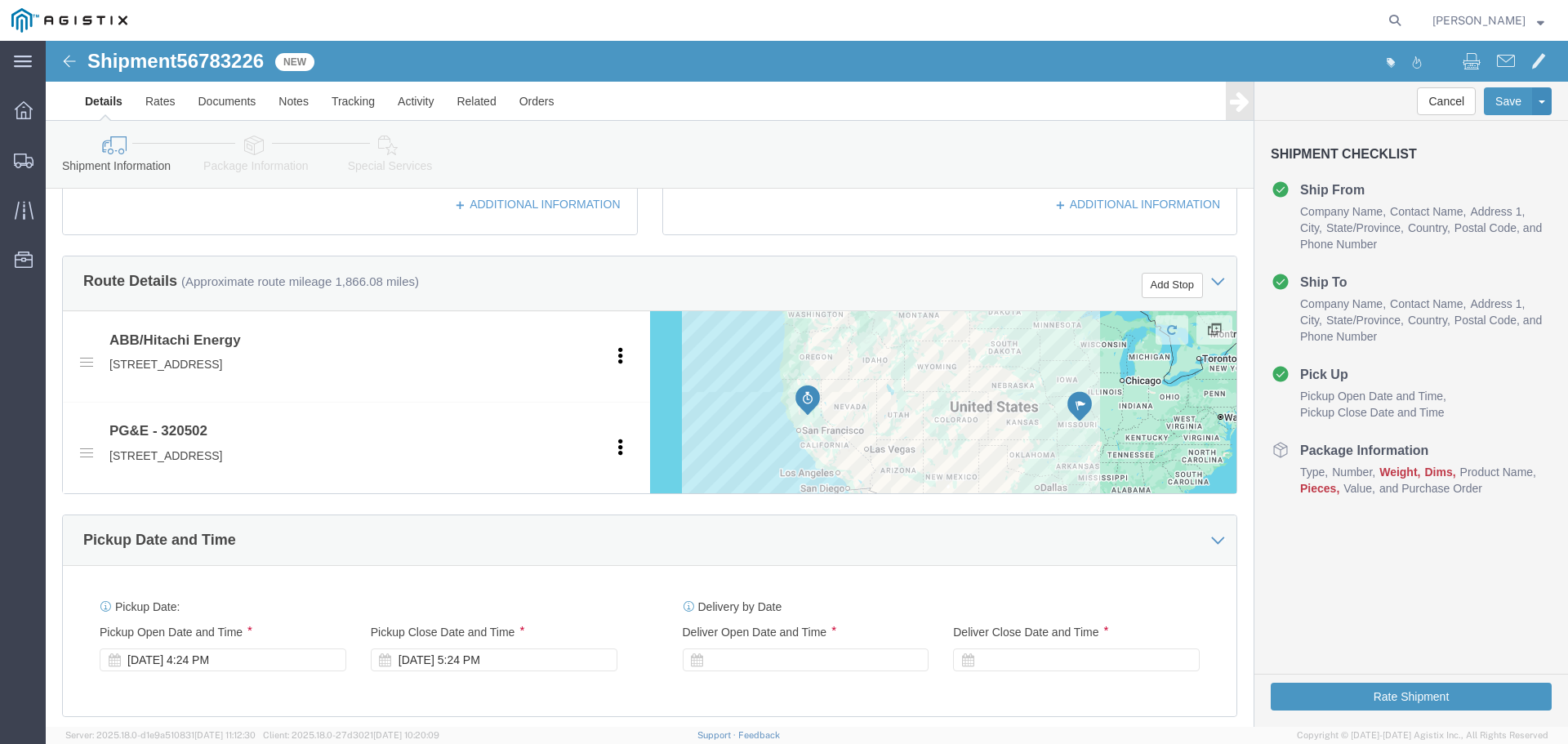
scroll to position [653, 0]
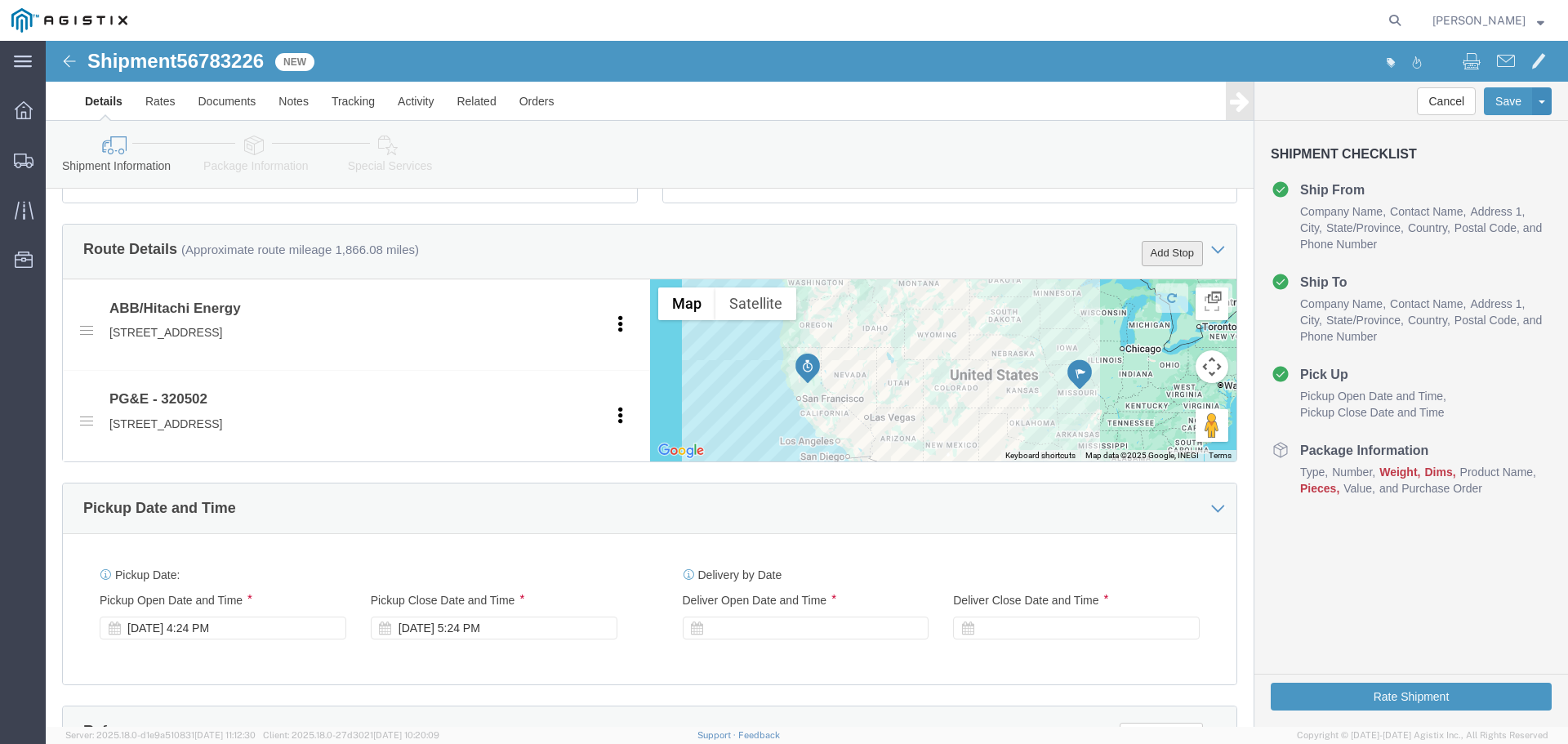
click button "Add Stop"
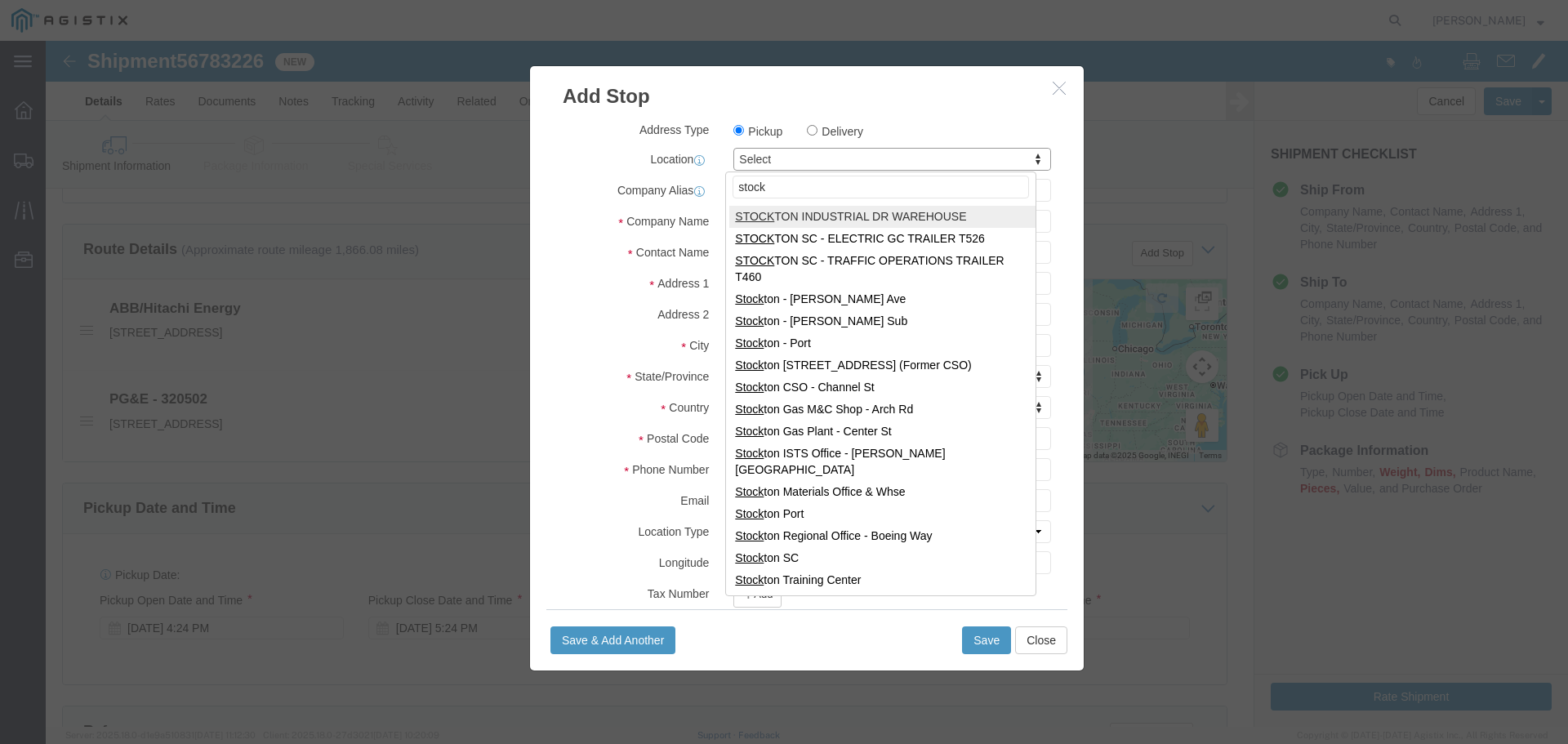
type input "stock"
select select "69611"
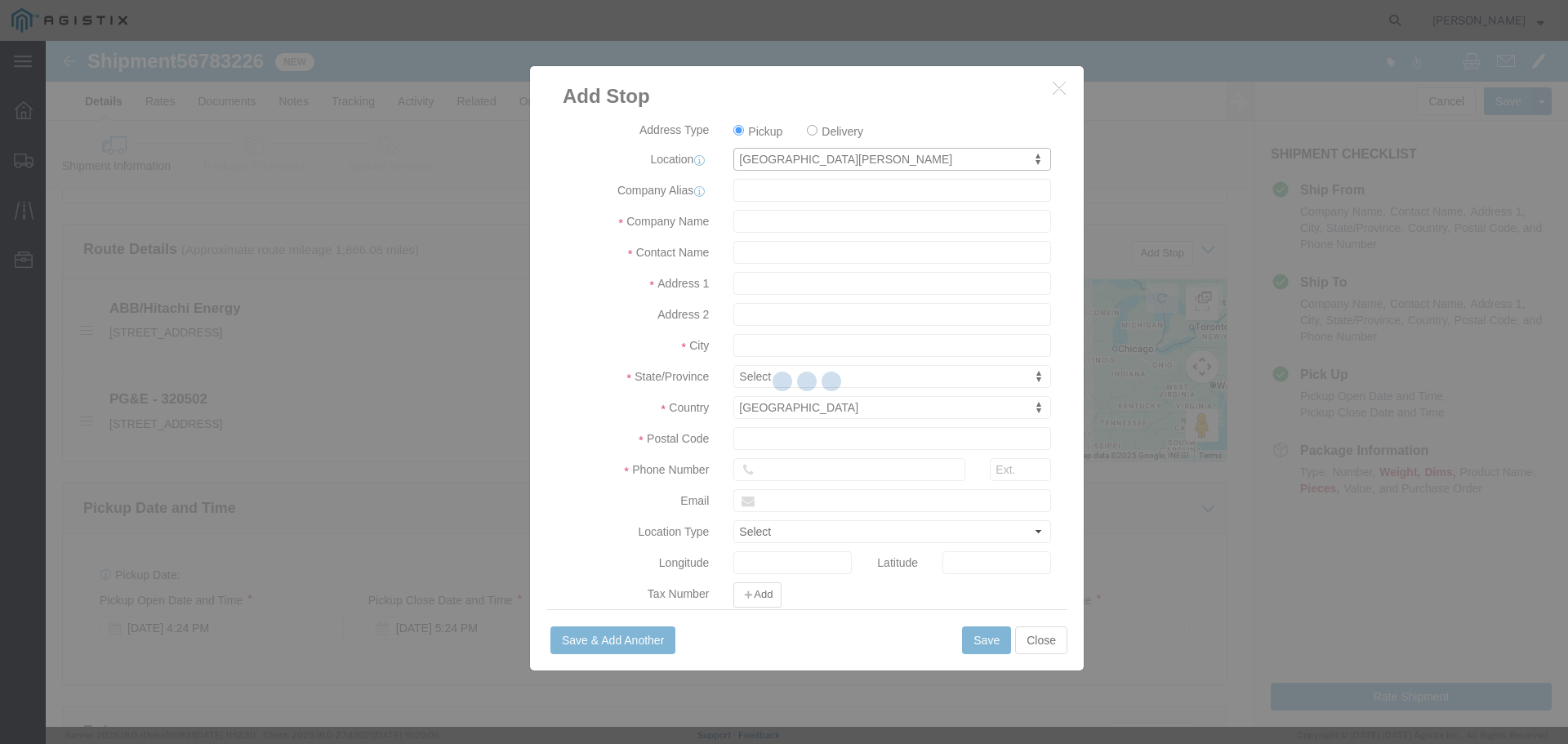
type input "PG&E"
type input "[STREET_ADDRESS]"
type input "STOCKTON"
type input "95206"
select select "CA"
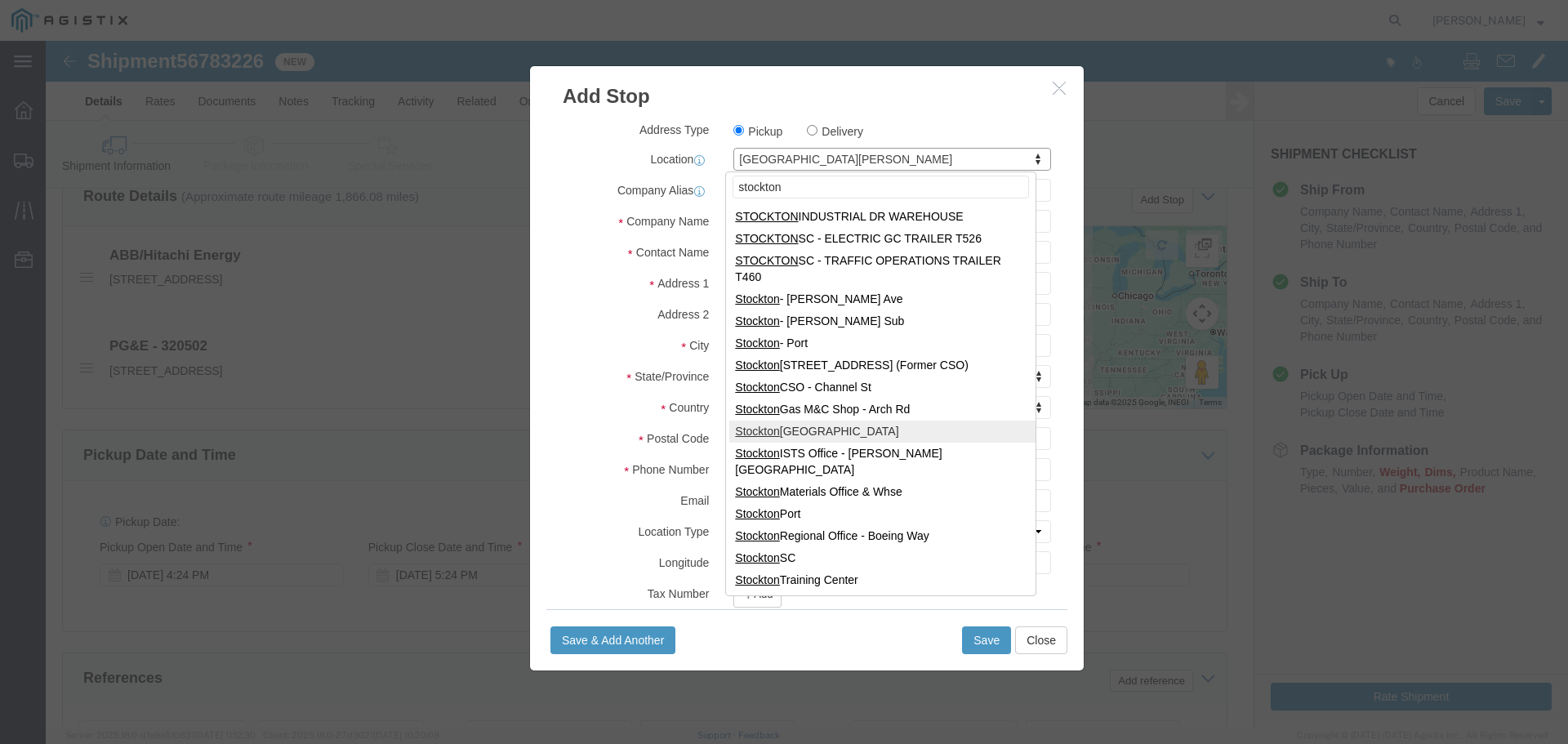
scroll to position [735, 0]
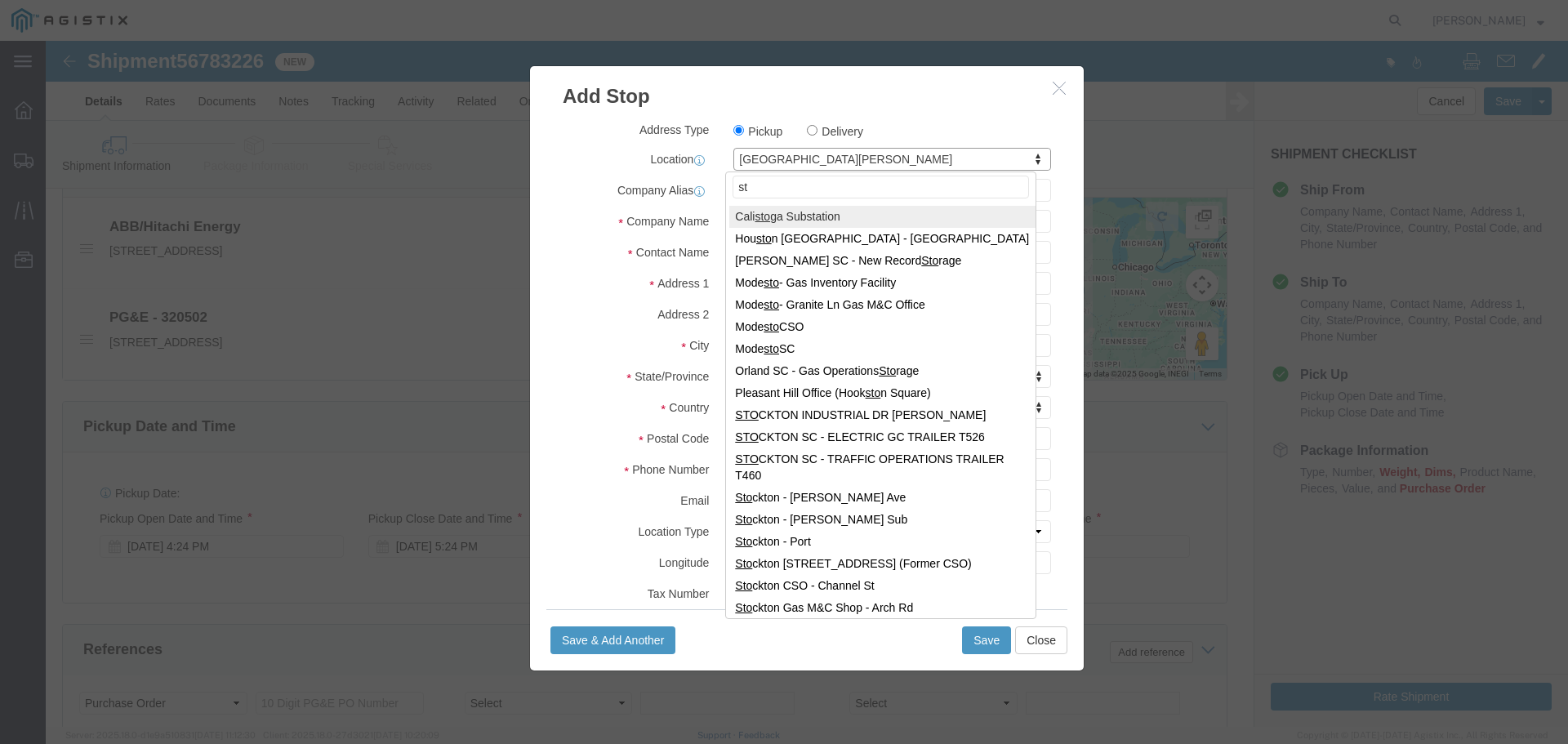
type input "s"
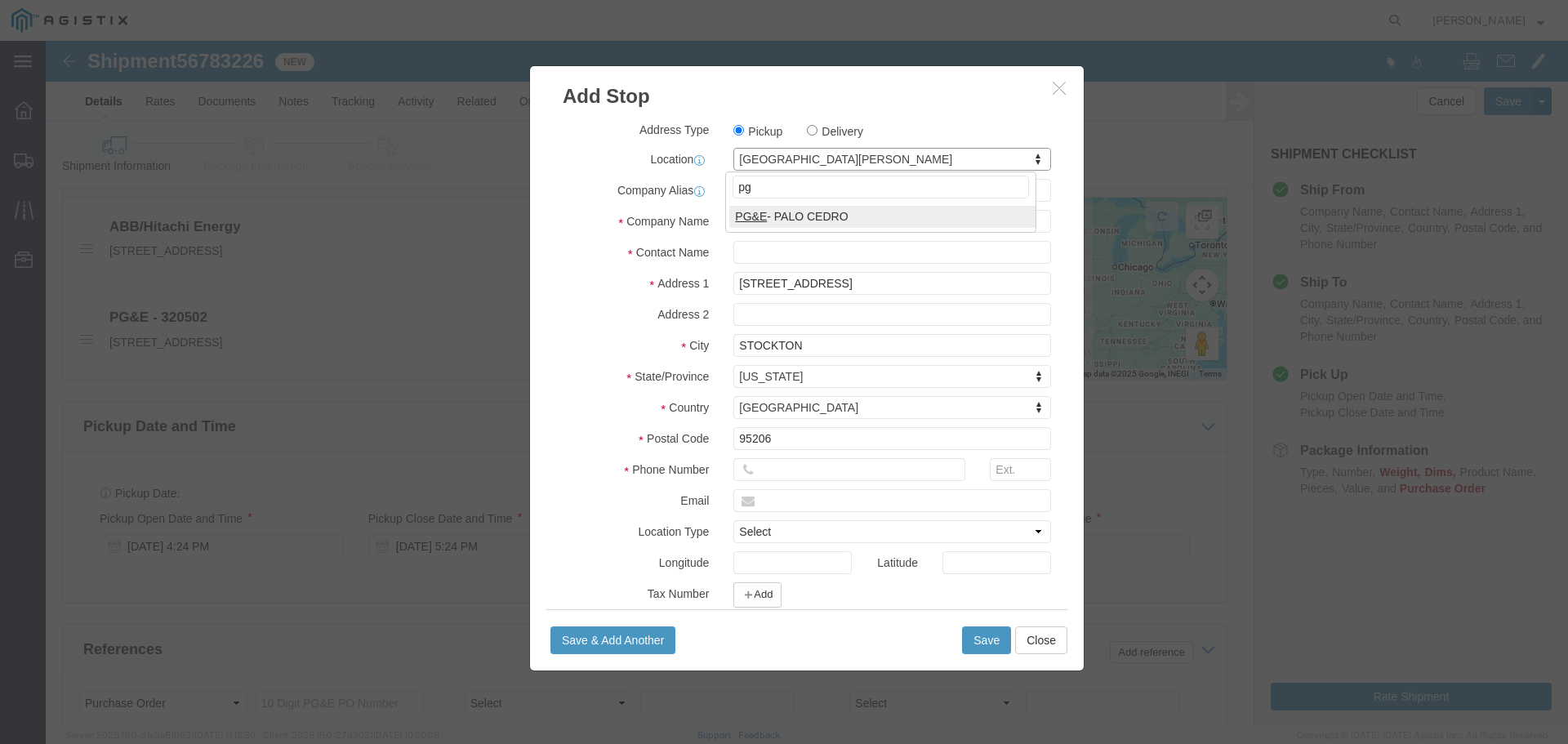
type input "p"
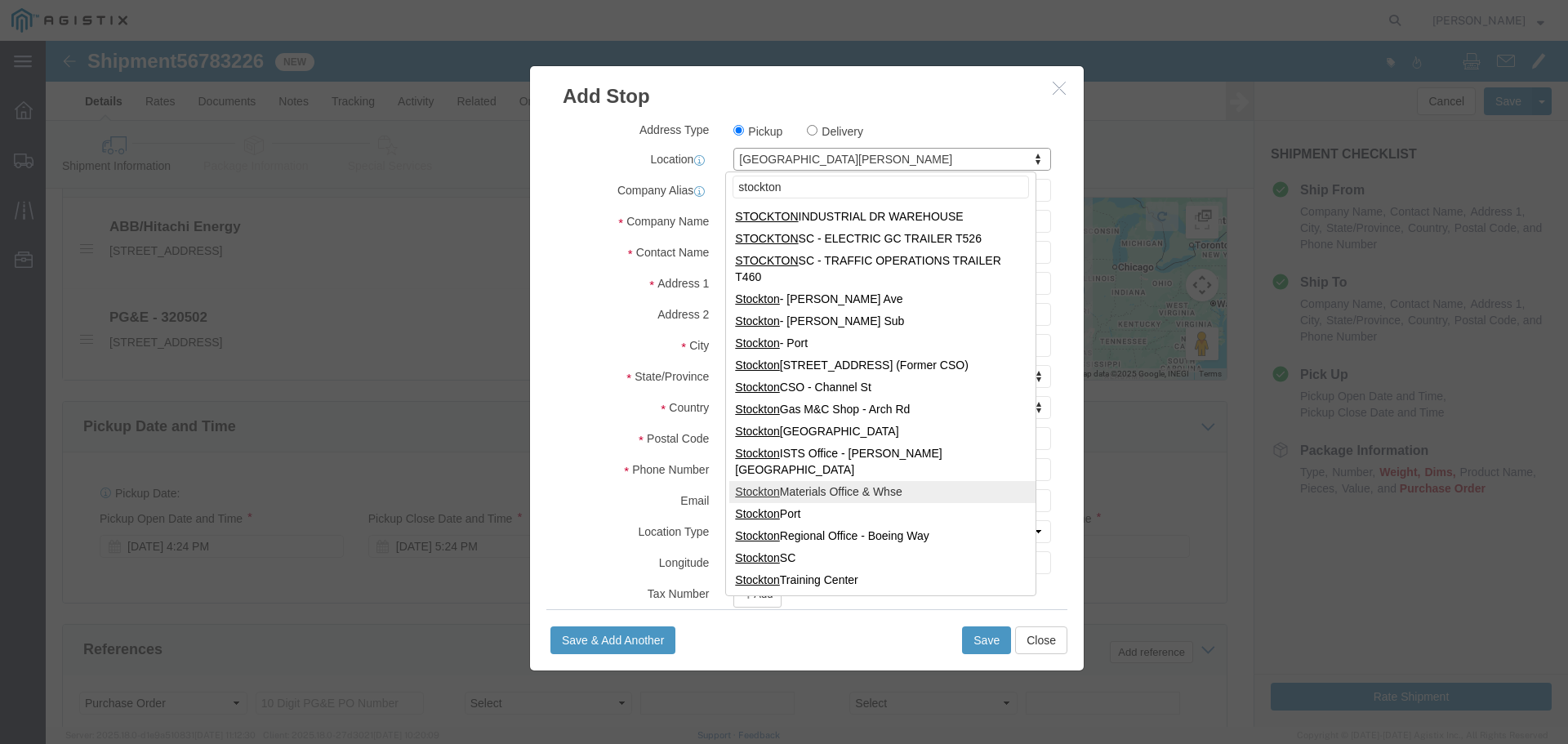
type input "stockton"
select select "71760"
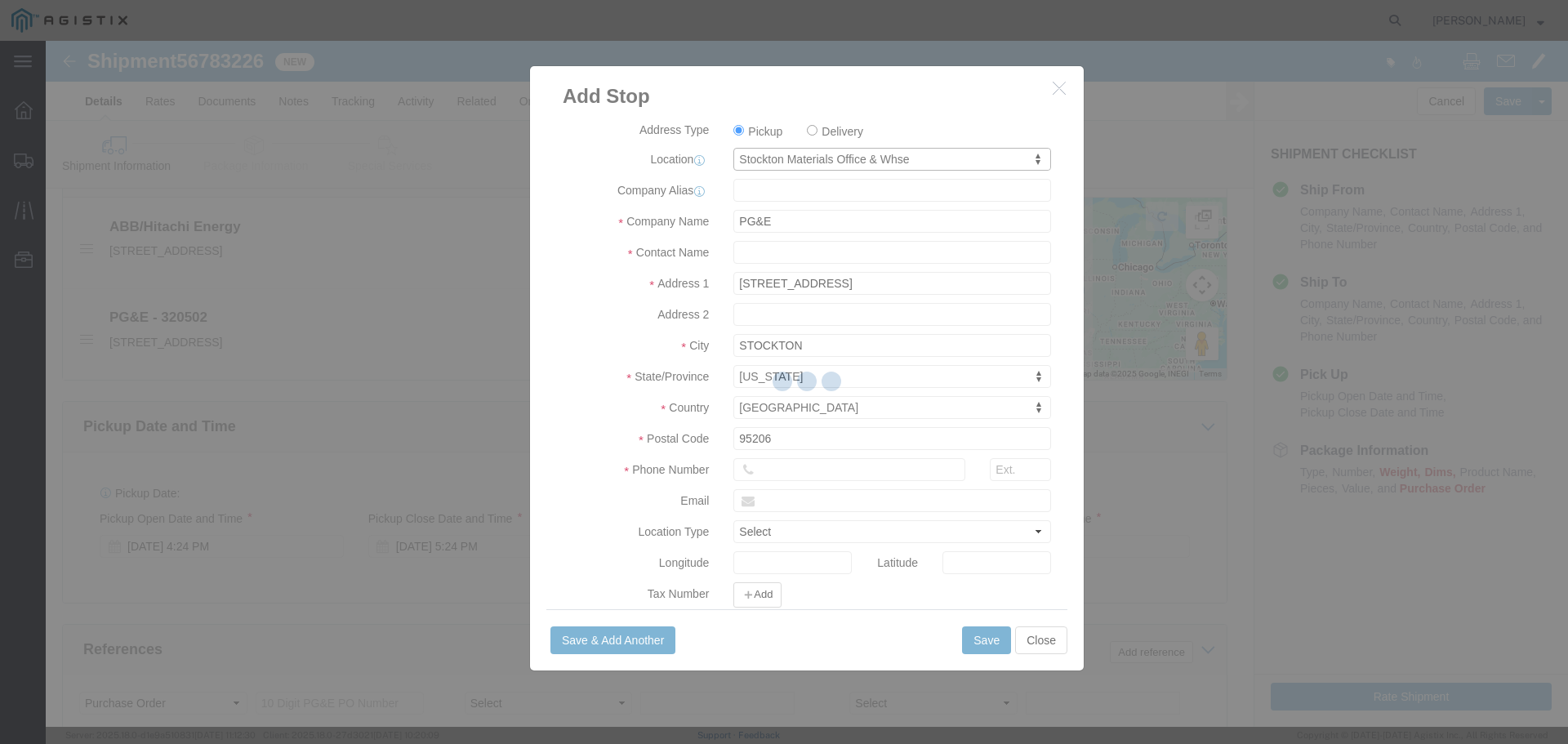
type input "[STREET_ADDRESS]"
type input "Stockton"
select select "CA"
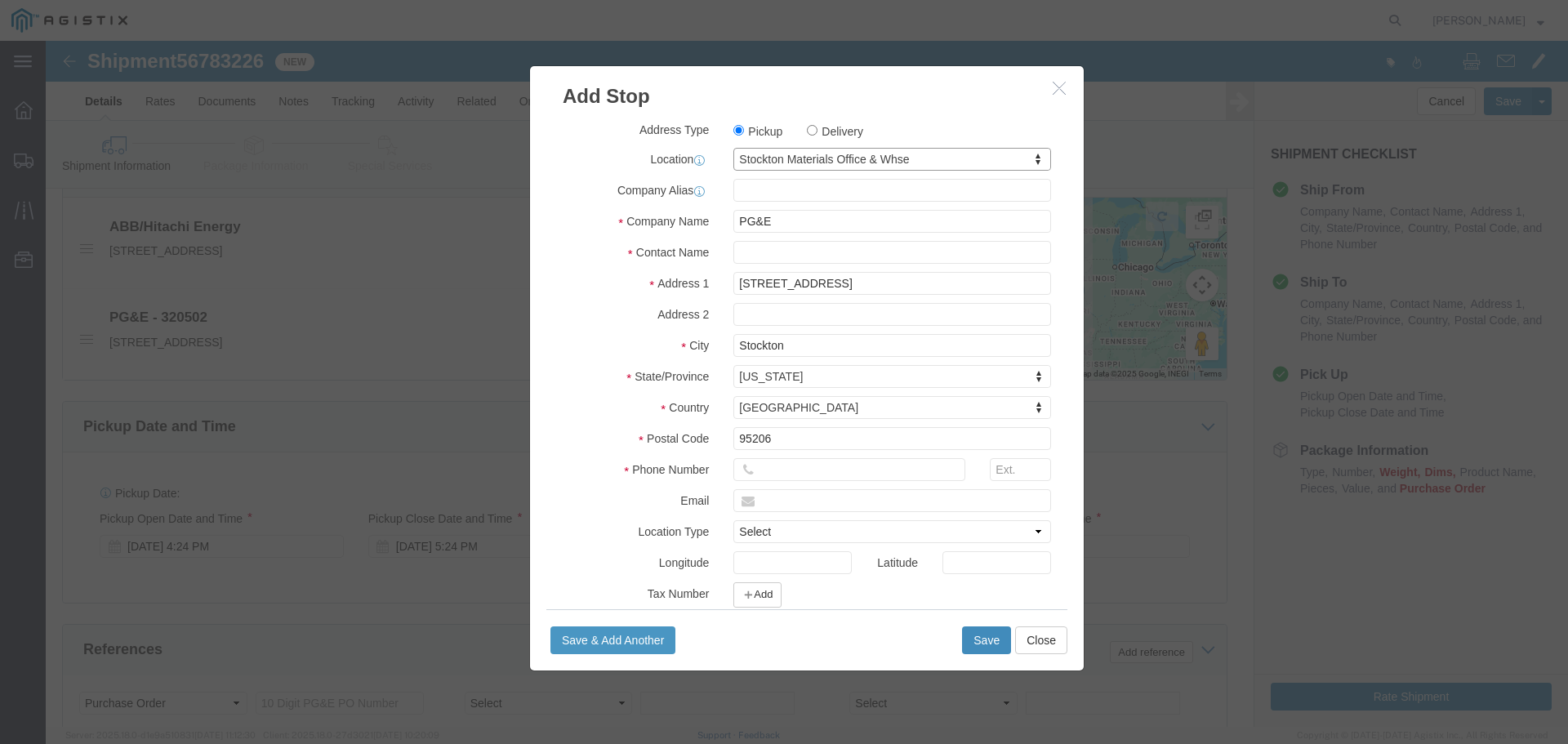
click button "Save"
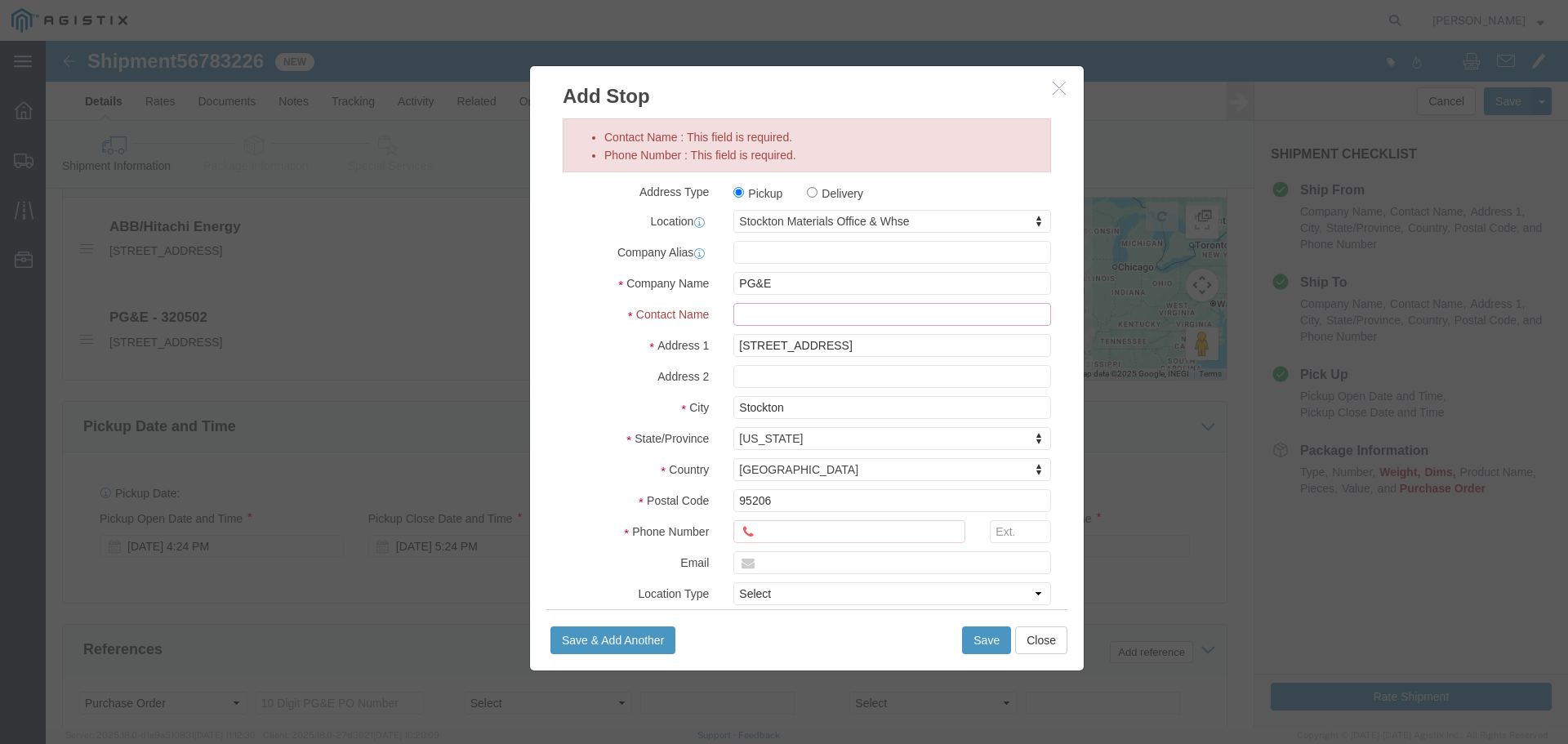
click input "Contact Name : This field is required."
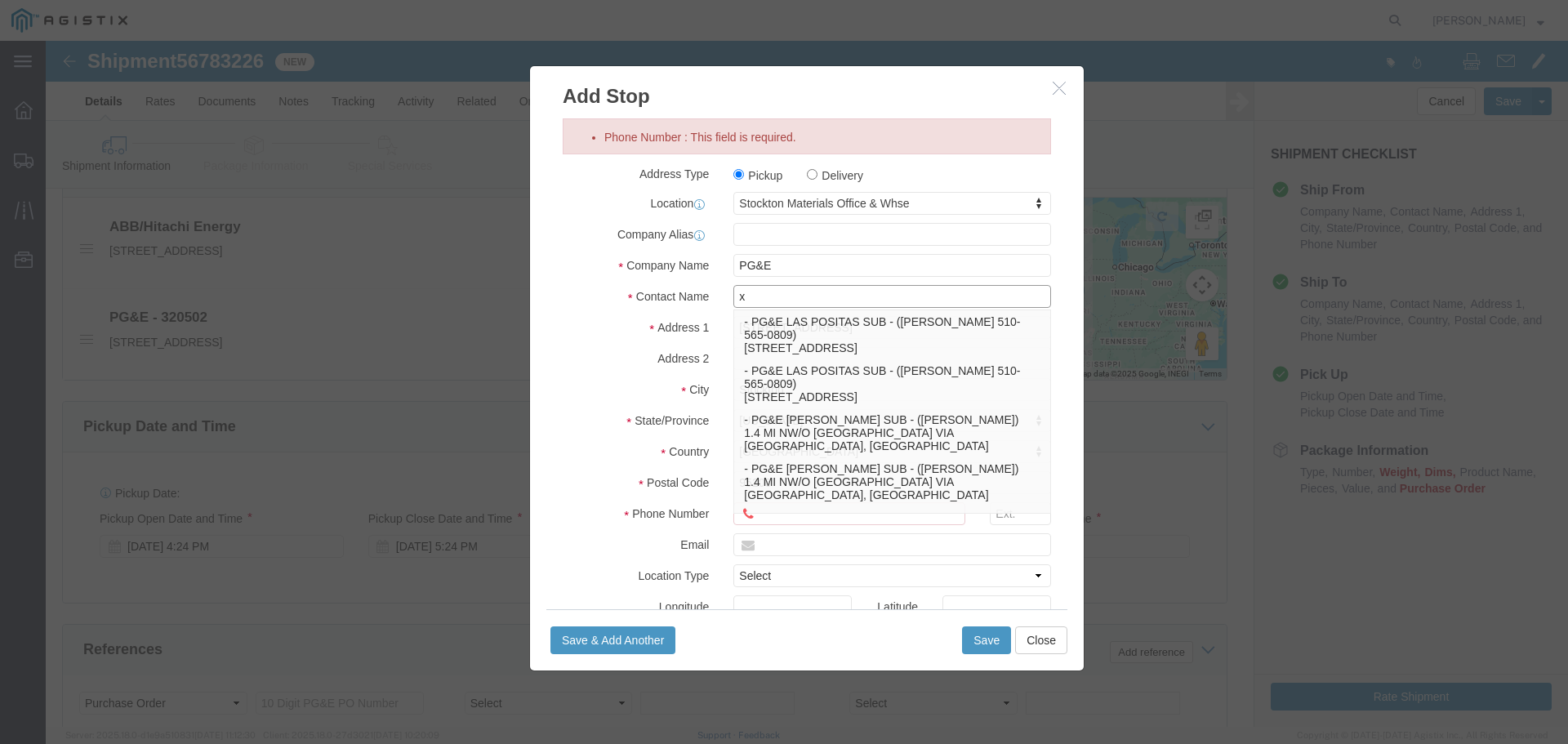
type input "x"
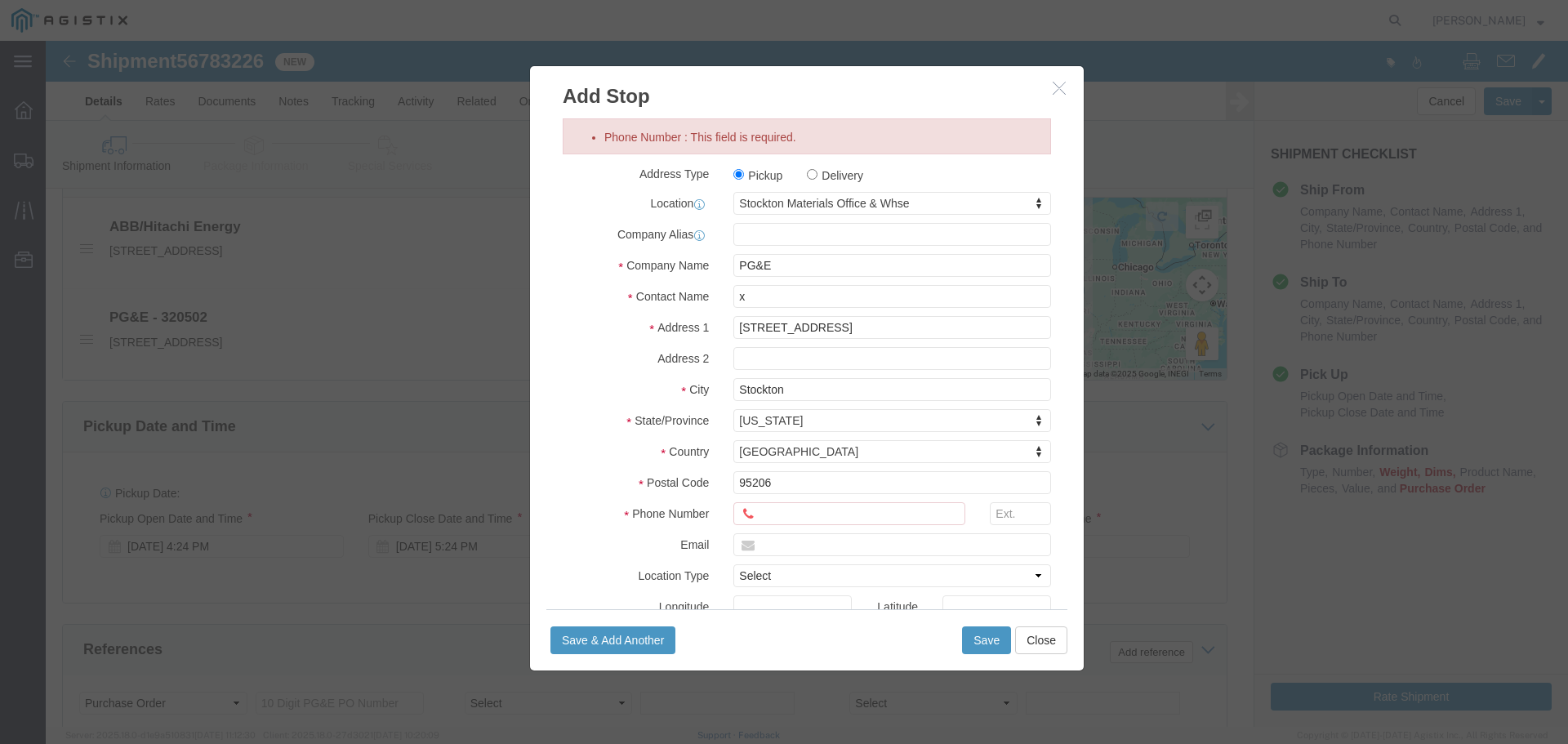
click div
click input "Phone Number : This field is required."
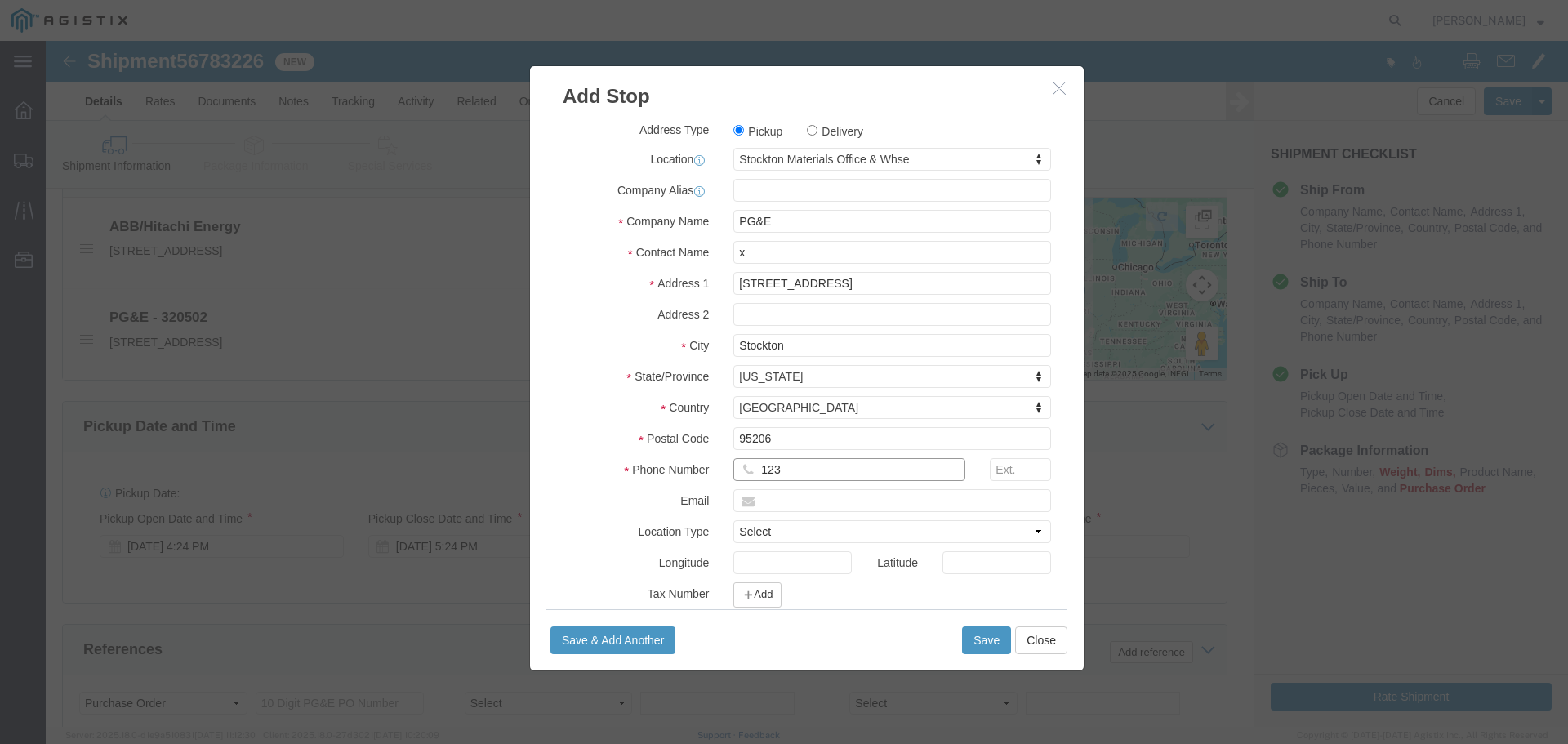
type input "123-455-4545"
click button "Save"
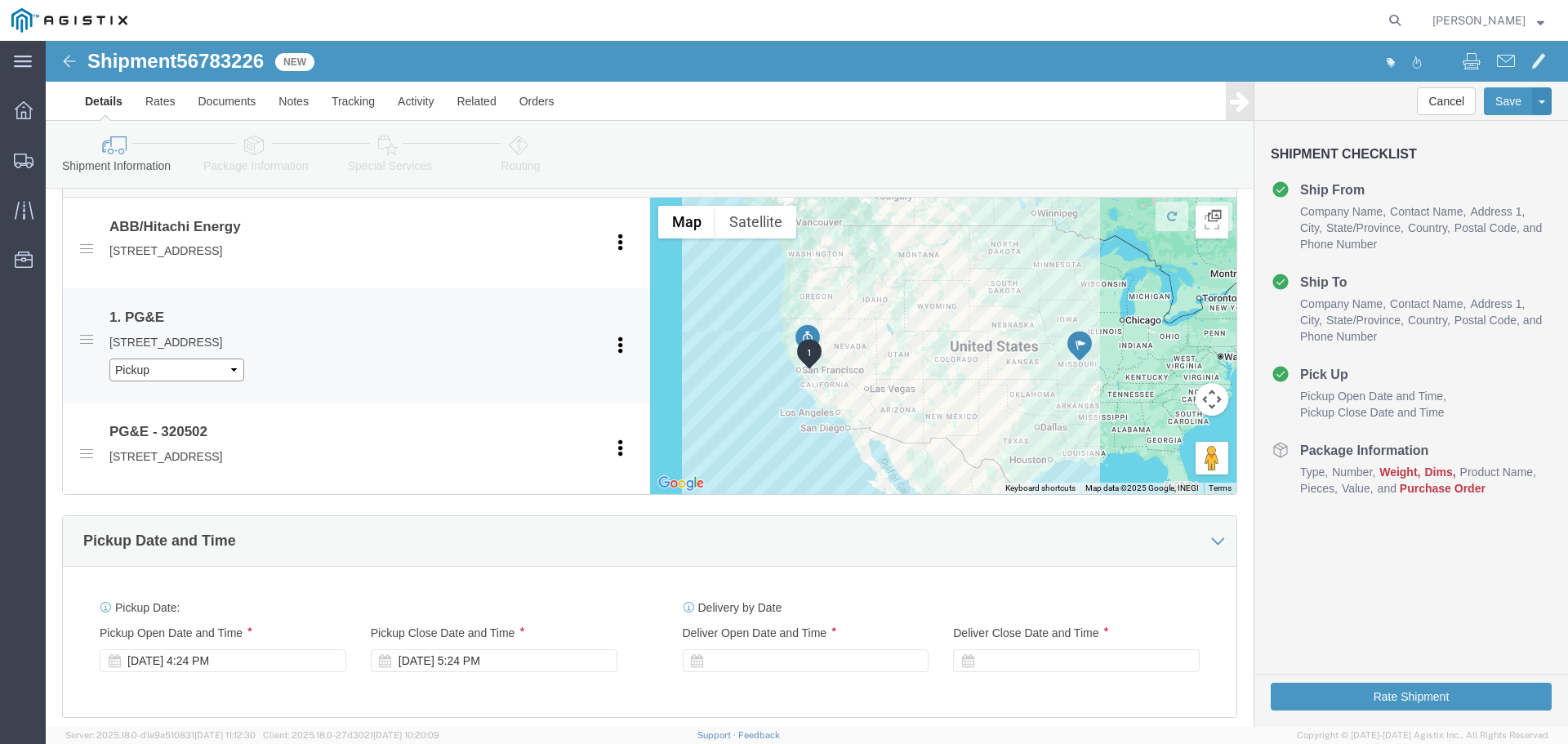
click select "Pickup Delivery"
select select "D"
click select "Pickup Delivery"
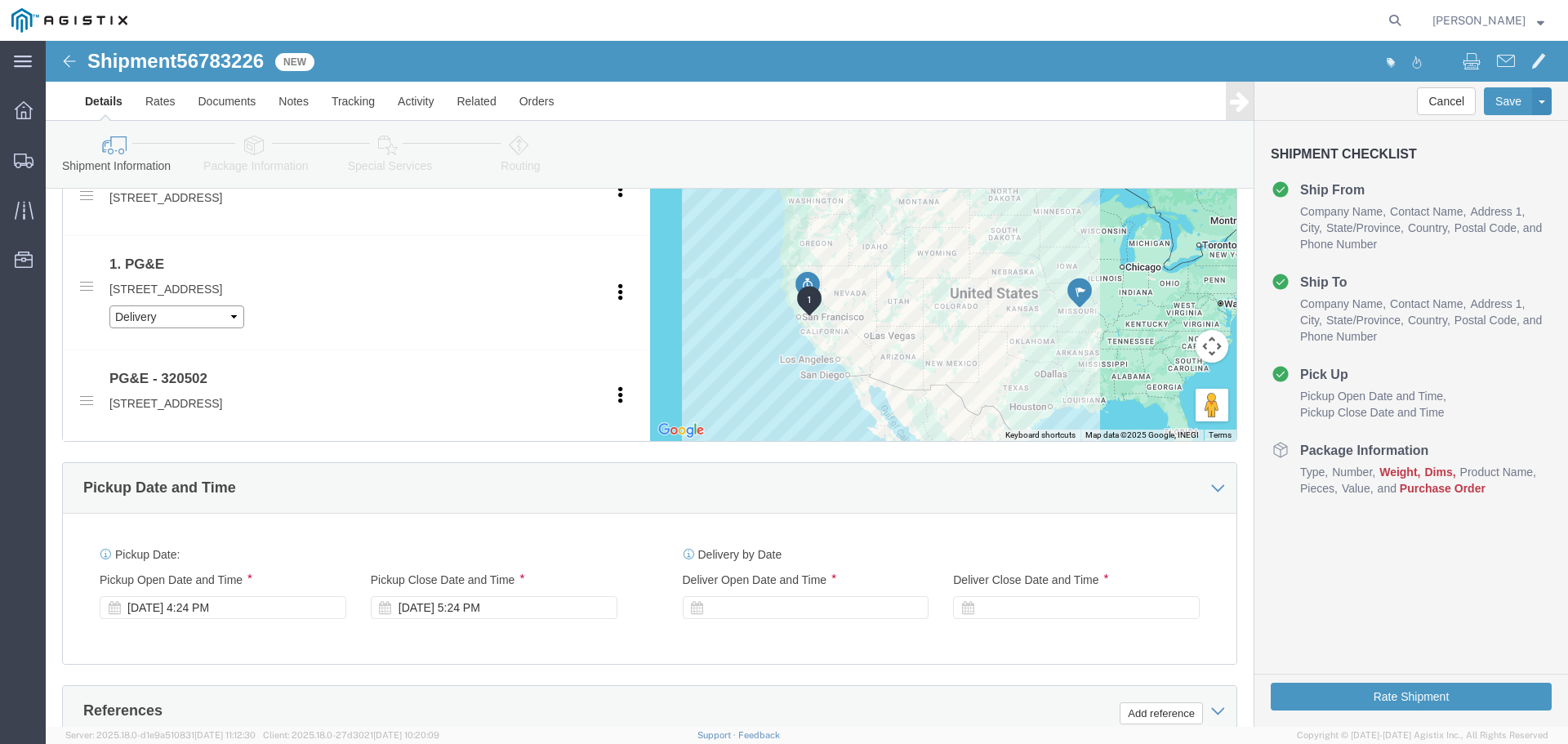
scroll to position [816, 0]
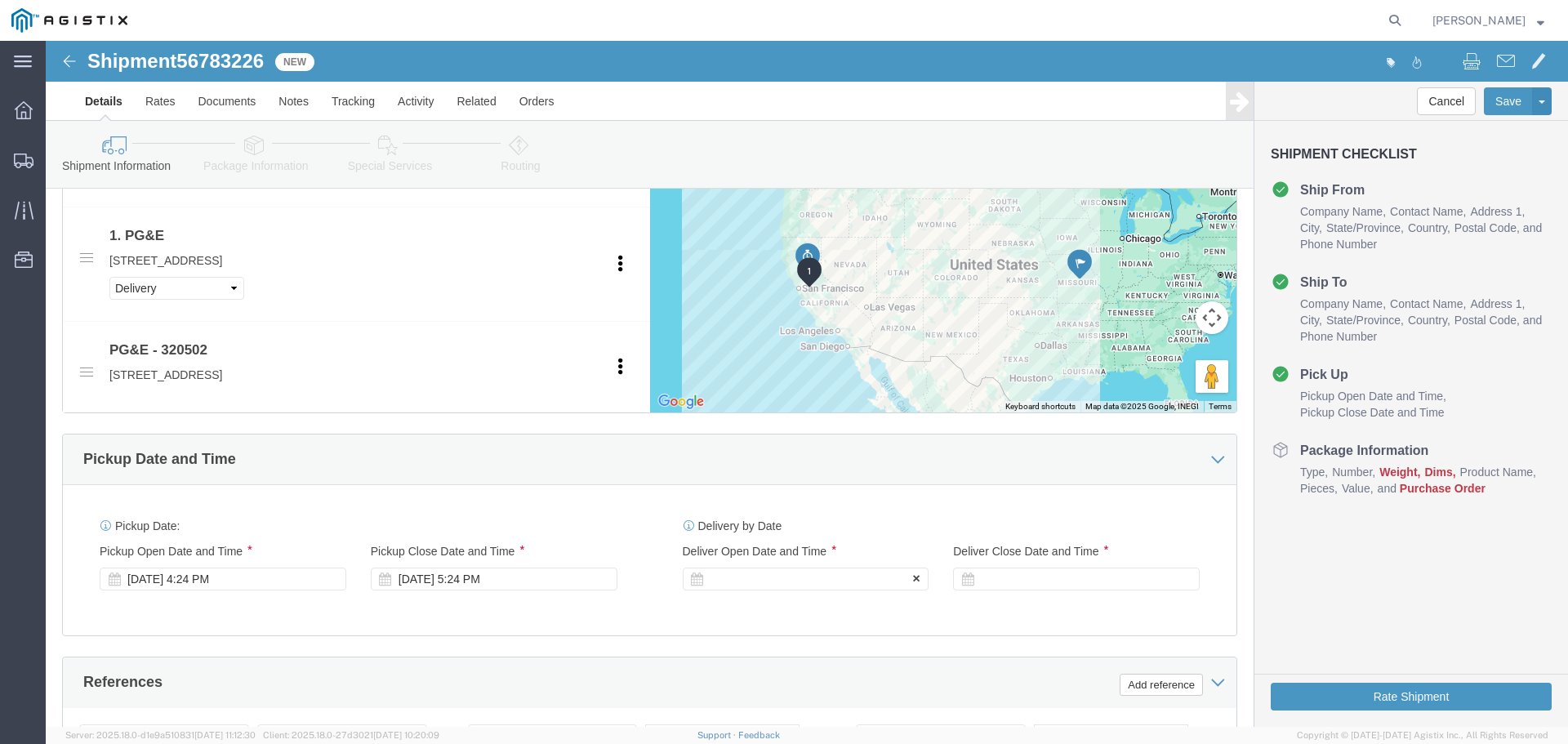
click div
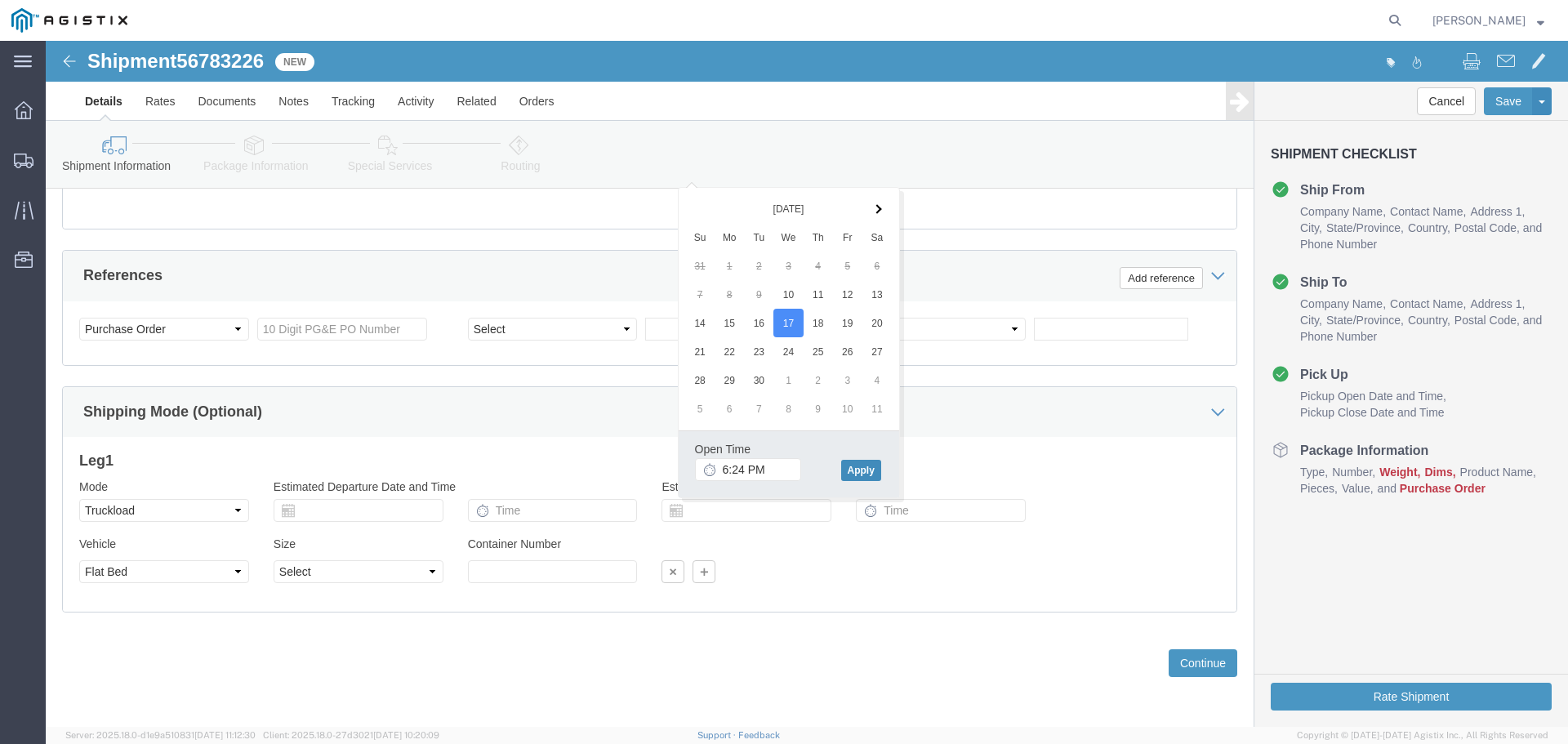
click button "Apply"
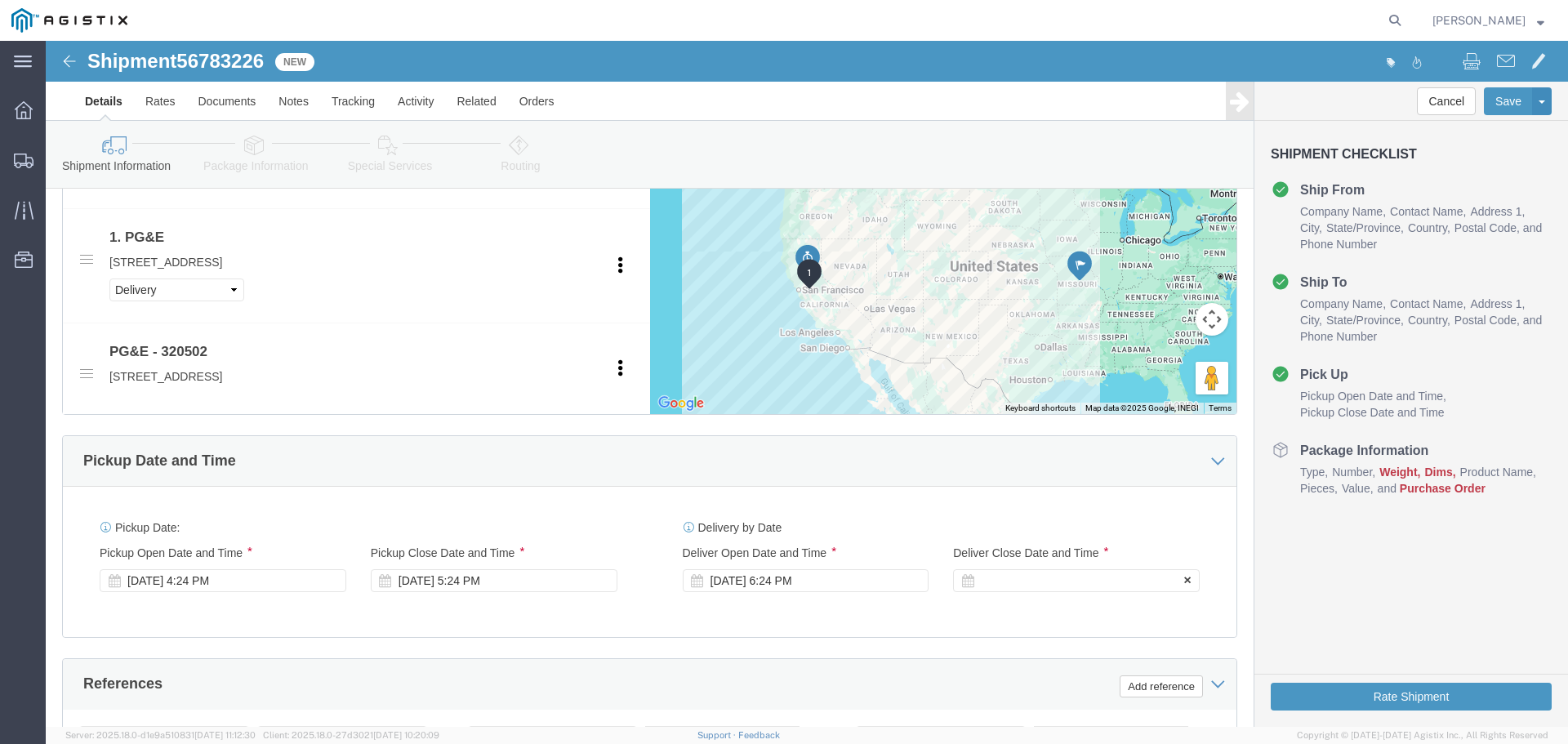
click div
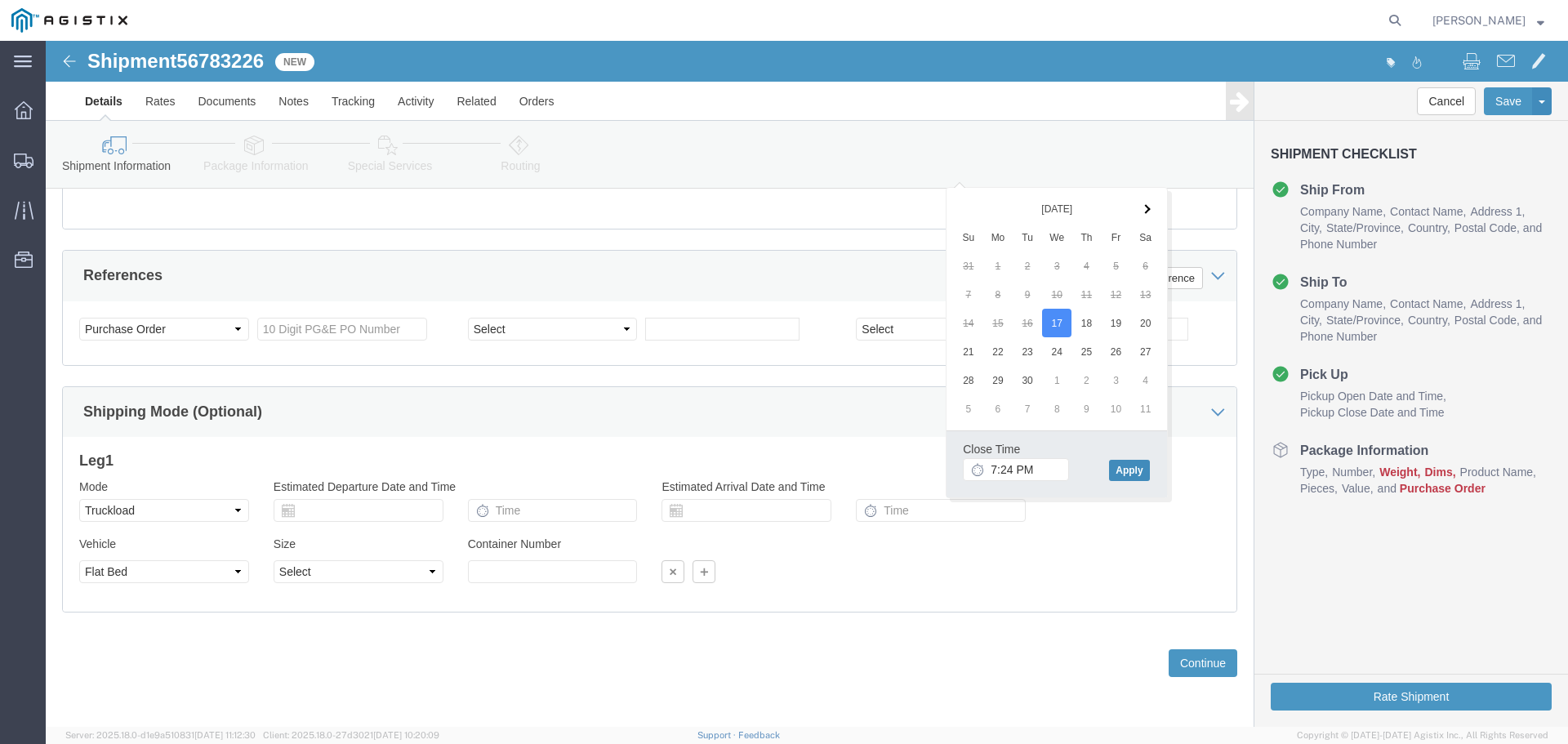
click button "Apply"
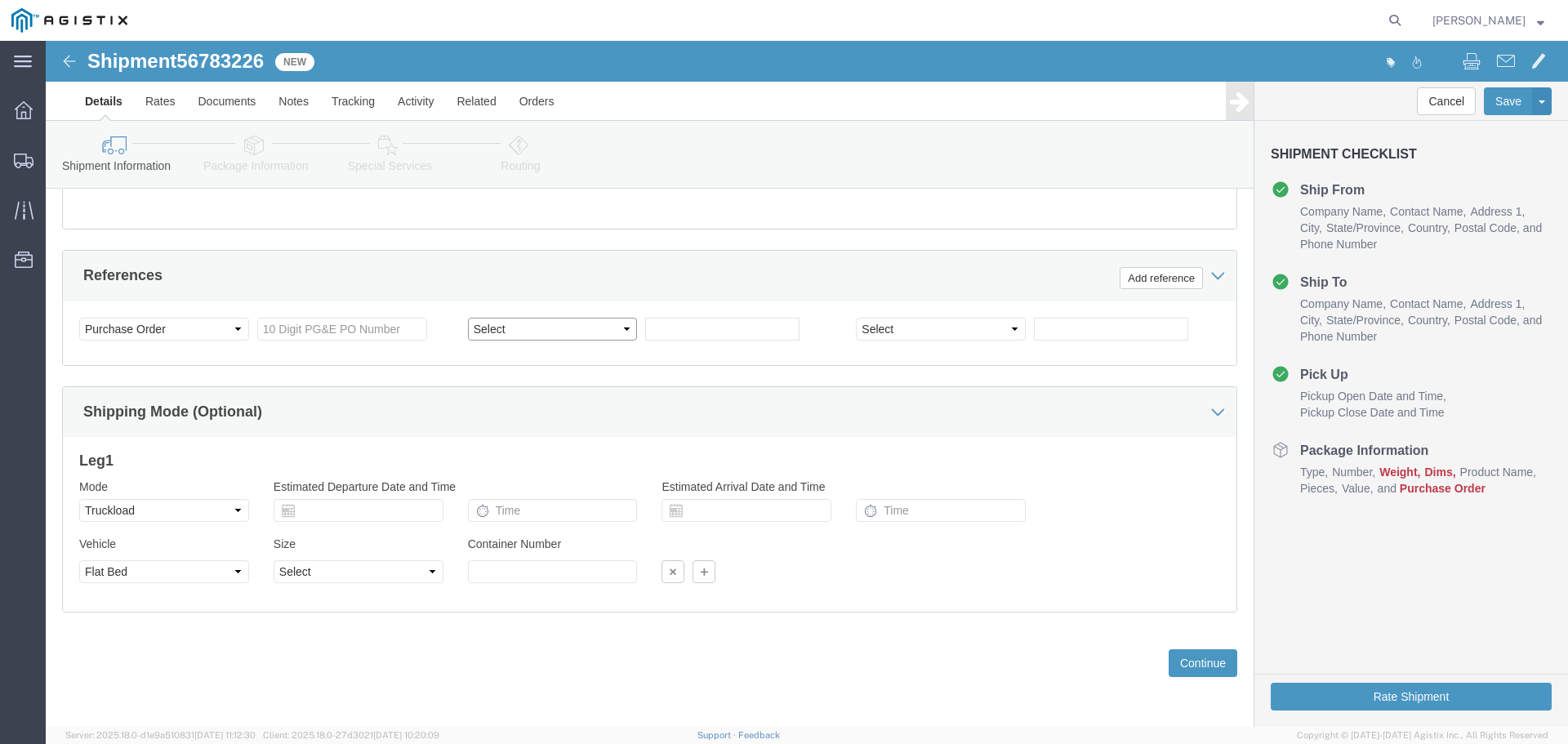
click select "Select Account Type Activity ID Airline Appointment Number ASN Batch Request # …"
select select "BOL"
click select "Select Account Type Activity ID Airline Appointment Number ASN Batch Request # …"
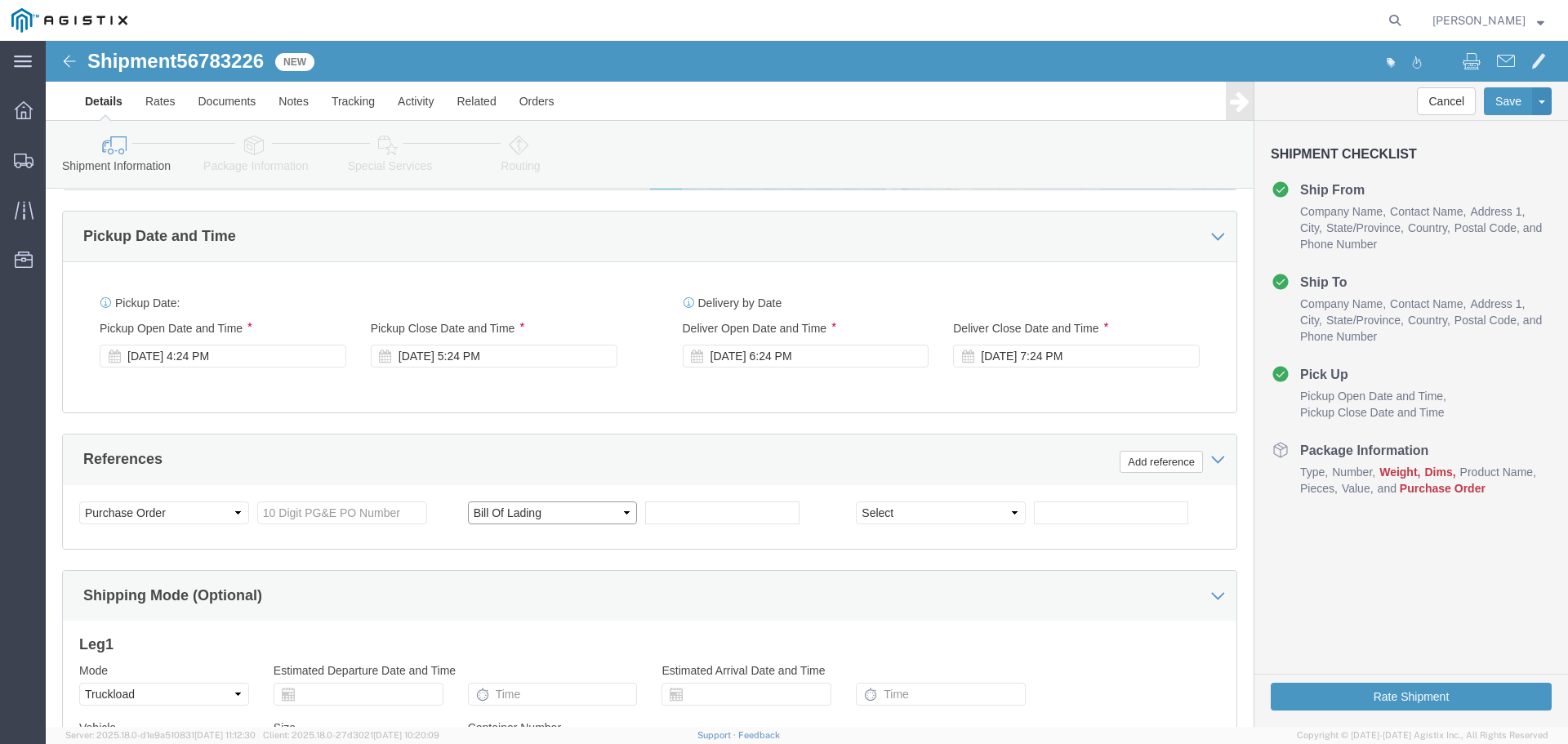
scroll to position [1060, 0]
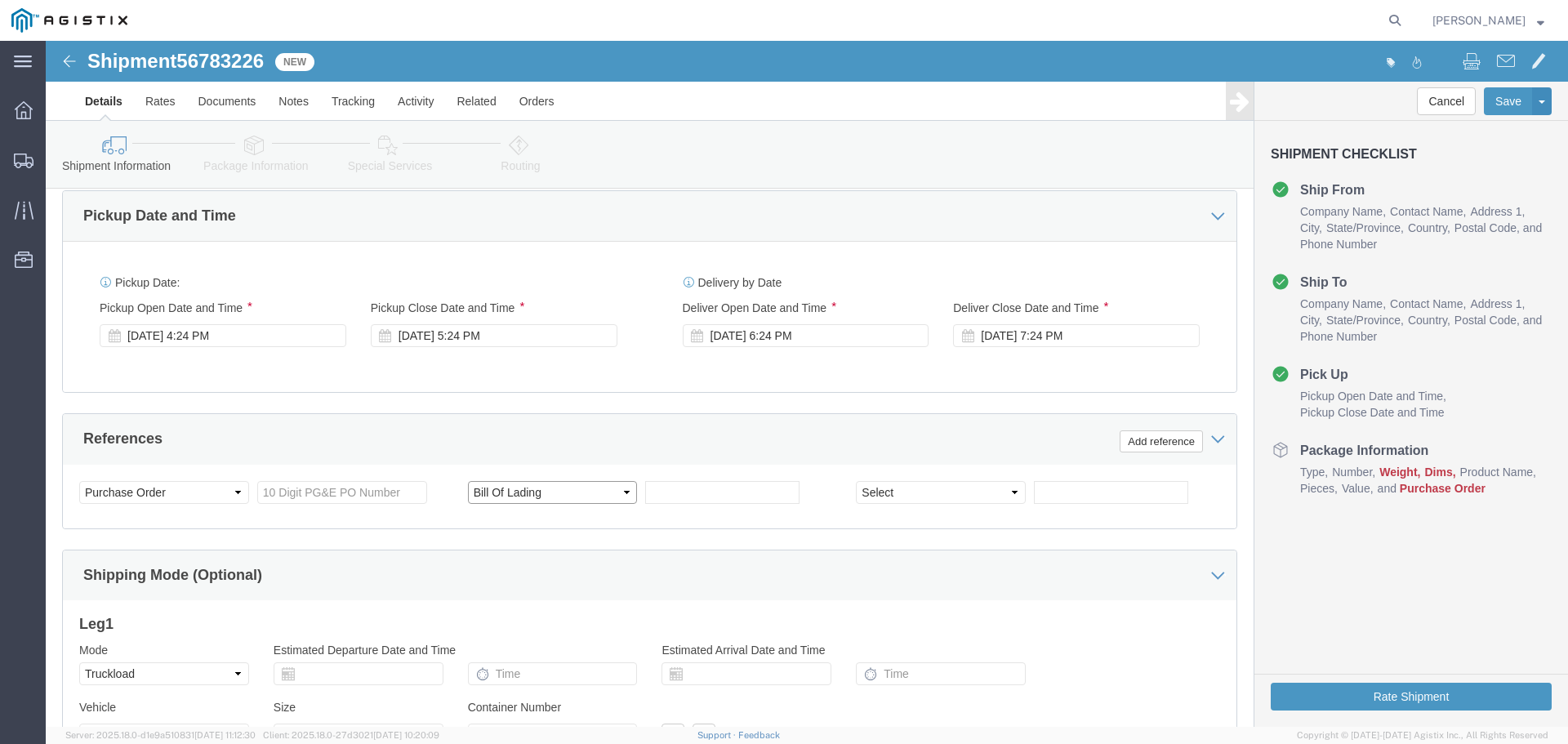
click select "Select Account Type Activity ID Airline Appointment Number ASN Batch Request # …"
click input "text"
type input "JC000282B"
click input "text"
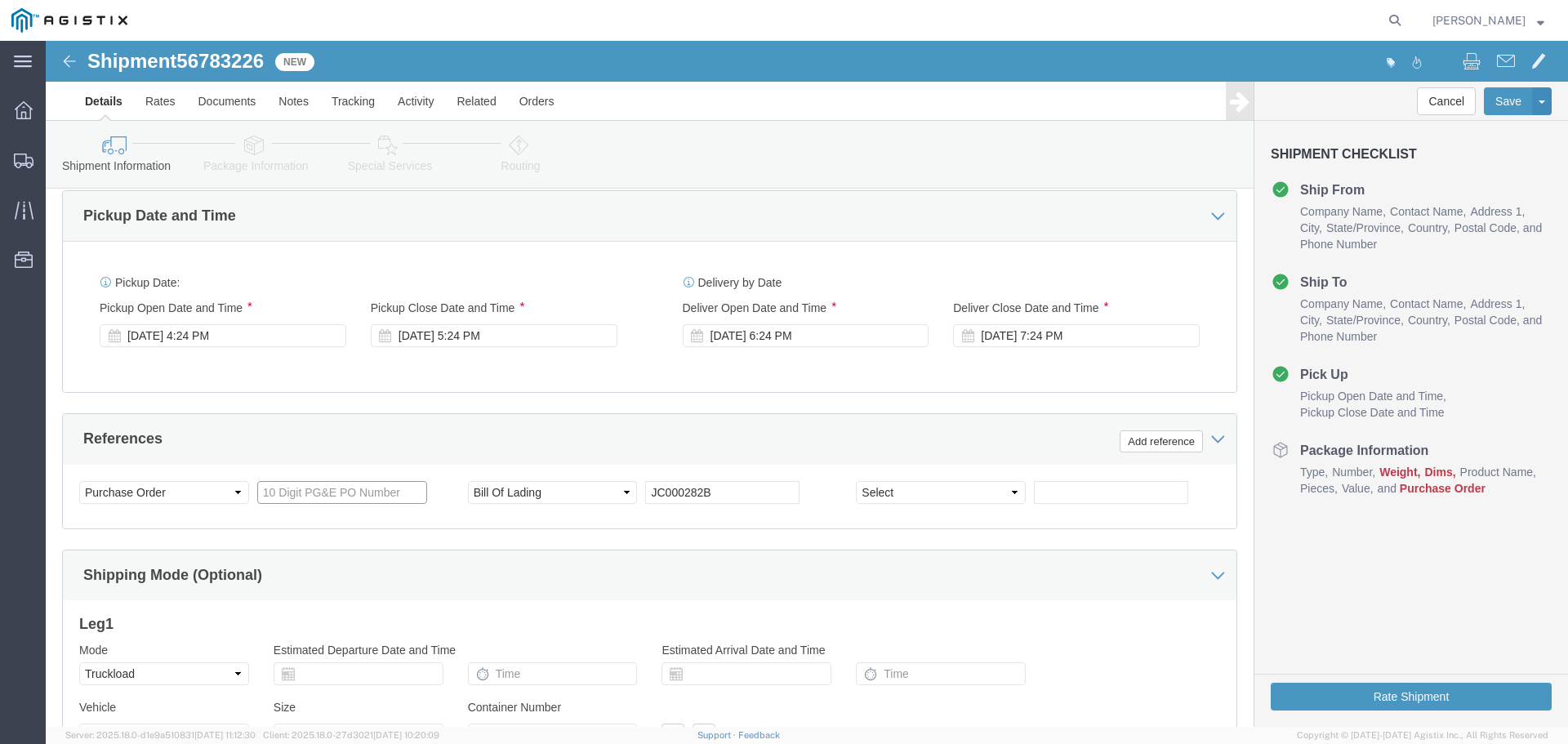
paste input "3501410464"
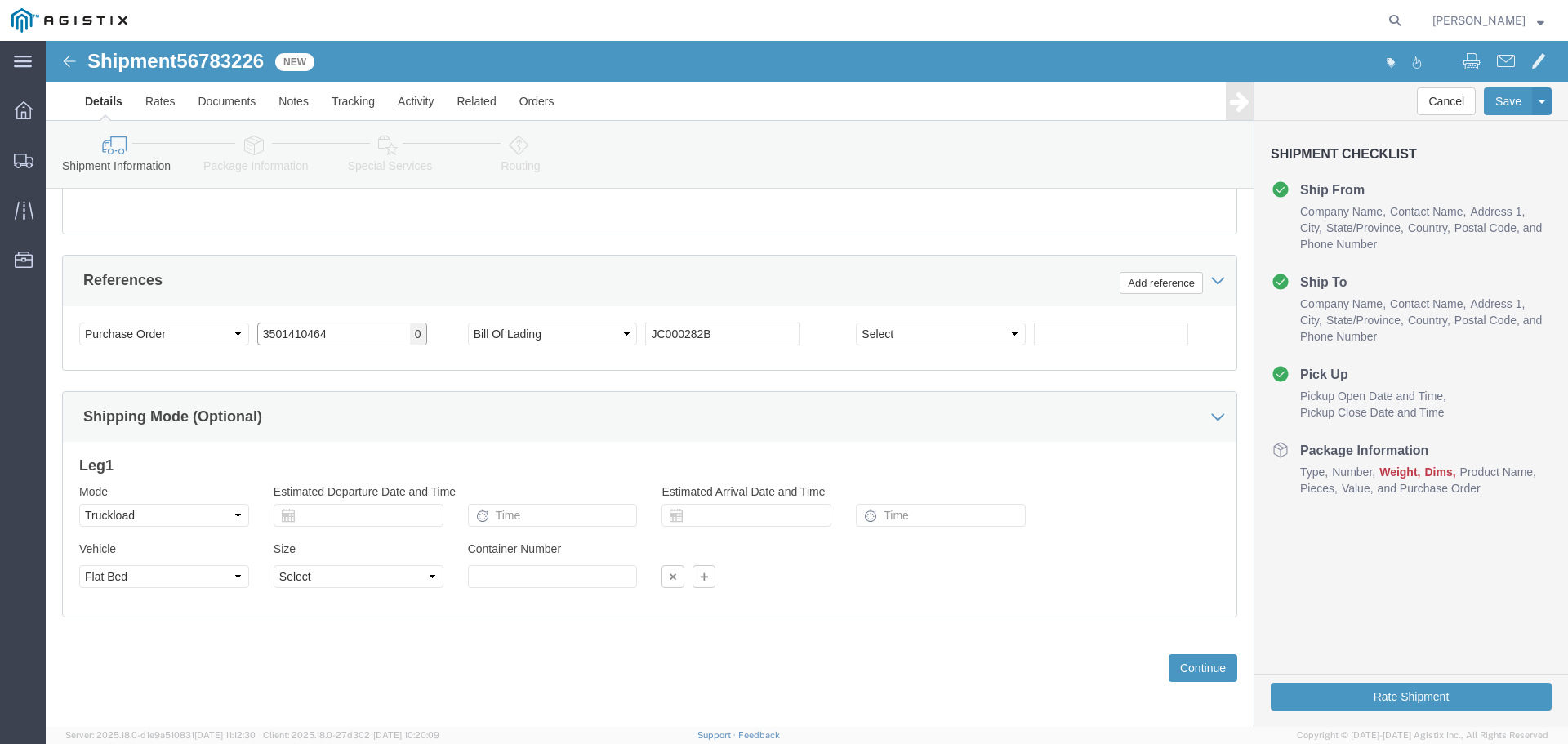
scroll to position [1223, 0]
type input "3501410464"
click button "Continue"
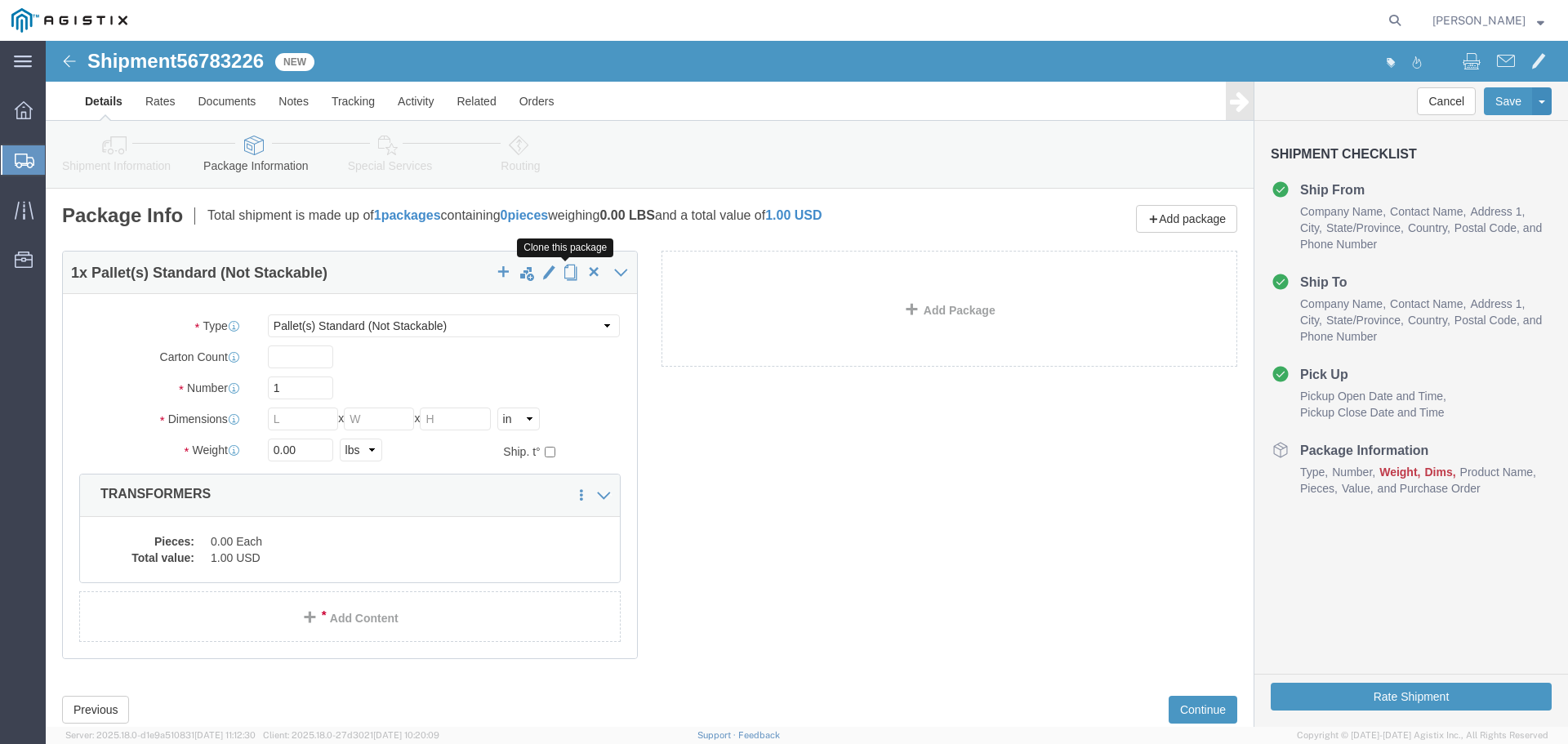
click span "button"
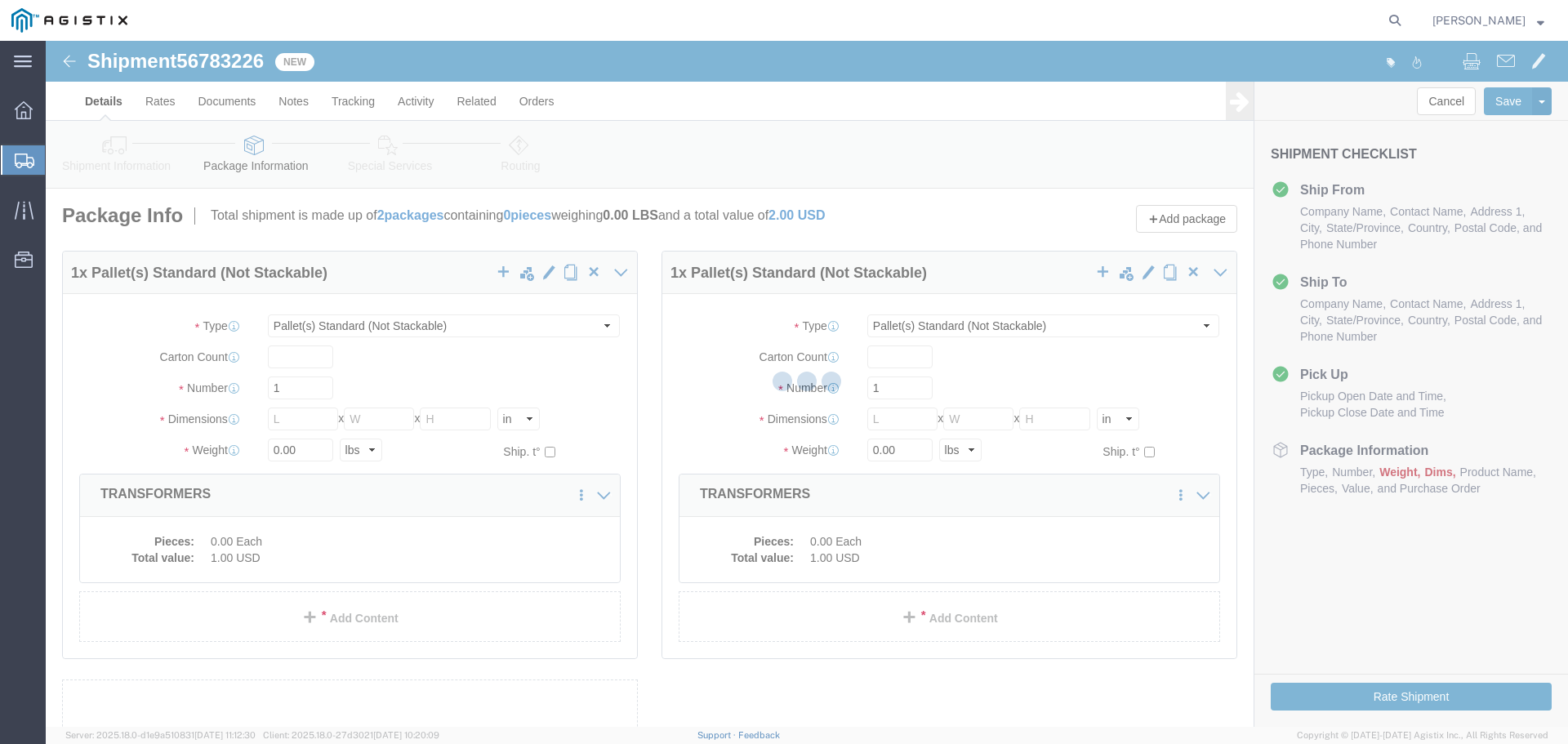
select select "PSNS"
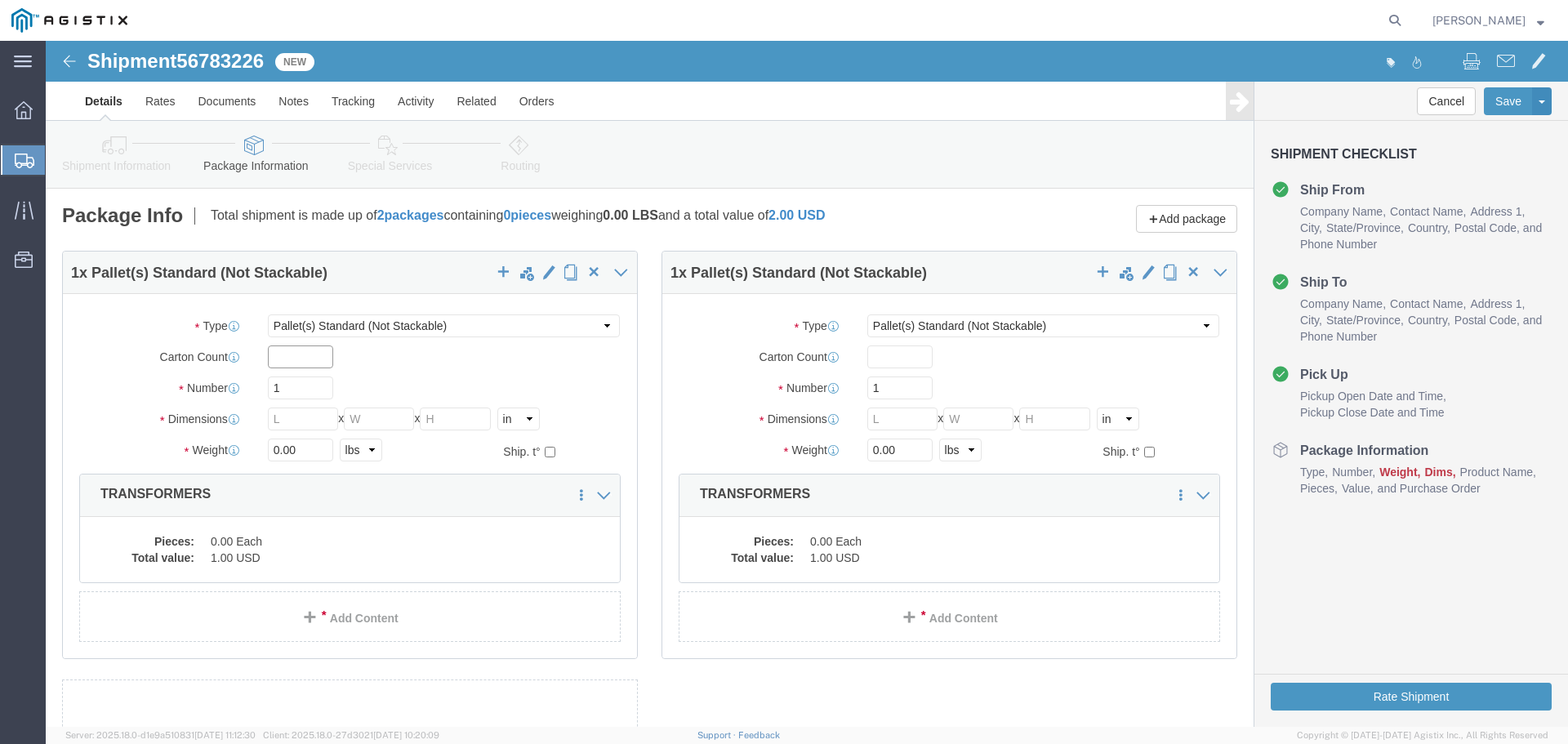
click input "text"
type input "48"
type input "72"
type input "2100"
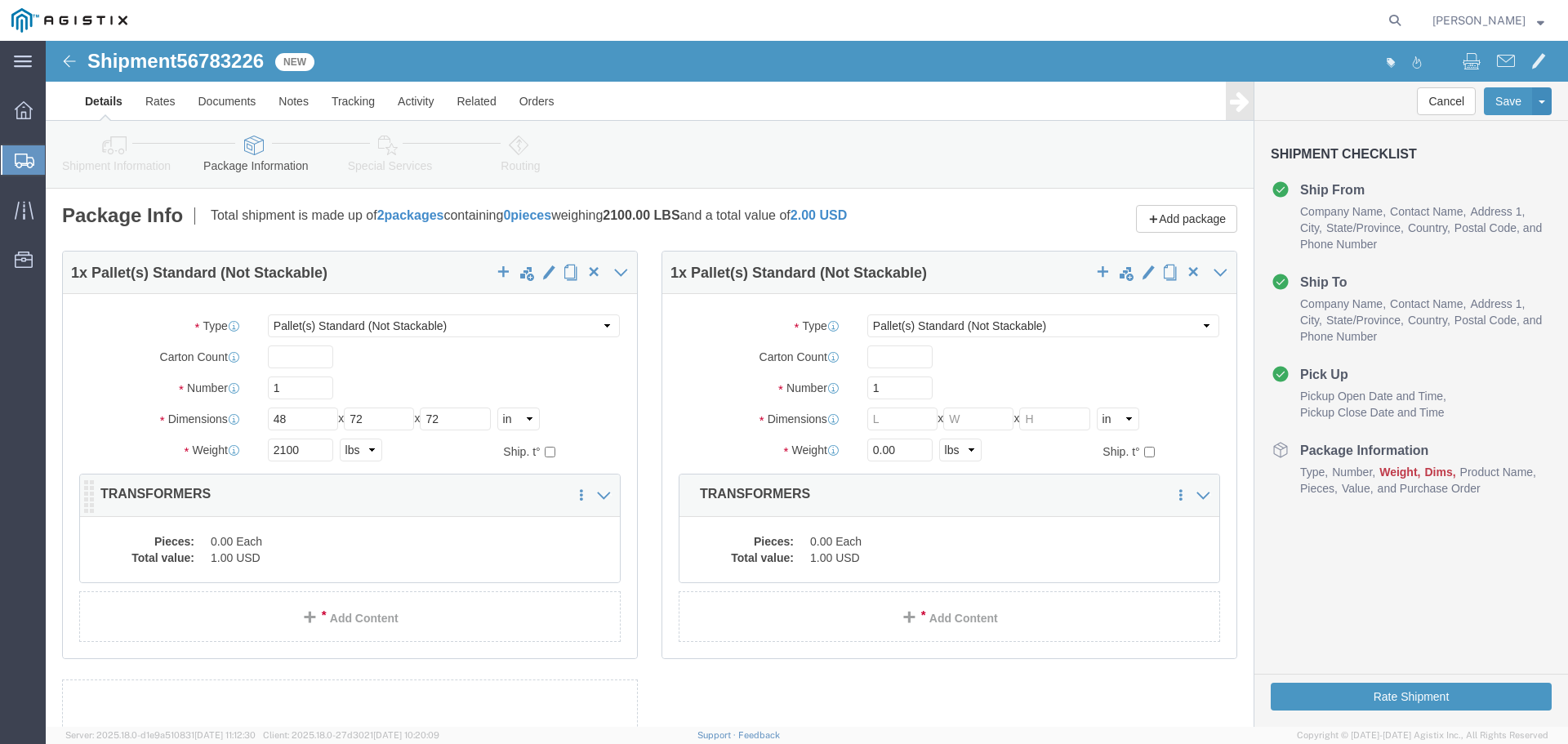
click dd "0.00 Each"
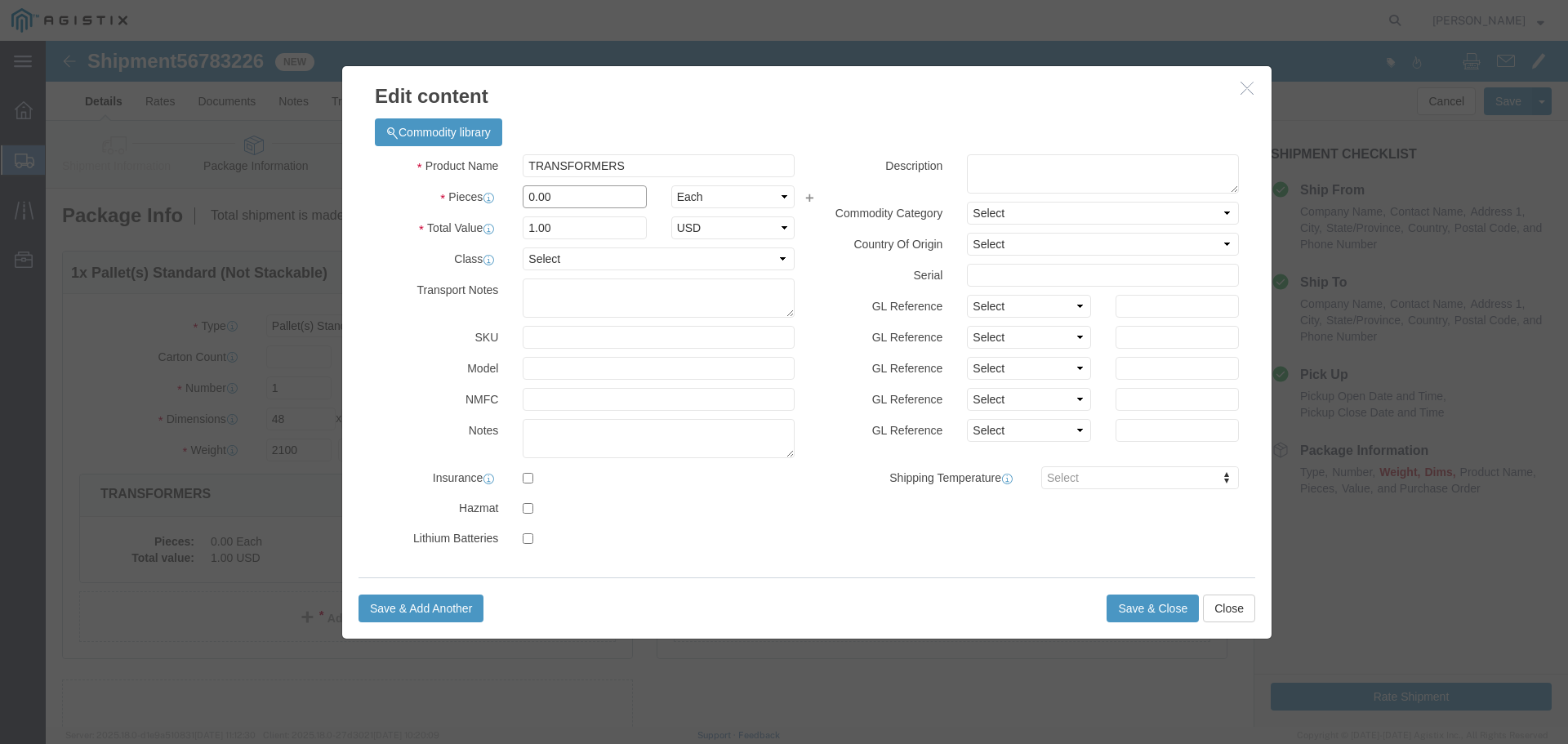
click input "0.00"
type input "1"
click button "Save & Close"
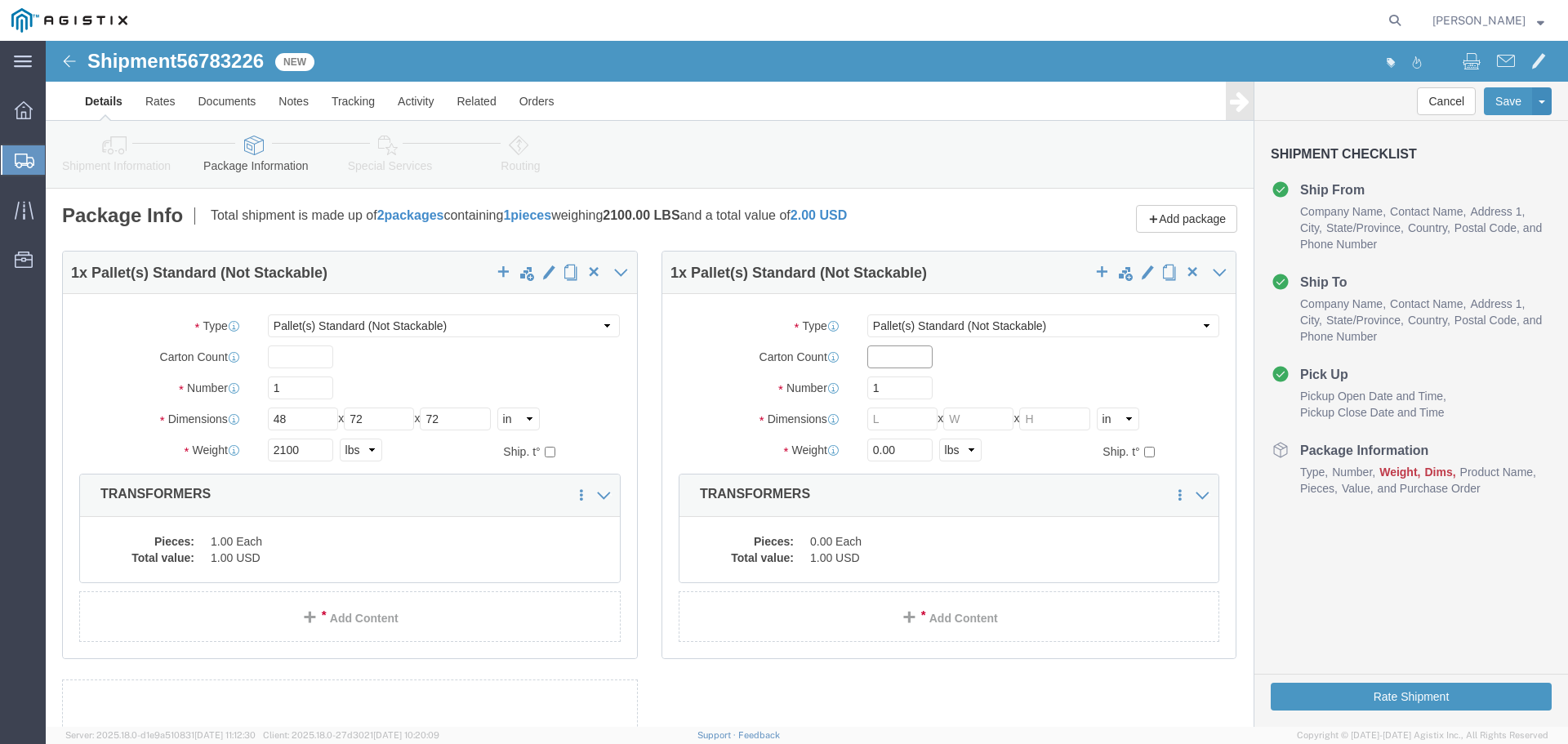
click input "text"
drag, startPoint x: 851, startPoint y: 313, endPoint x: 619, endPoint y: 257, distance: 238.7
click div "Package Type Select Bulk Bundle(s) Cardboard Box(es) Carton(s) Crate(s) Drum(s)…"
type input "1"
type input "4"
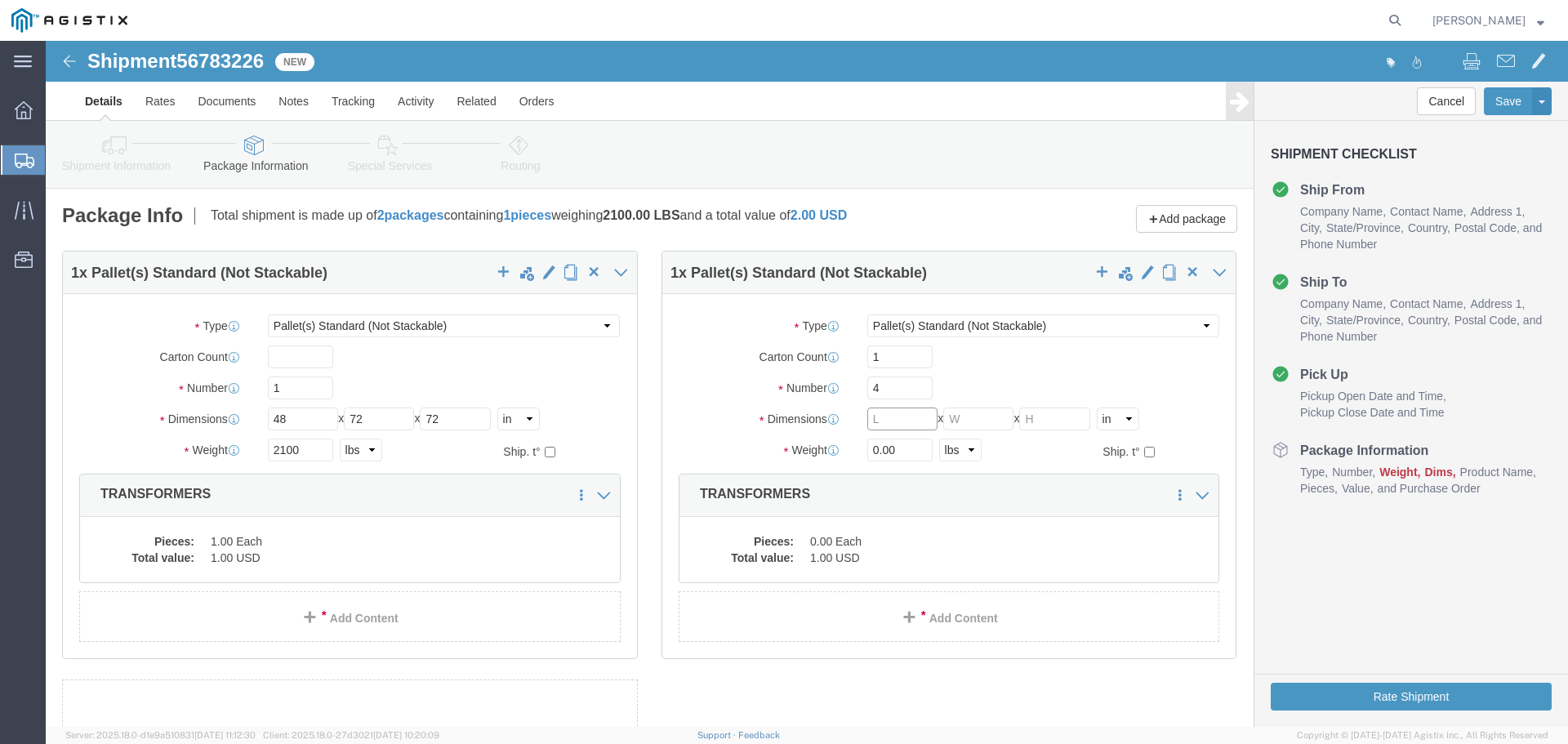
click input "text"
drag, startPoint x: 850, startPoint y: 373, endPoint x: 893, endPoint y: 365, distance: 43.7
click input "text"
type input "134"
type input "72"
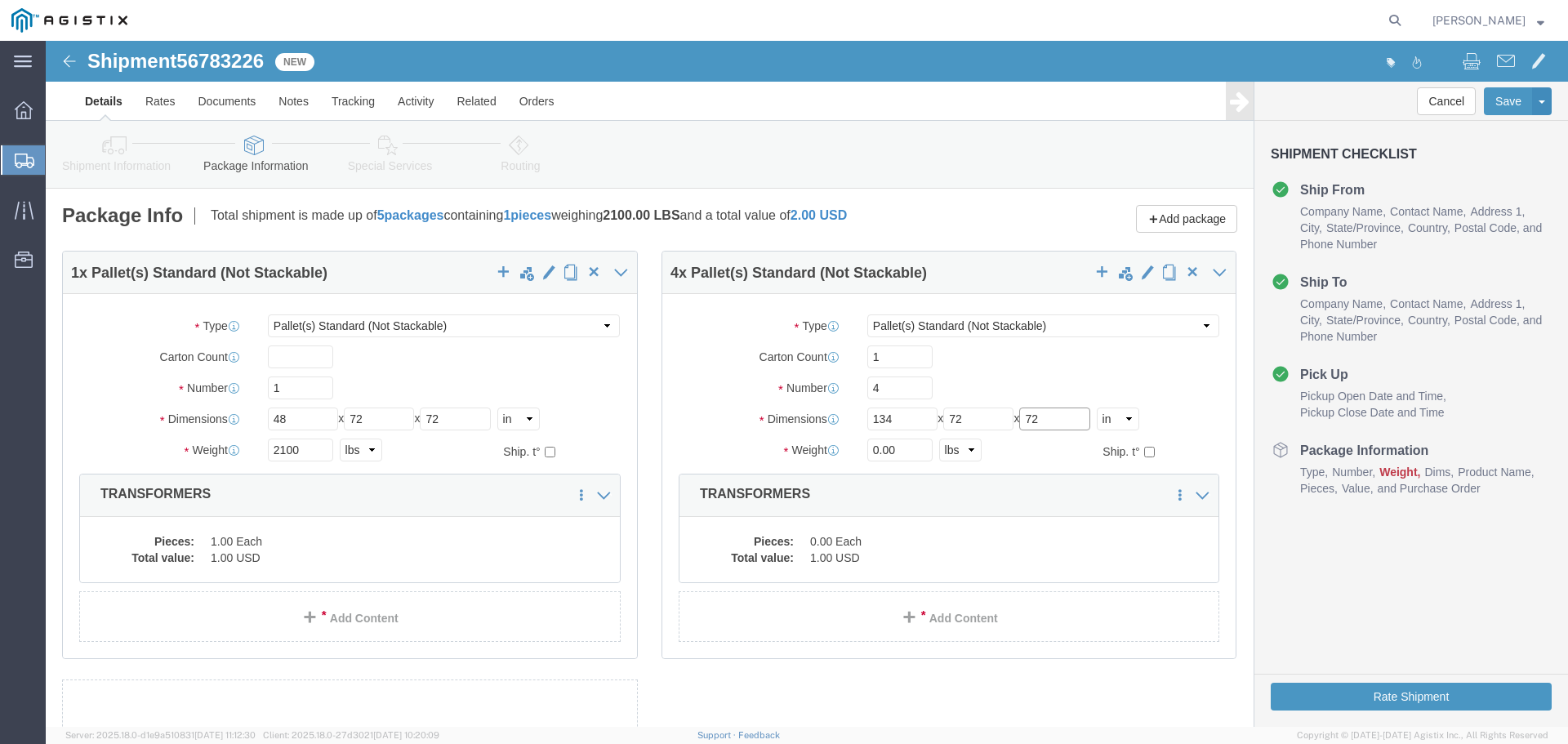
type input "72"
drag, startPoint x: 848, startPoint y: 403, endPoint x: 605, endPoint y: 396, distance: 243.1
click div "4 x Pallet(s) Standard (Not Stackable) Package Type Select Bulk Bundle(s) Cardb…"
type input "5160"
click dd "0.00 Each"
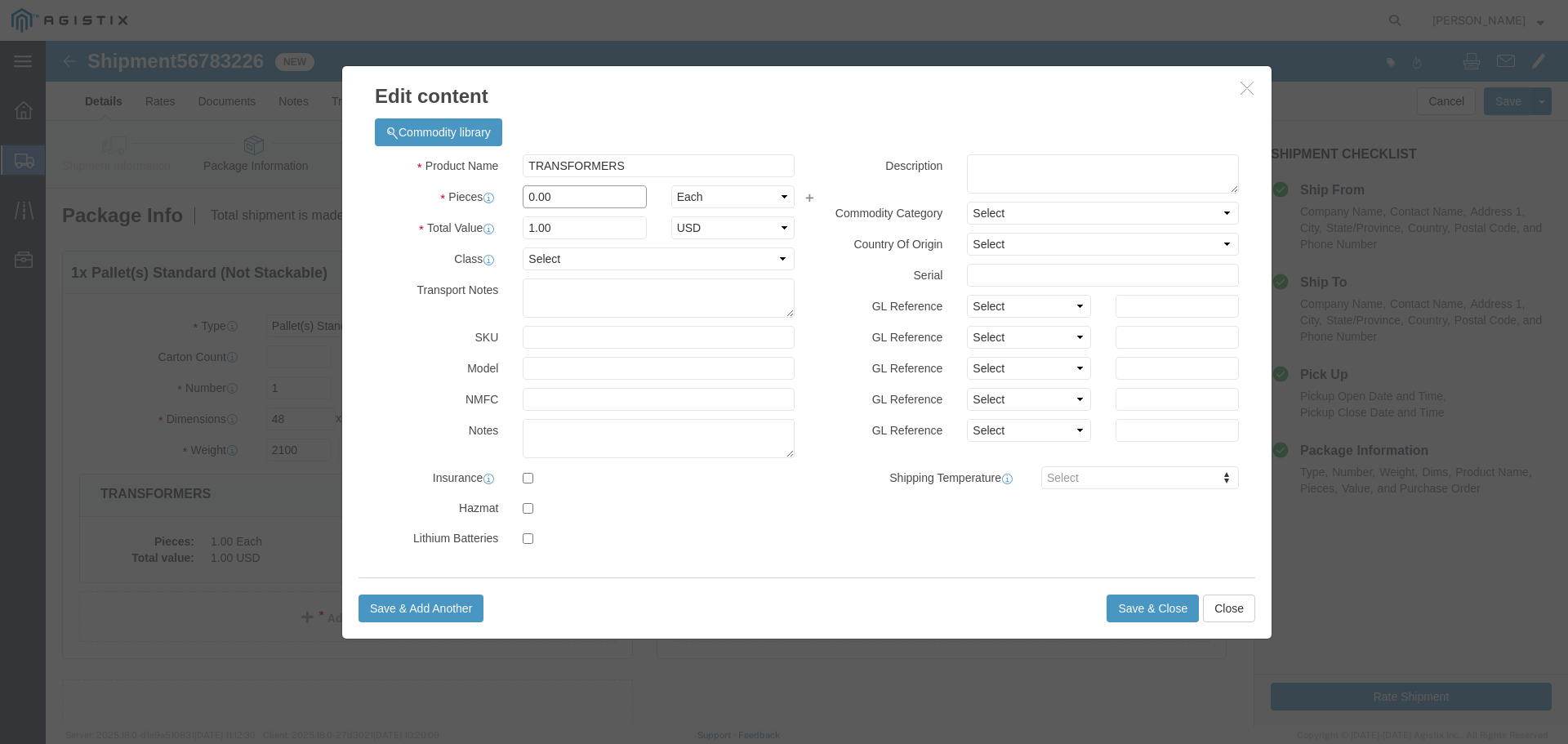
drag, startPoint x: 541, startPoint y: 159, endPoint x: 362, endPoint y: 120, distance: 183.2
click div "Product Name TRANSFORMERS Pieces 0.00 Select Bag Barrels 100Board Feet Bottle B…"
type input "1"
click button "Save & Close"
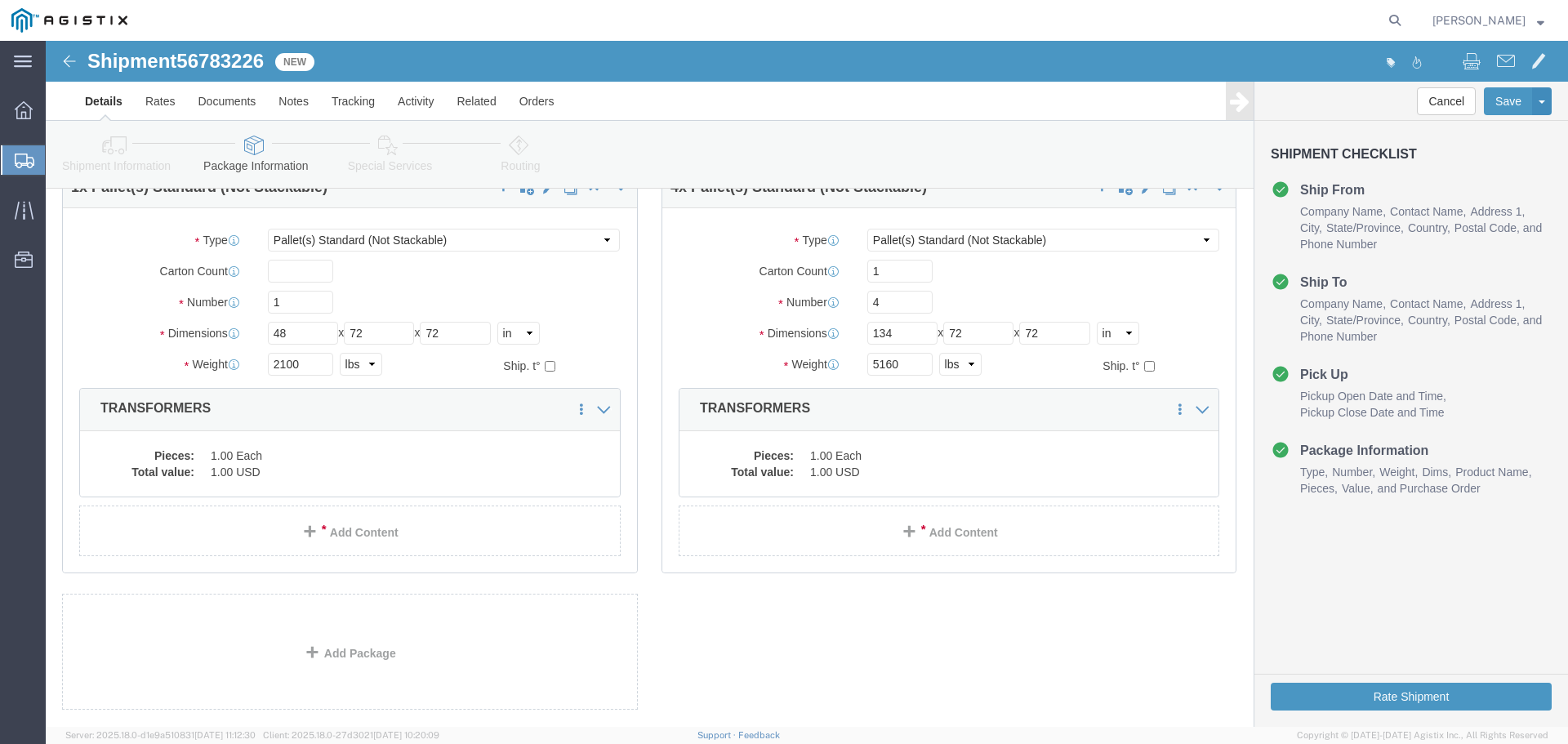
scroll to position [175, 0]
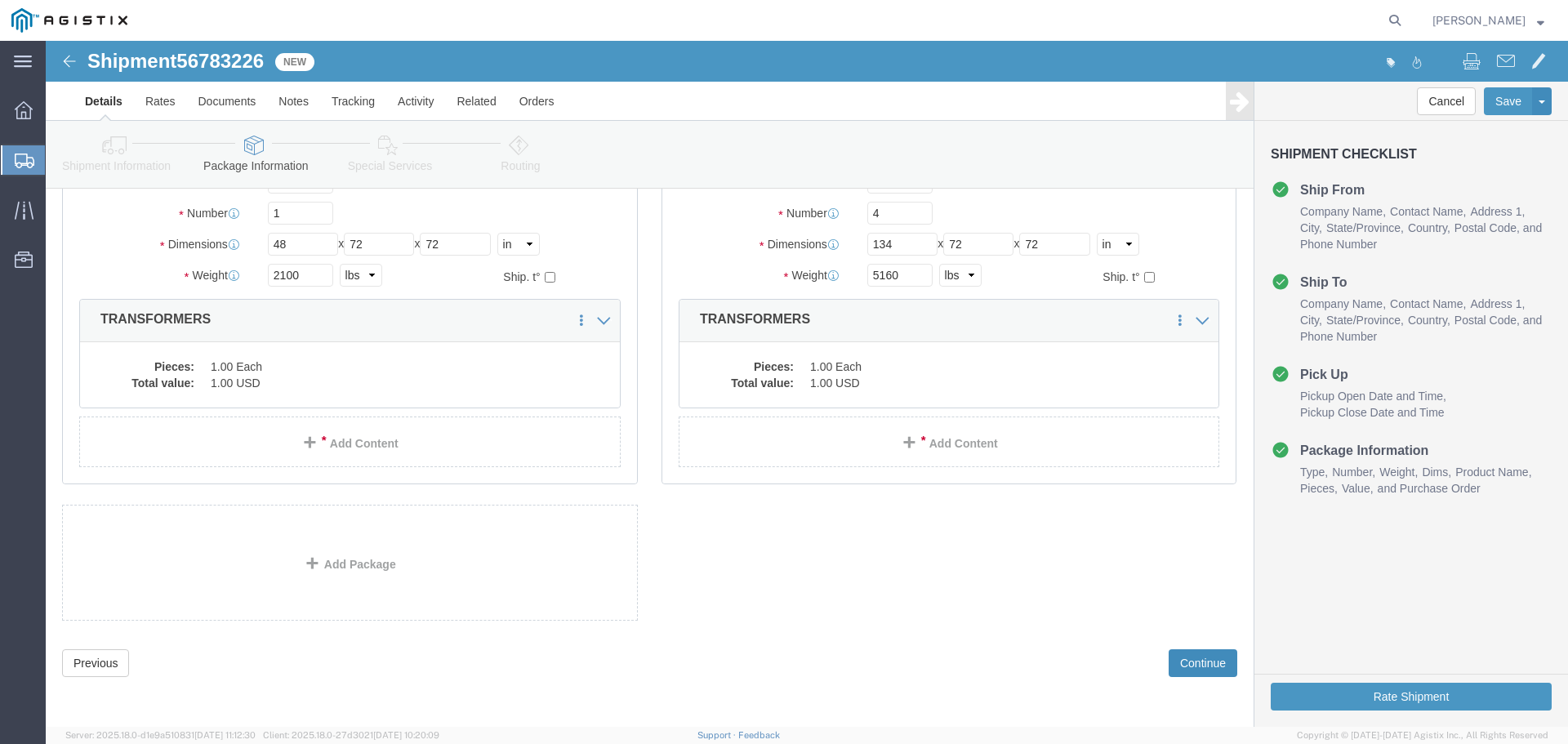
click button "Continue"
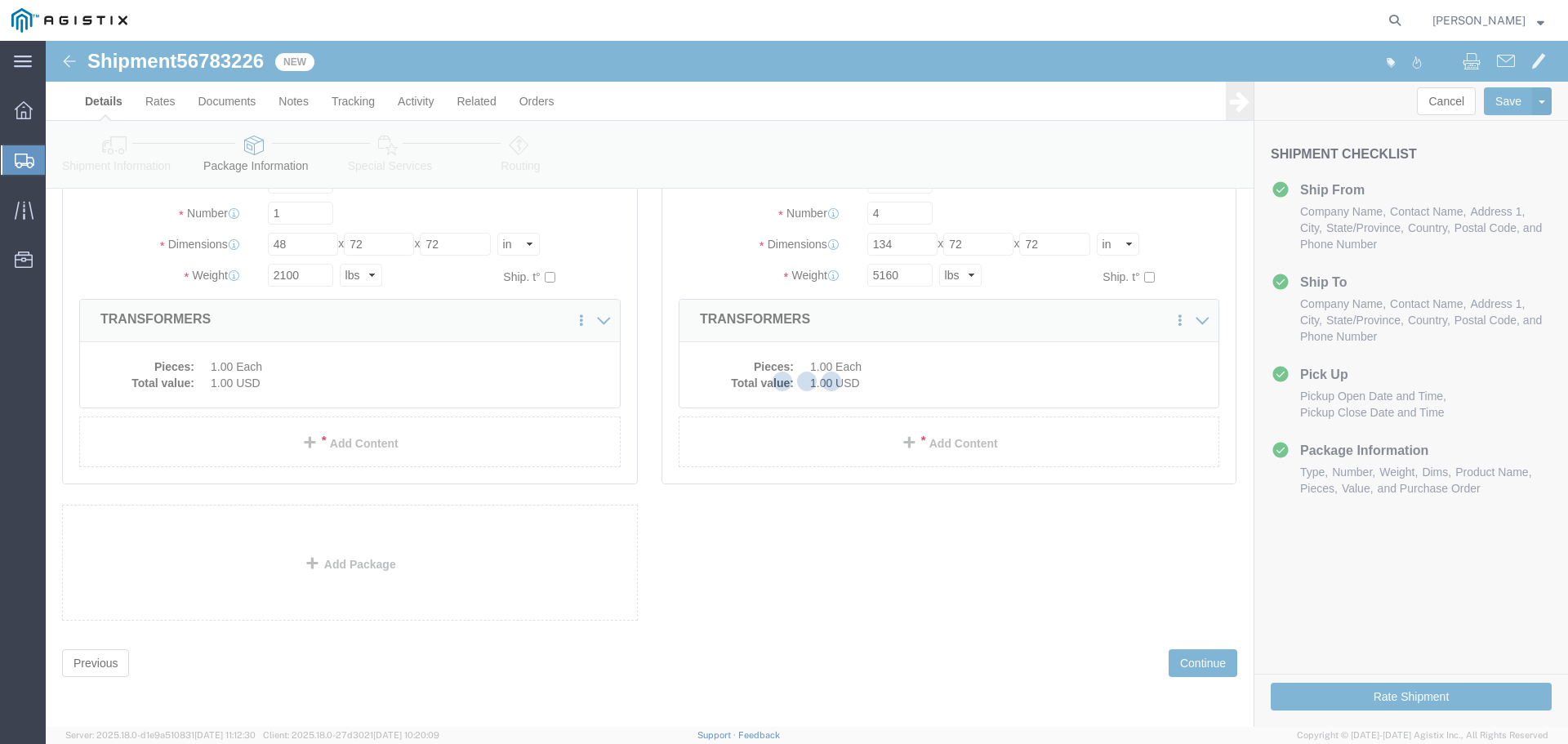
select select
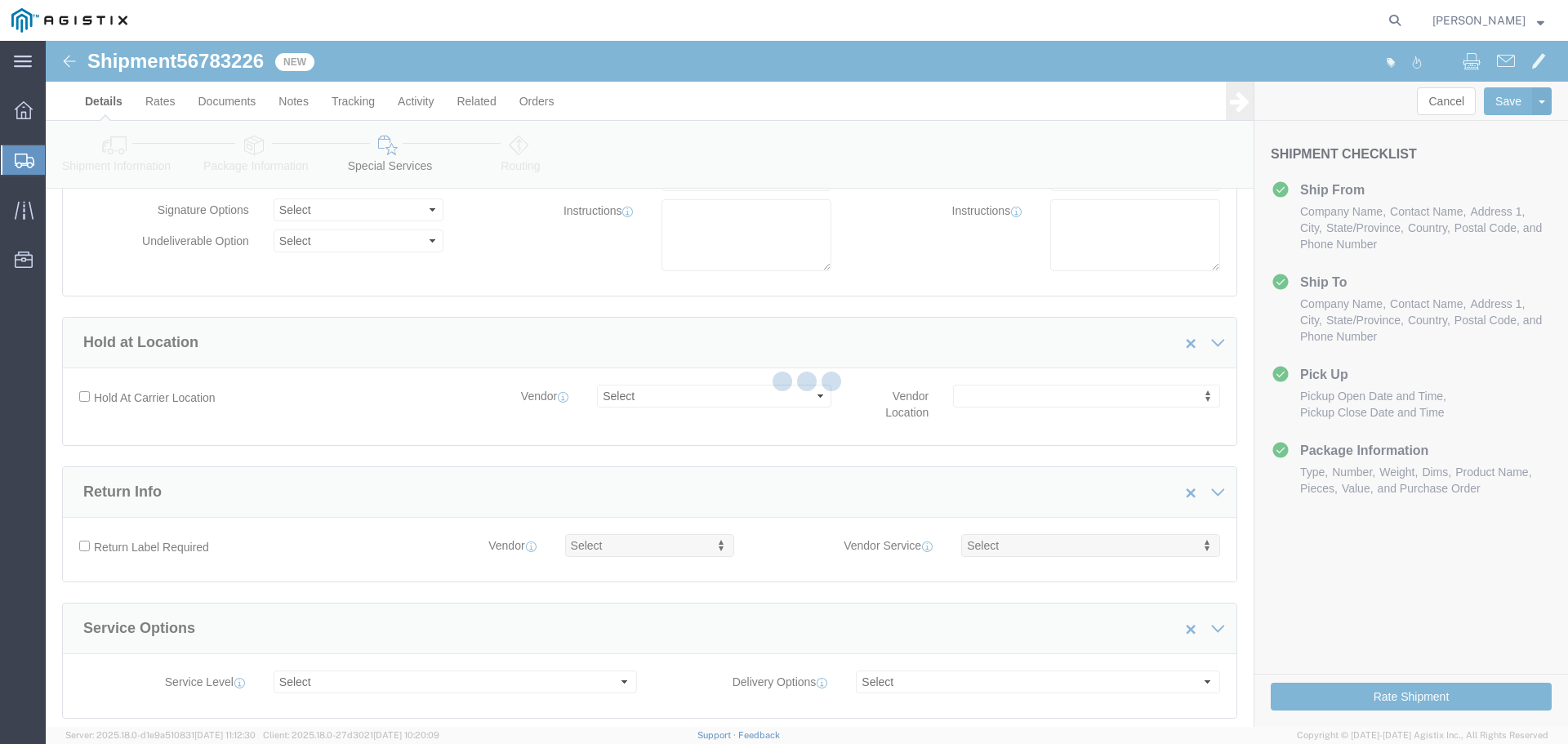
select select "COSTCENTER"
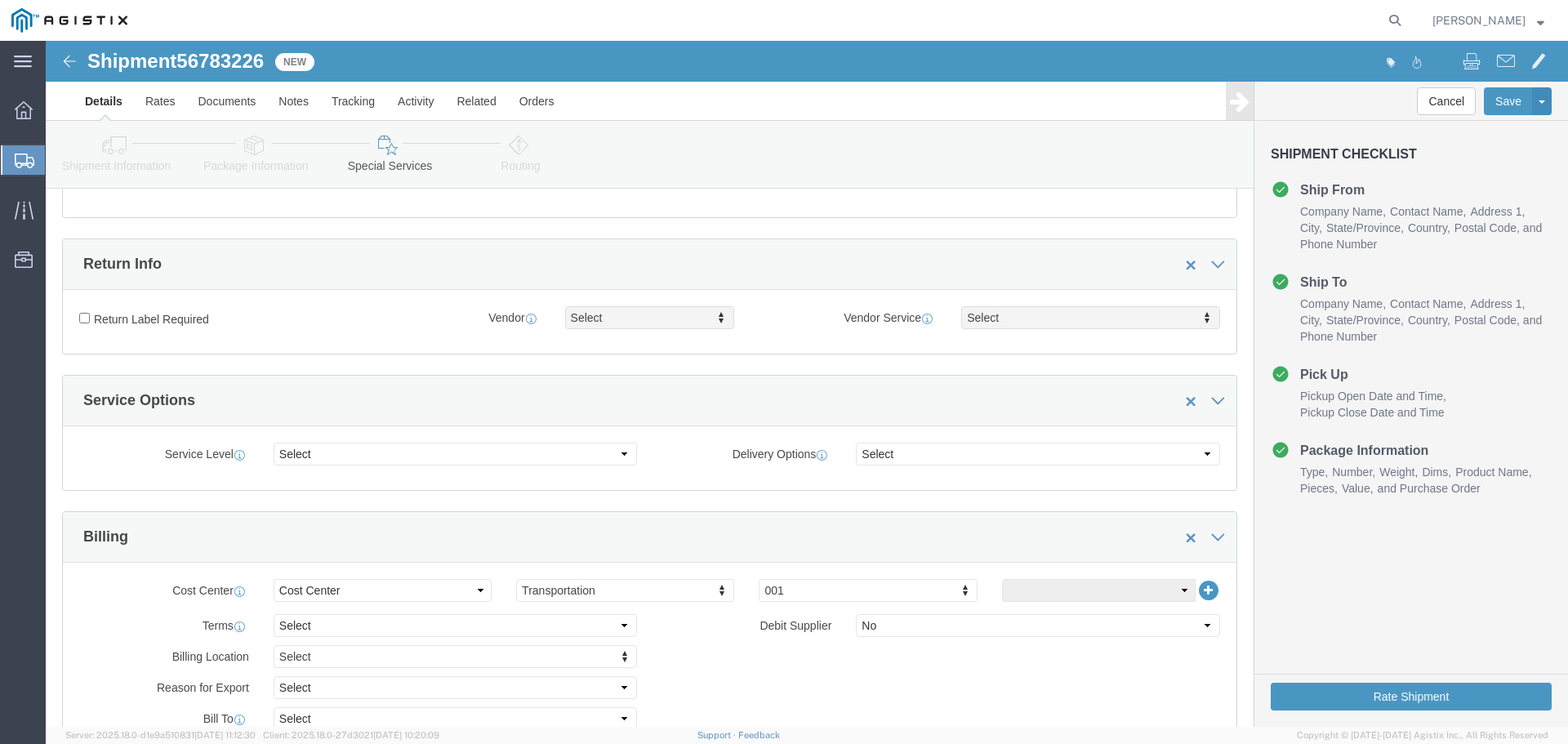
scroll to position [0, 0]
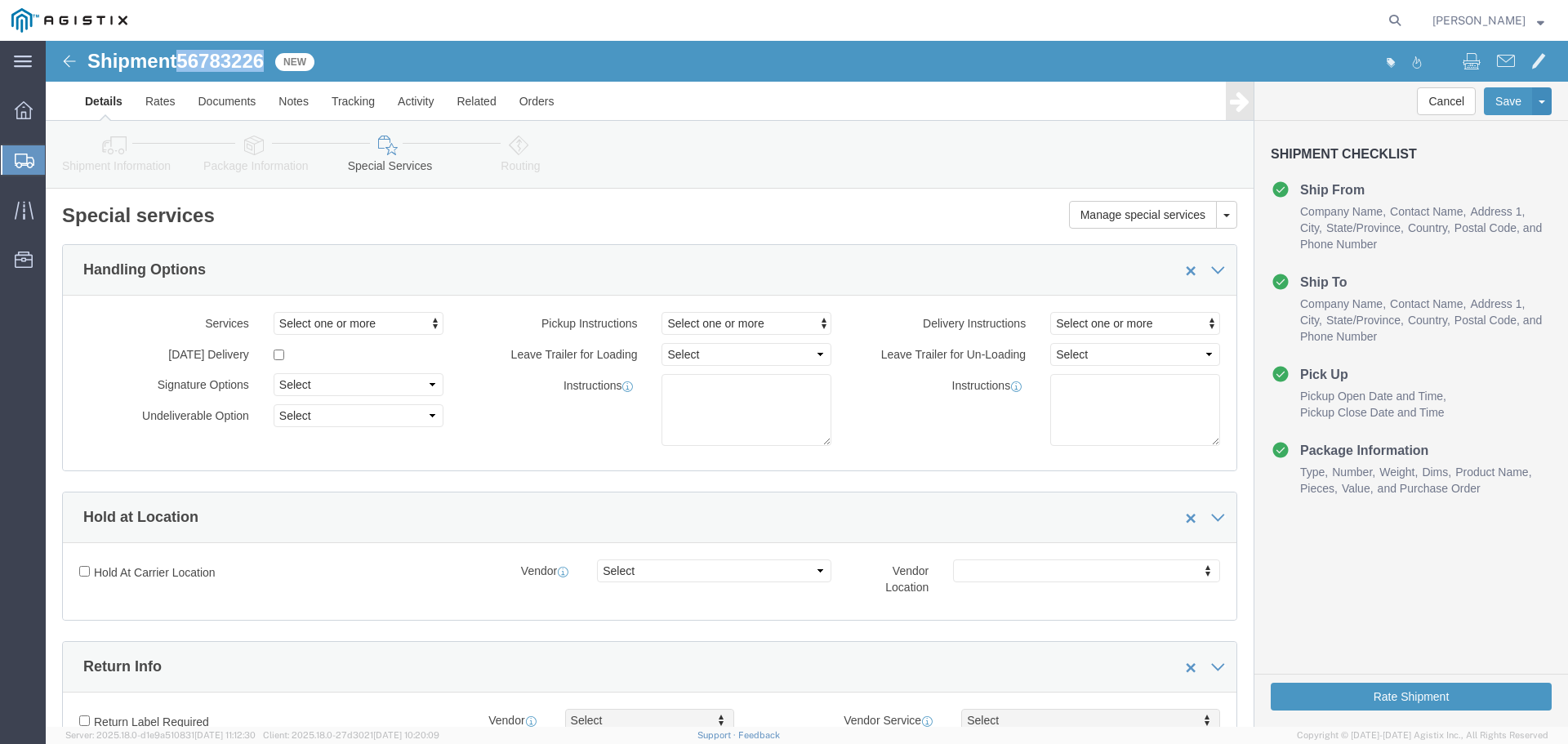
drag, startPoint x: 138, startPoint y: 14, endPoint x: 220, endPoint y: 24, distance: 82.6
click span "56783226"
copy span "56783226"
click link "Documents"
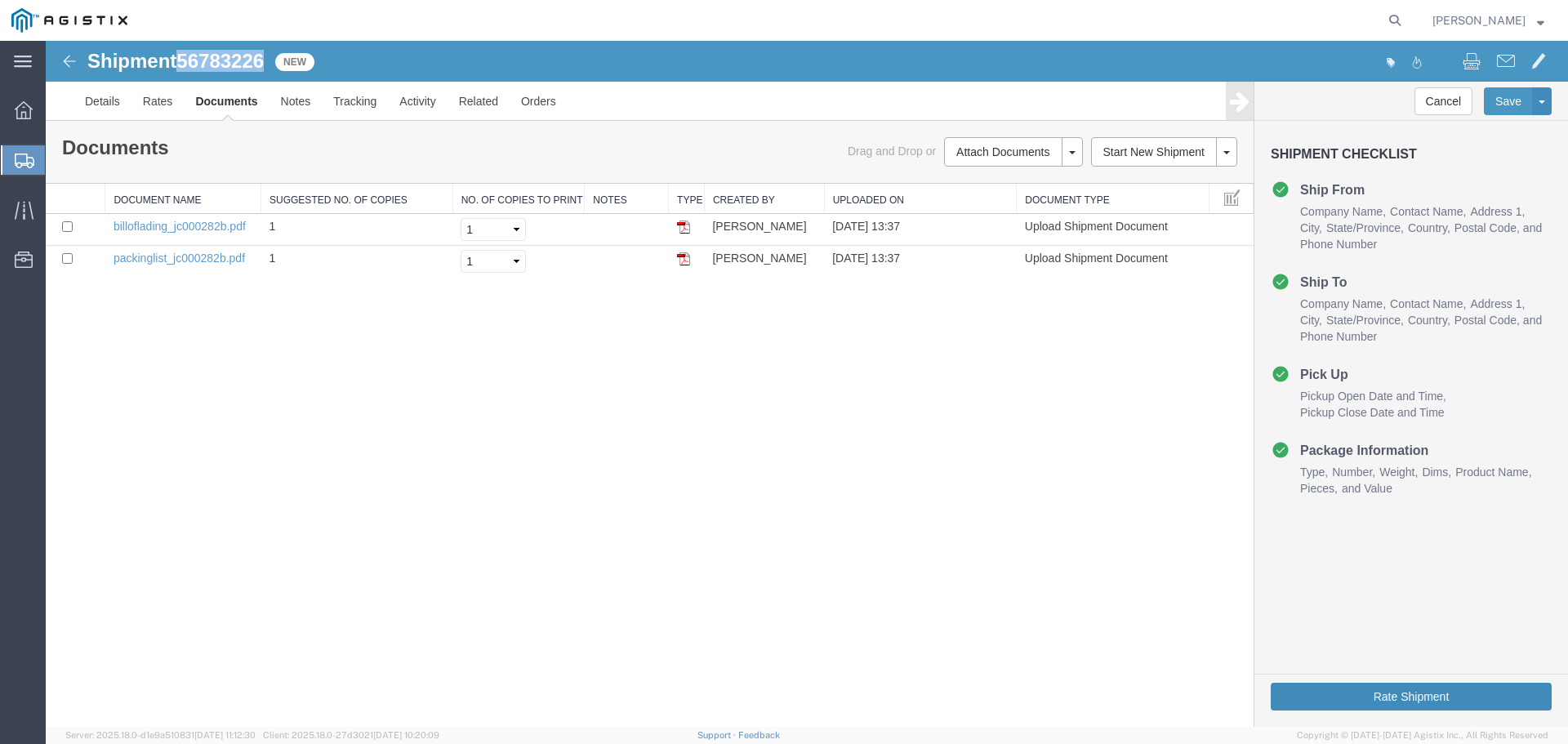
click at [1359, 698] on button "Rate Shipment" at bounding box center [1411, 696] width 281 height 28
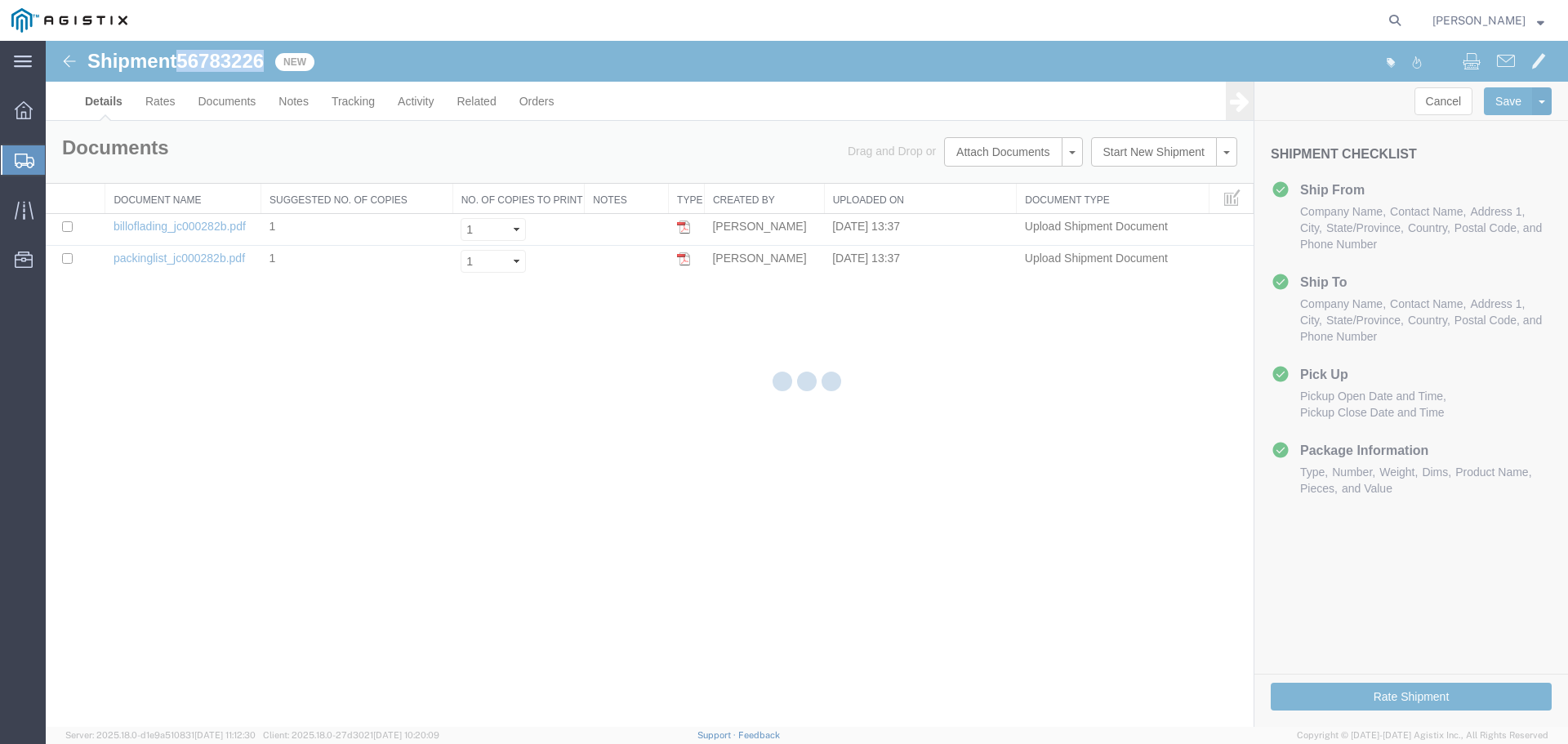
select select "54011"
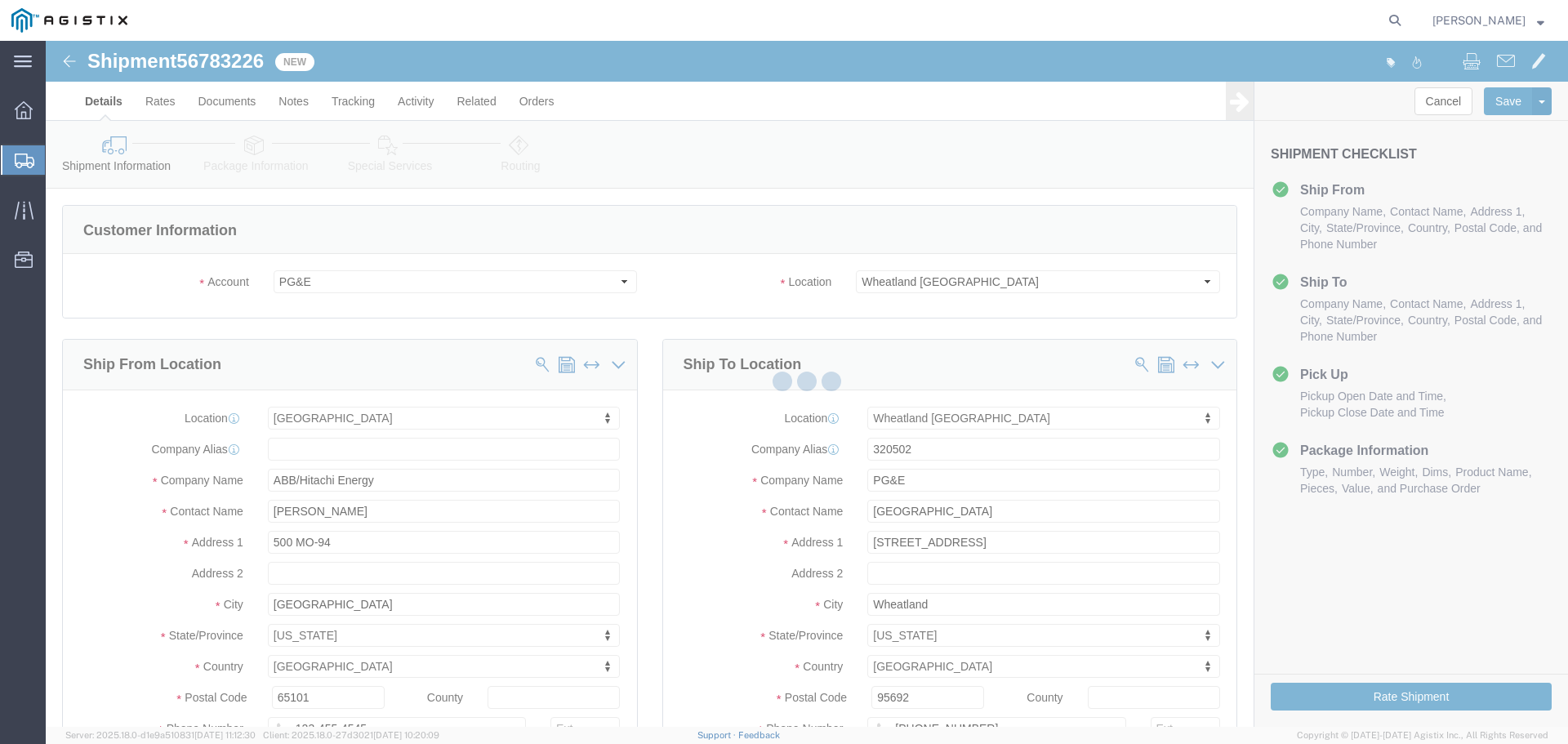
select select "19996"
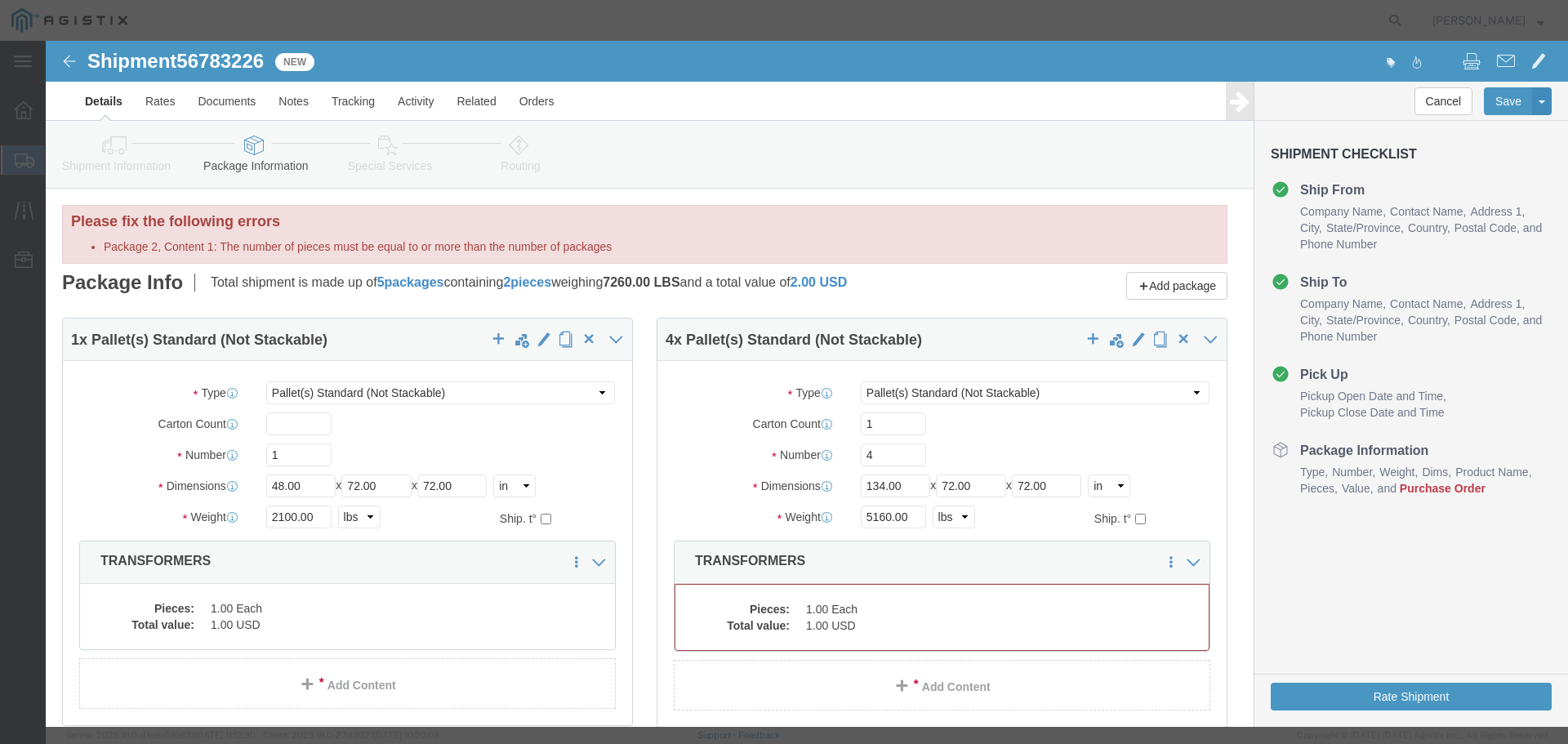
select select "PSNS"
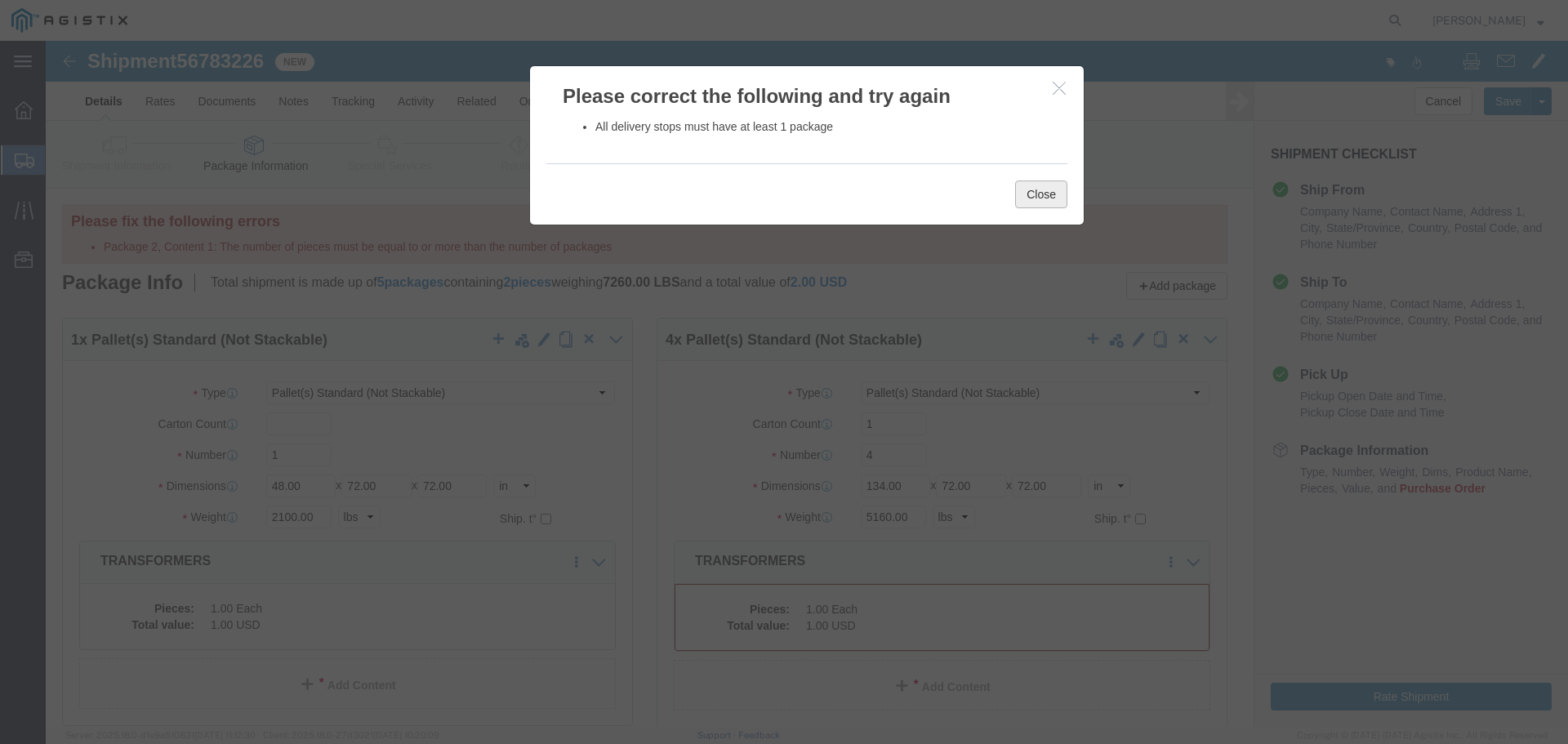
click button "Close"
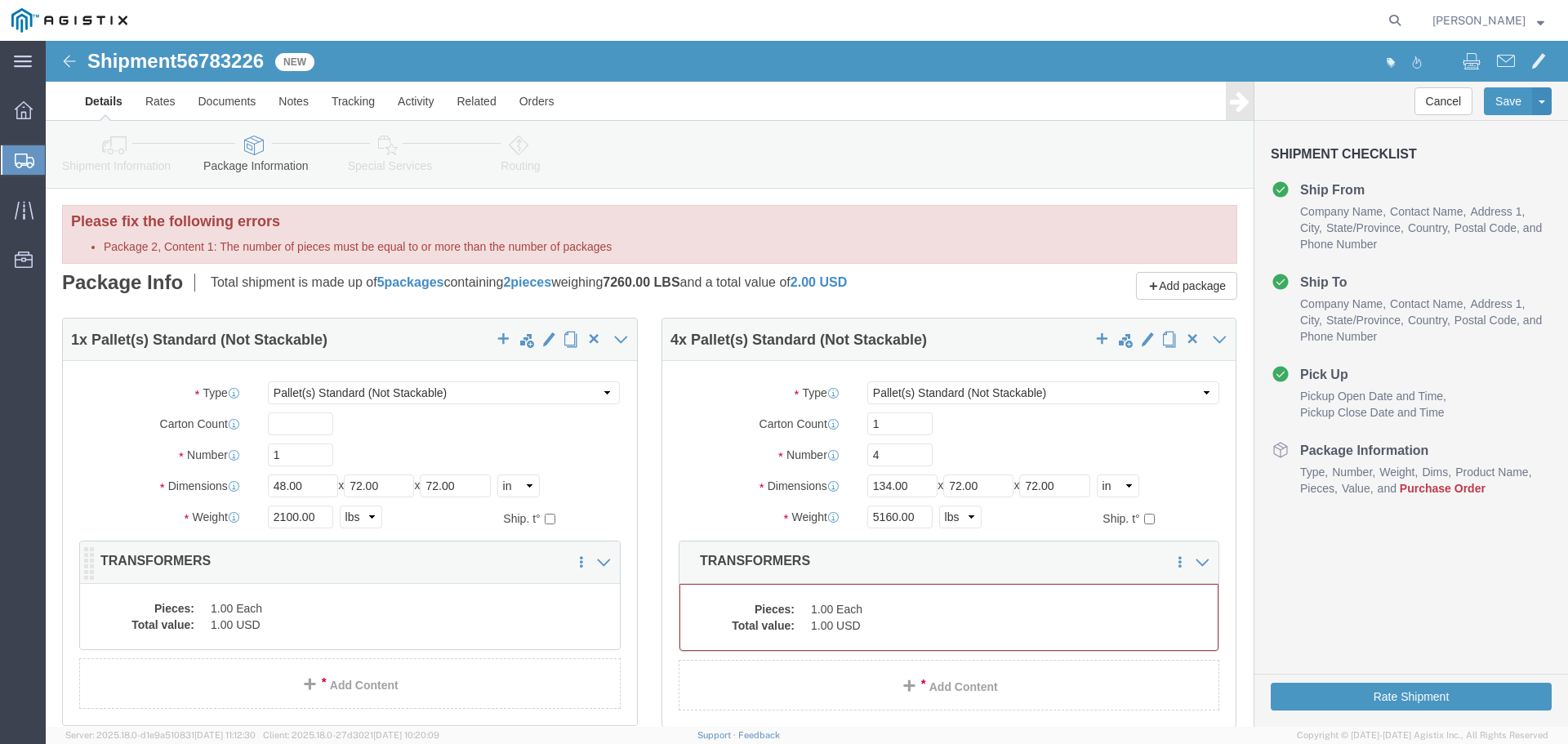
click dd "1.00 Each"
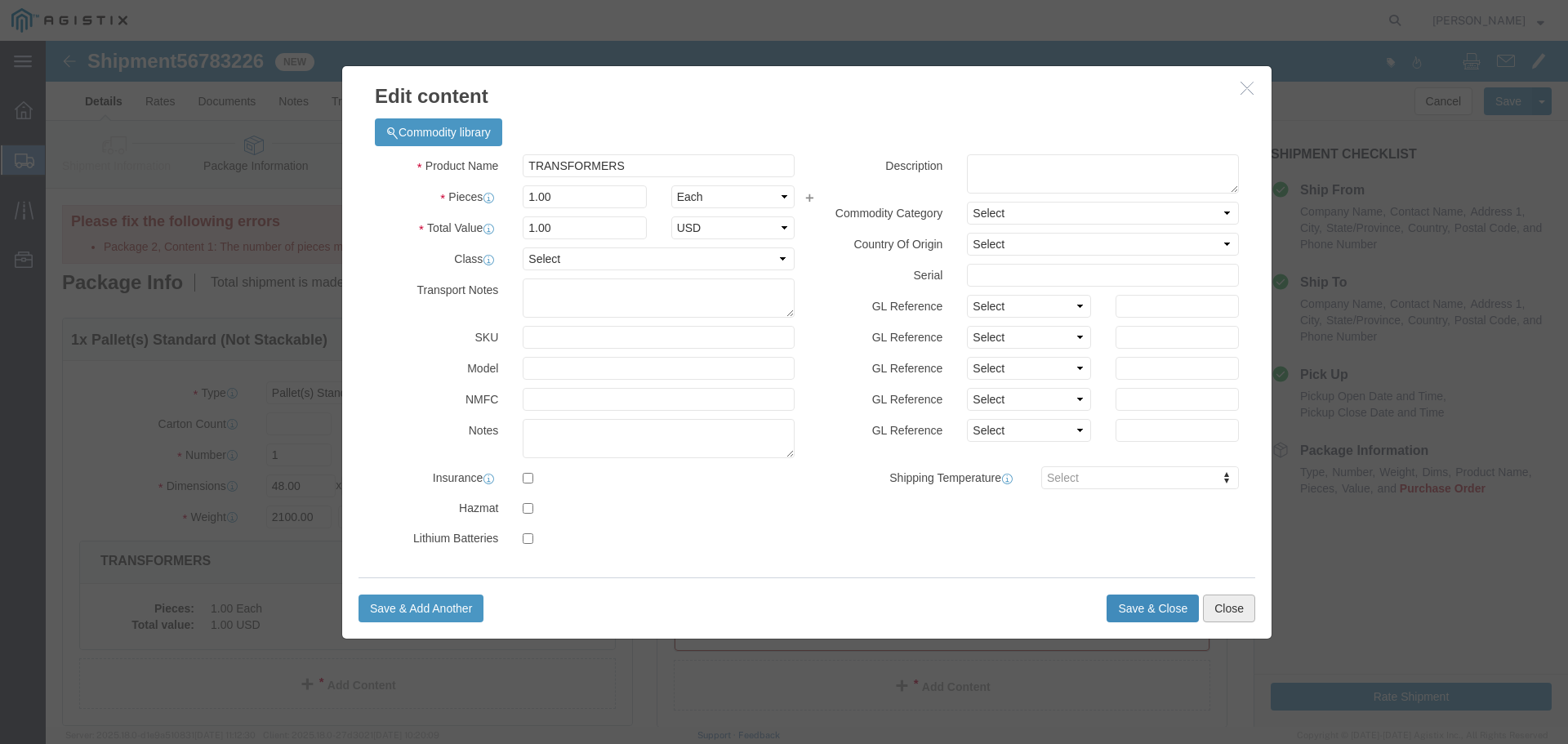
click button "Close"
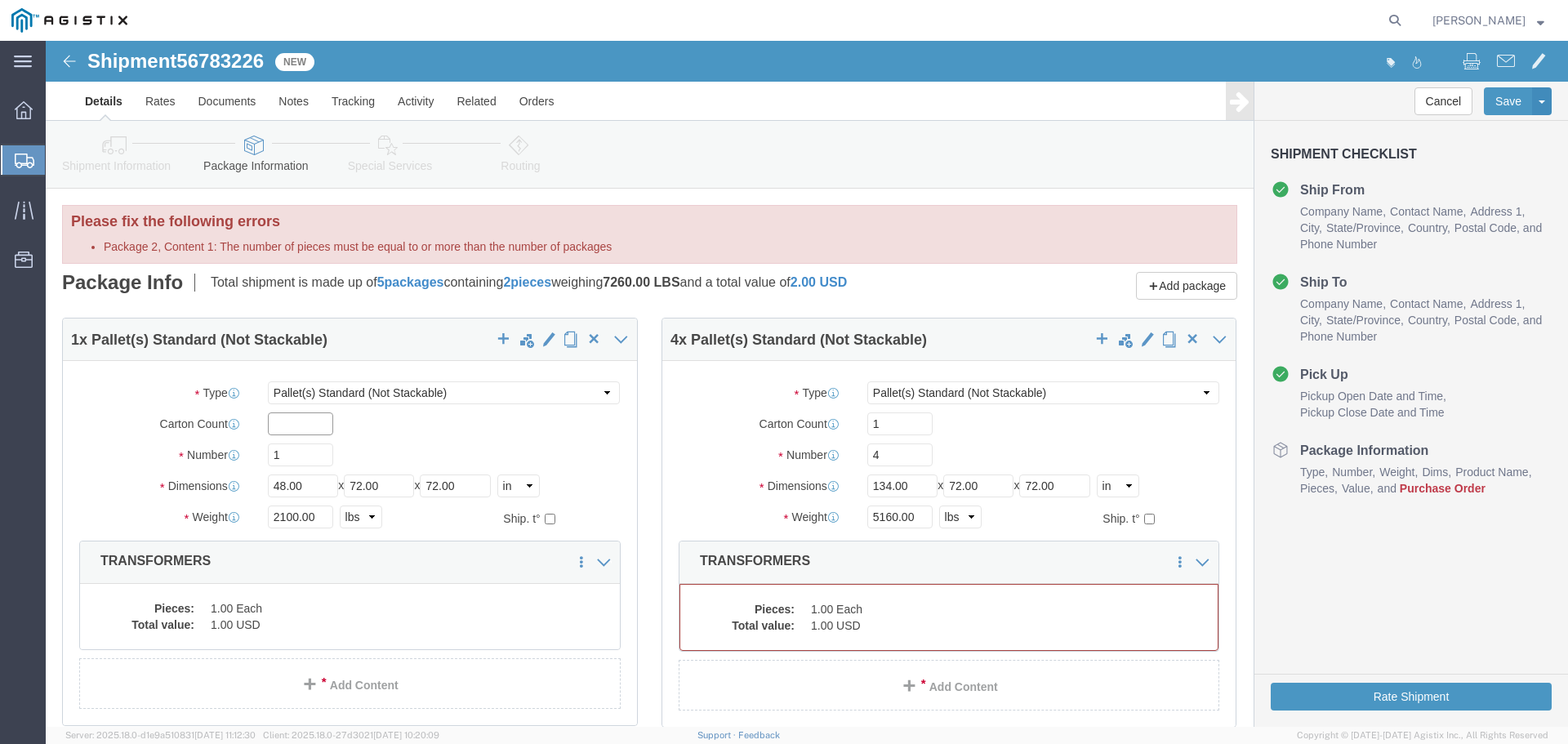
click input "text"
type input "1"
click label "Number"
click dd "1.00 Each"
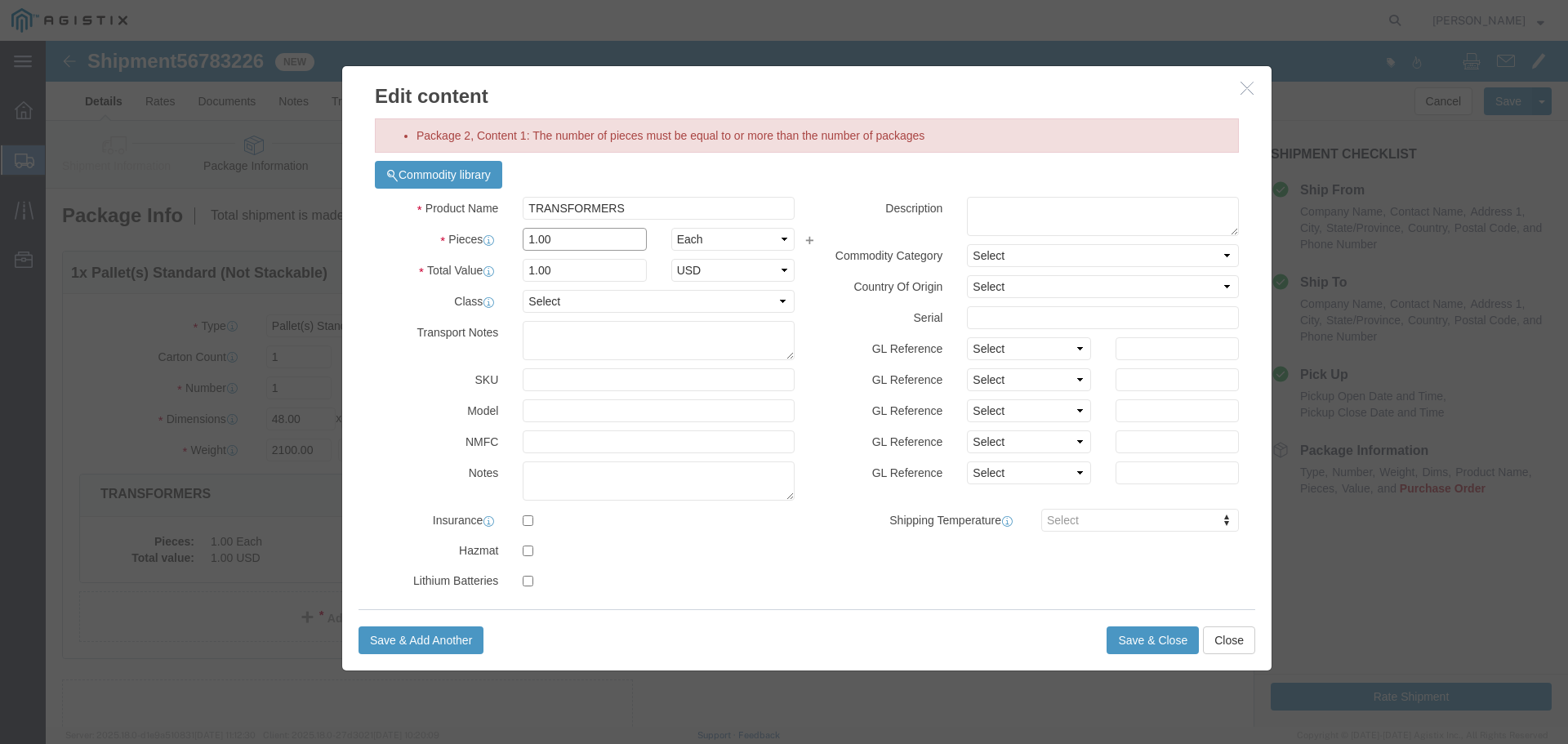
drag, startPoint x: 504, startPoint y: 196, endPoint x: 330, endPoint y: 190, distance: 174.1
click div "Pieces 1.00 Select Bag Barrels 100Board Feet Bottle Box Blister Pack Carats Can…"
type input "4"
click button "Save & Close"
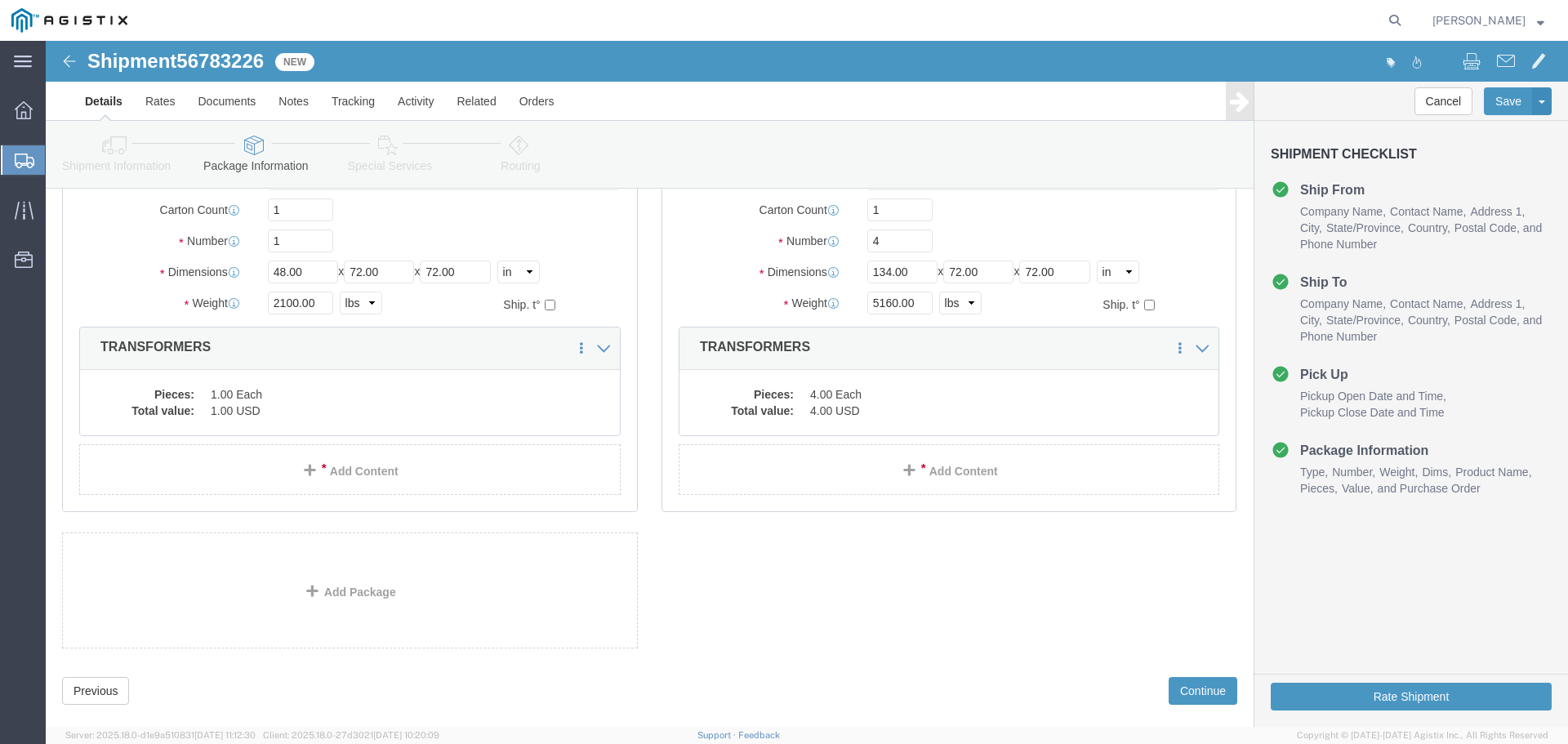
scroll to position [175, 0]
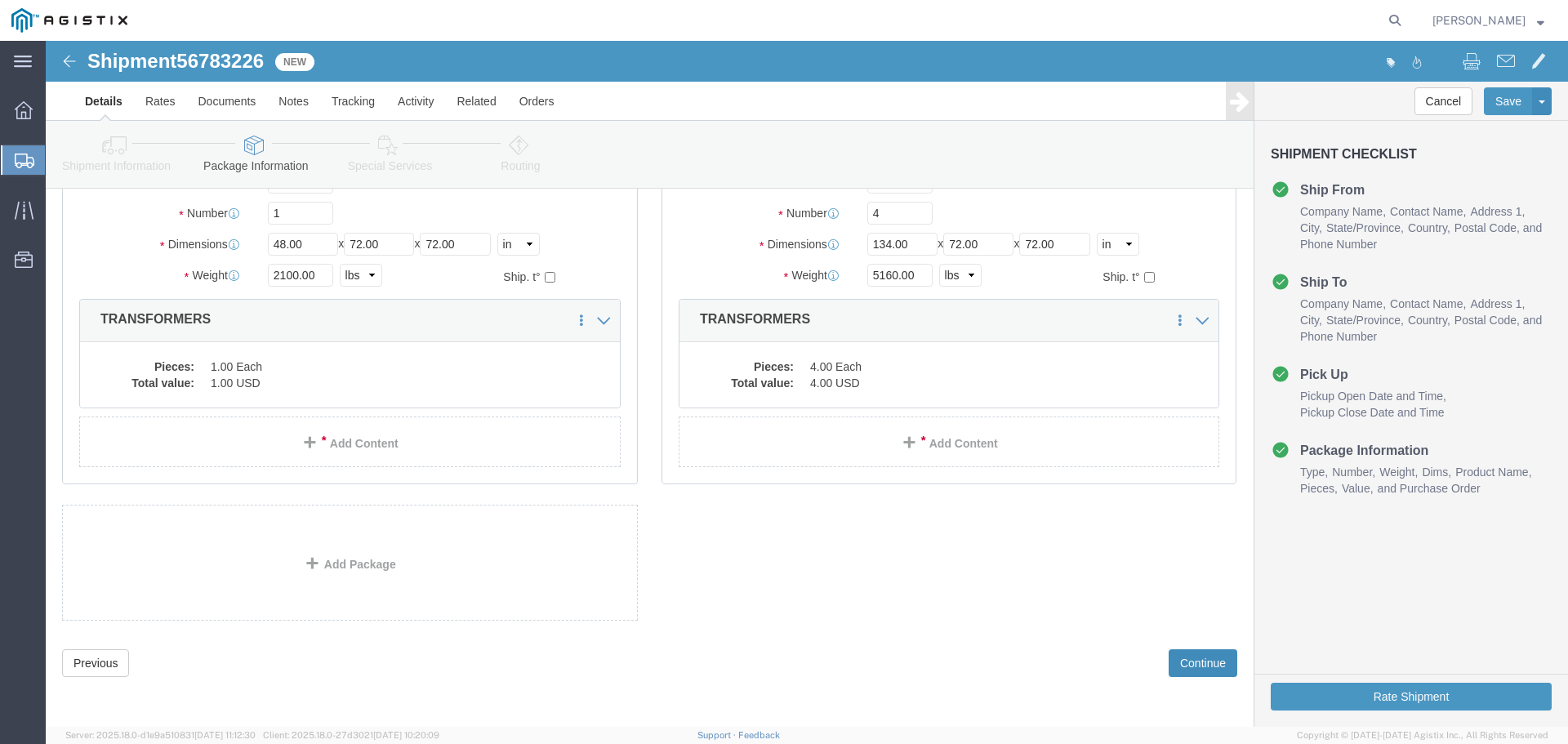
click button "Continue"
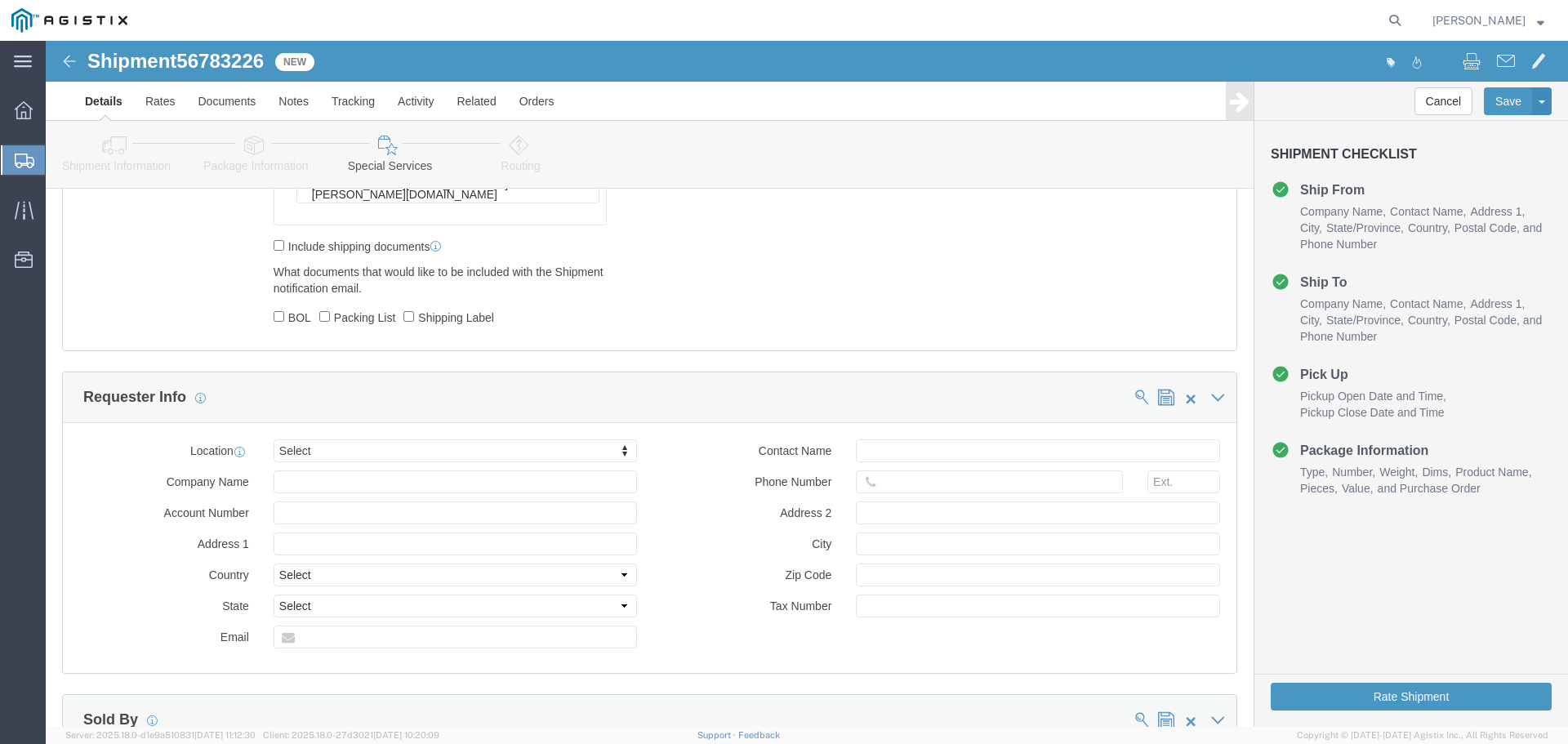
scroll to position [1630, 0]
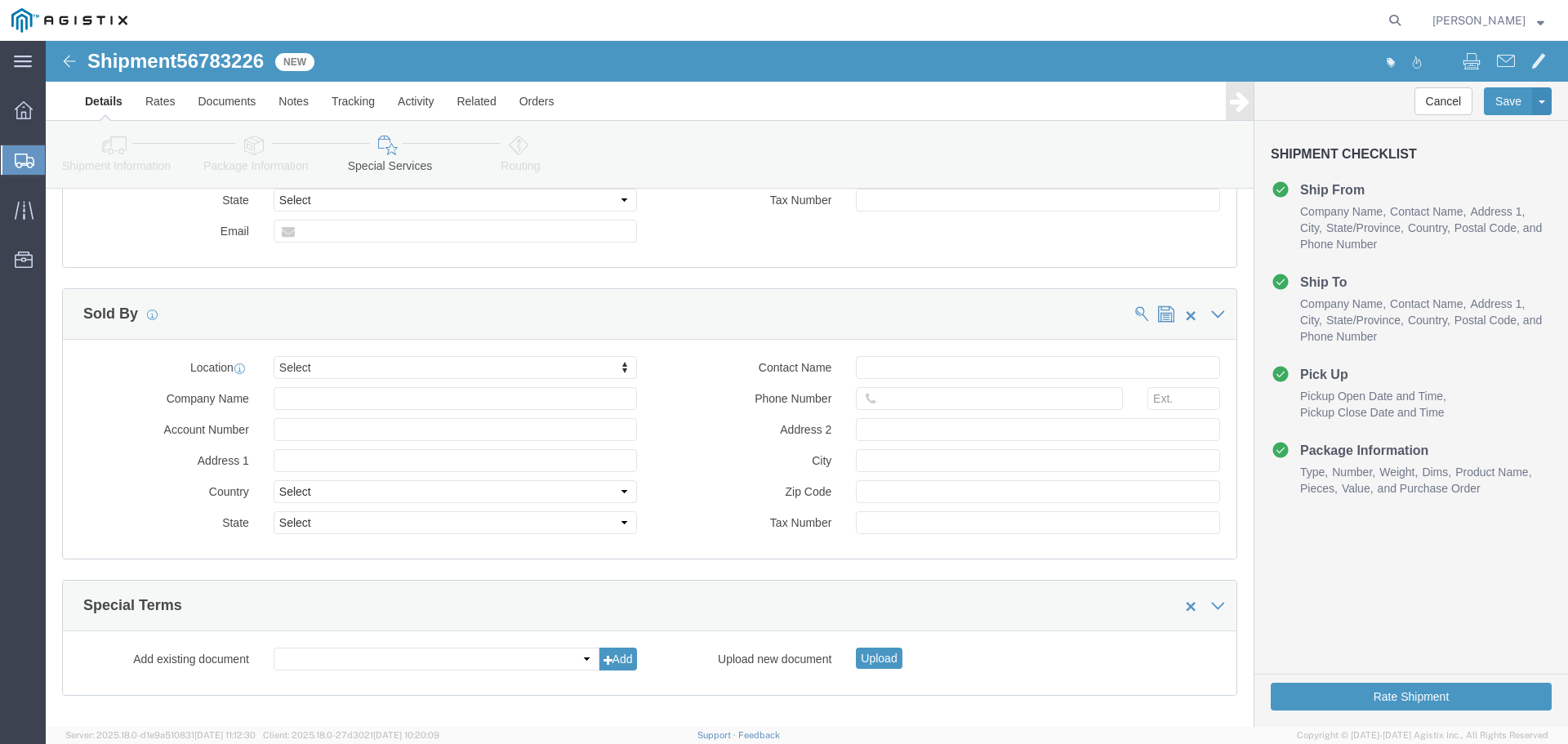
click button "Continue"
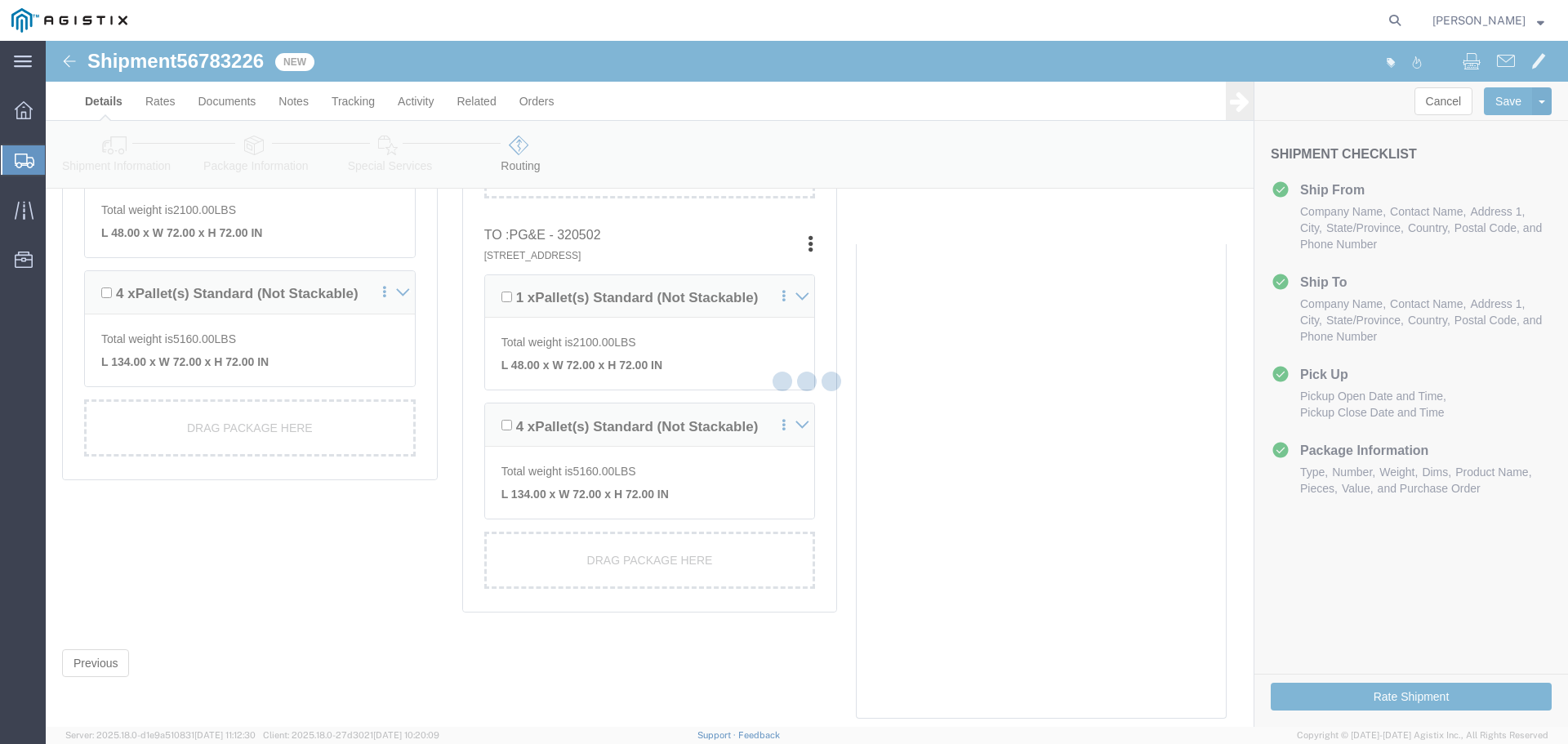
scroll to position [582, 0]
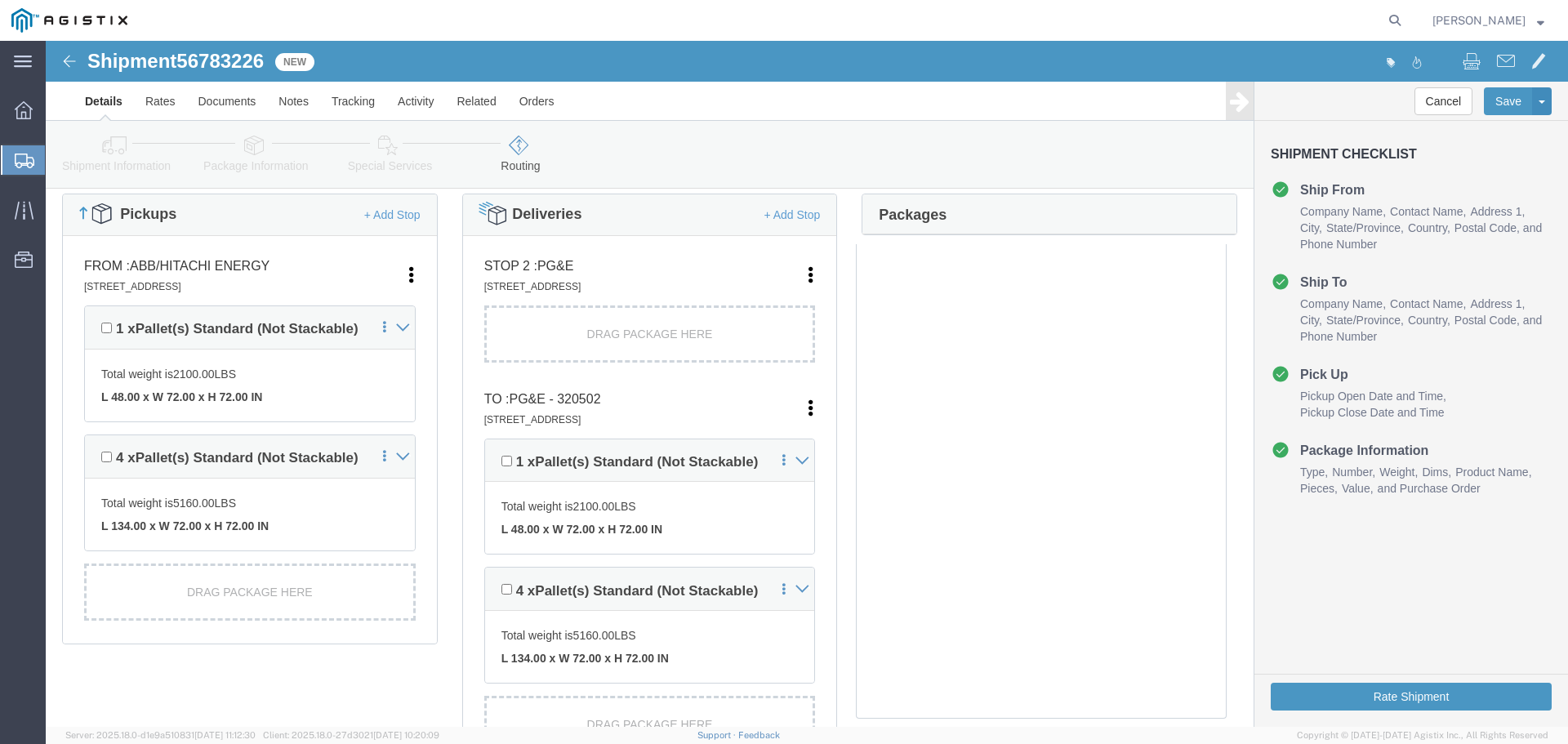
scroll to position [419, 0]
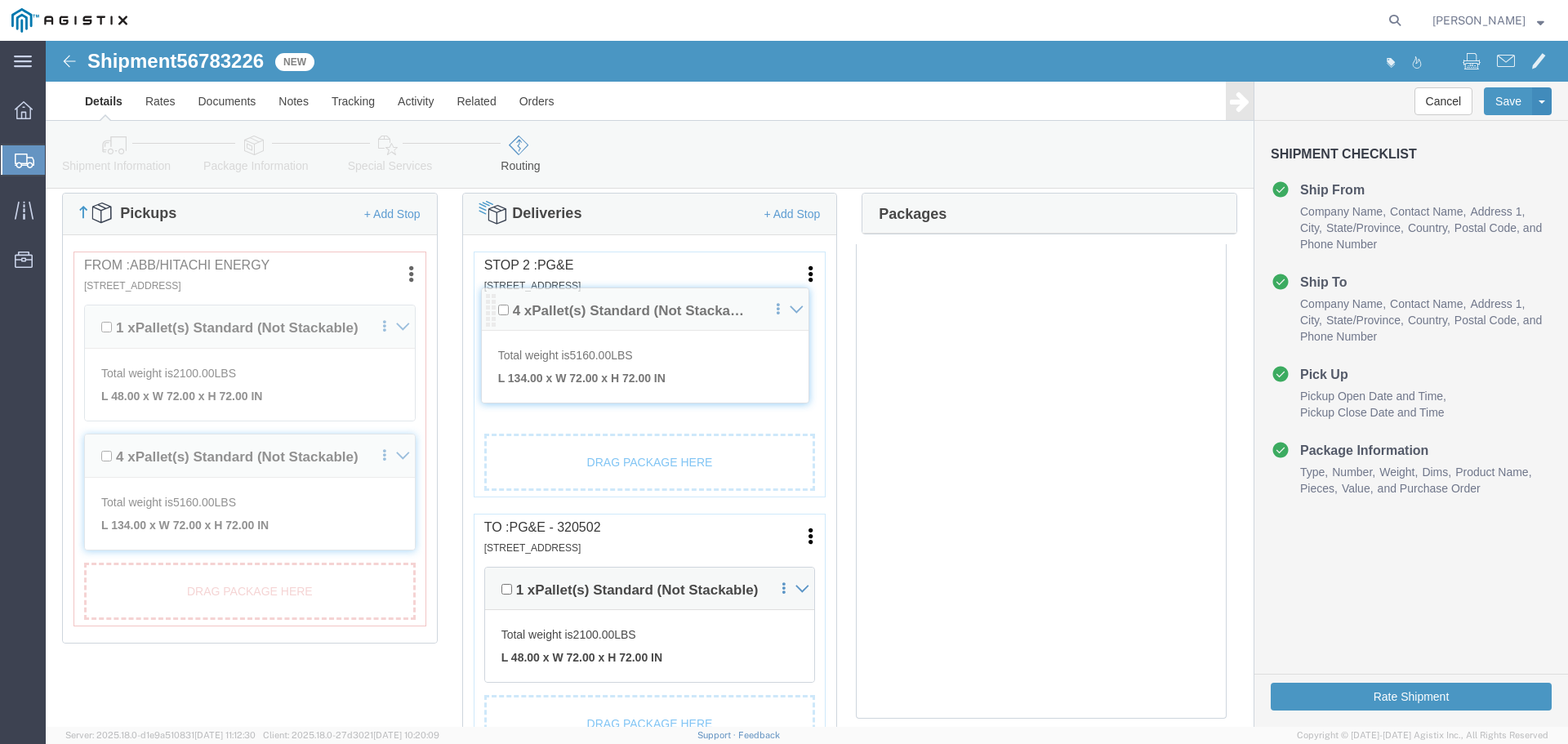
drag, startPoint x: 447, startPoint y: 557, endPoint x: 447, endPoint y: 278, distance: 279.0
click div "Pickups + Add Stop From : ABB/Hitachi Energy 500 MO-94, [GEOGRAPHIC_DATA], [GEO…"
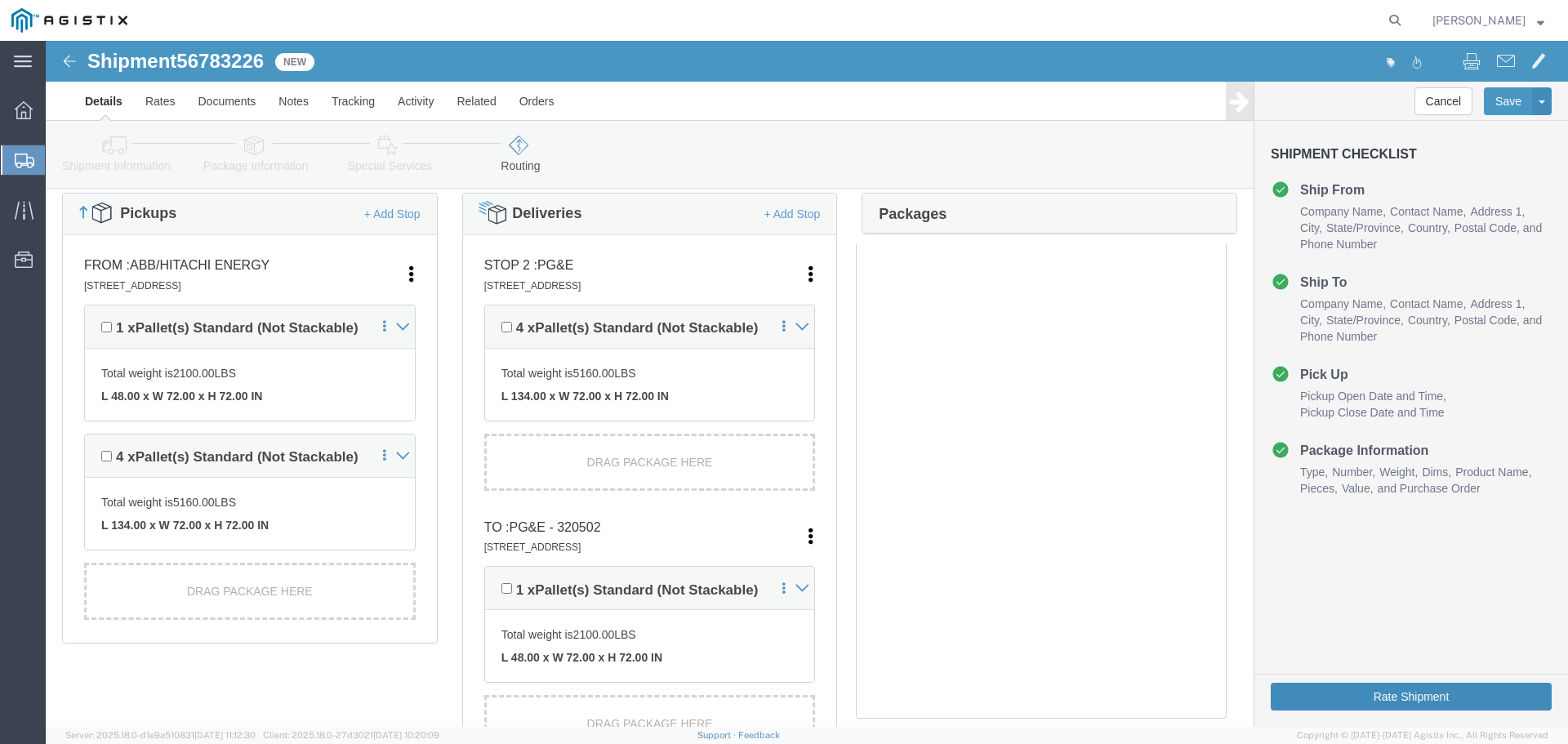
click button "Rate Shipment"
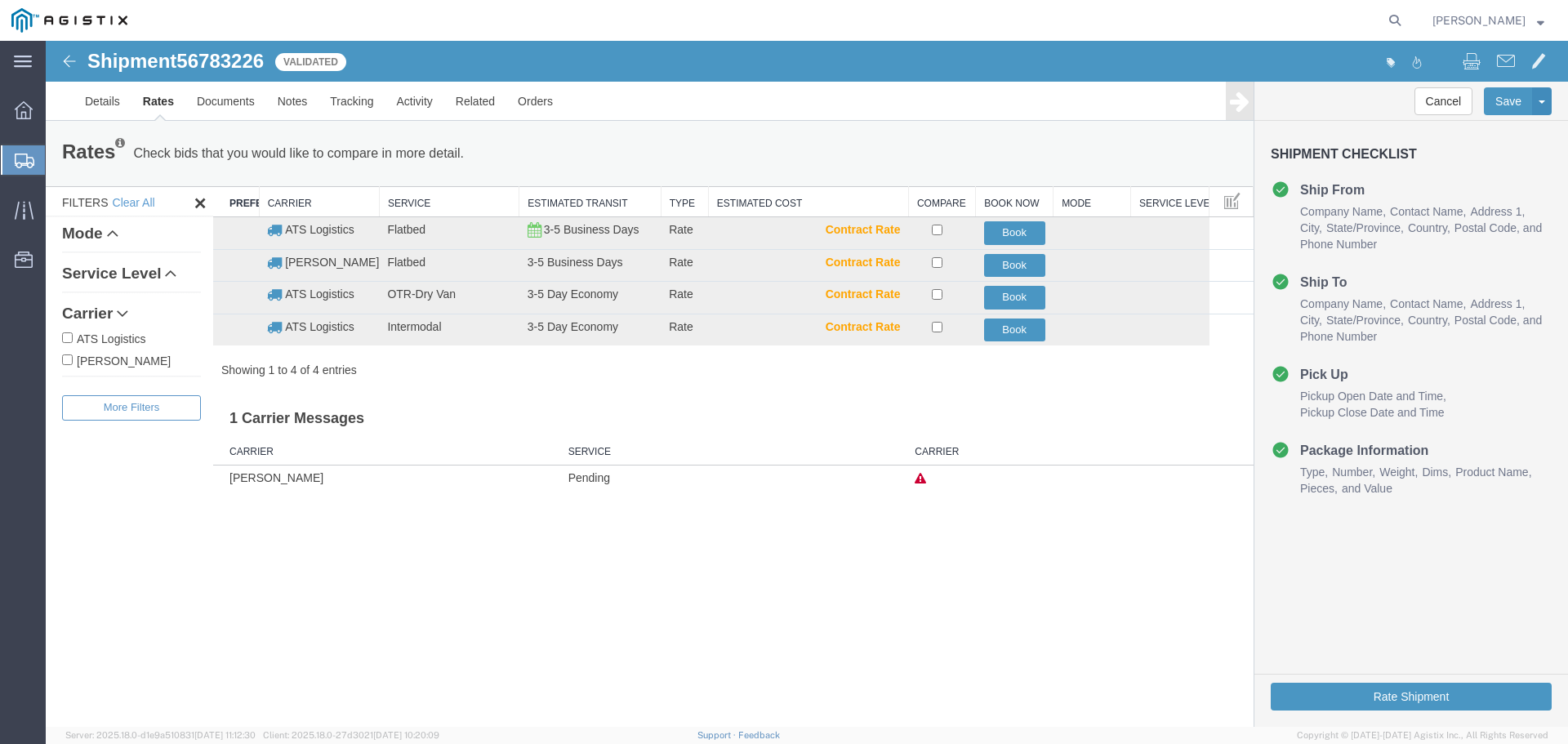
scroll to position [0, 0]
click at [1029, 262] on button "Book" at bounding box center [1015, 266] width 62 height 24
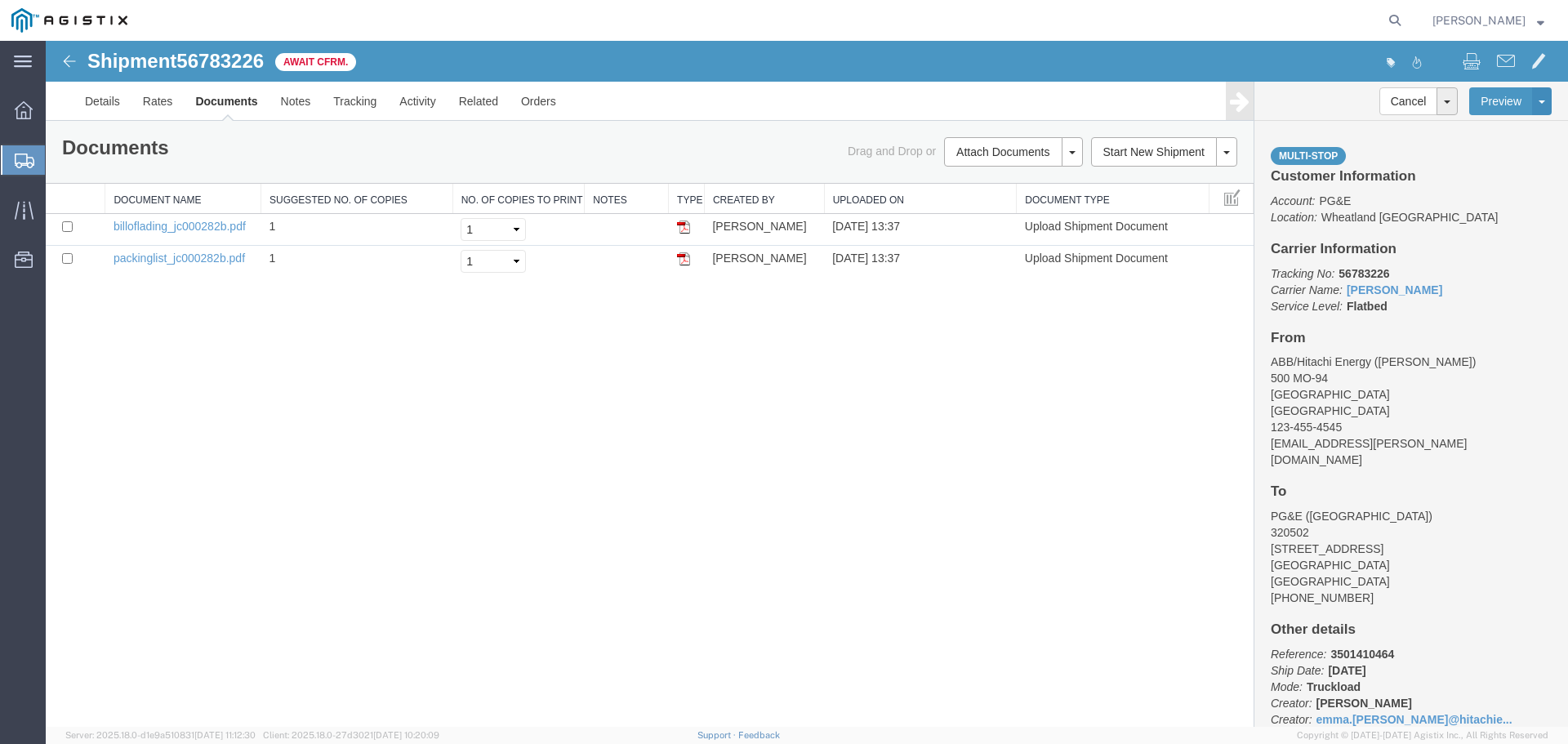
click at [217, 58] on span "56783226" at bounding box center [220, 61] width 88 height 22
